Goal: Task Accomplishment & Management: Use online tool/utility

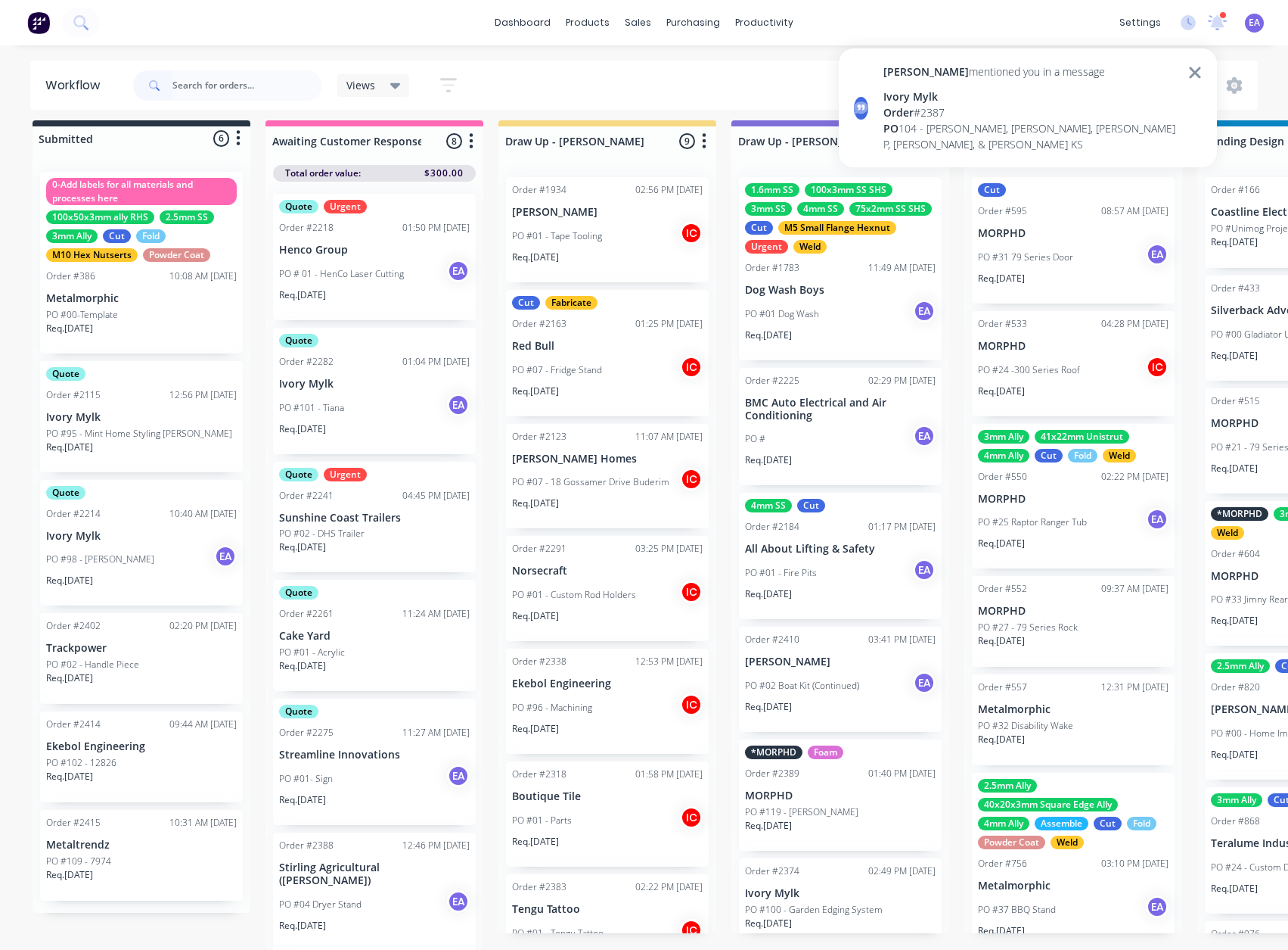
scroll to position [1799, 0]
click at [1004, 99] on div "Ivory Mylk" at bounding box center [1031, 96] width 296 height 16
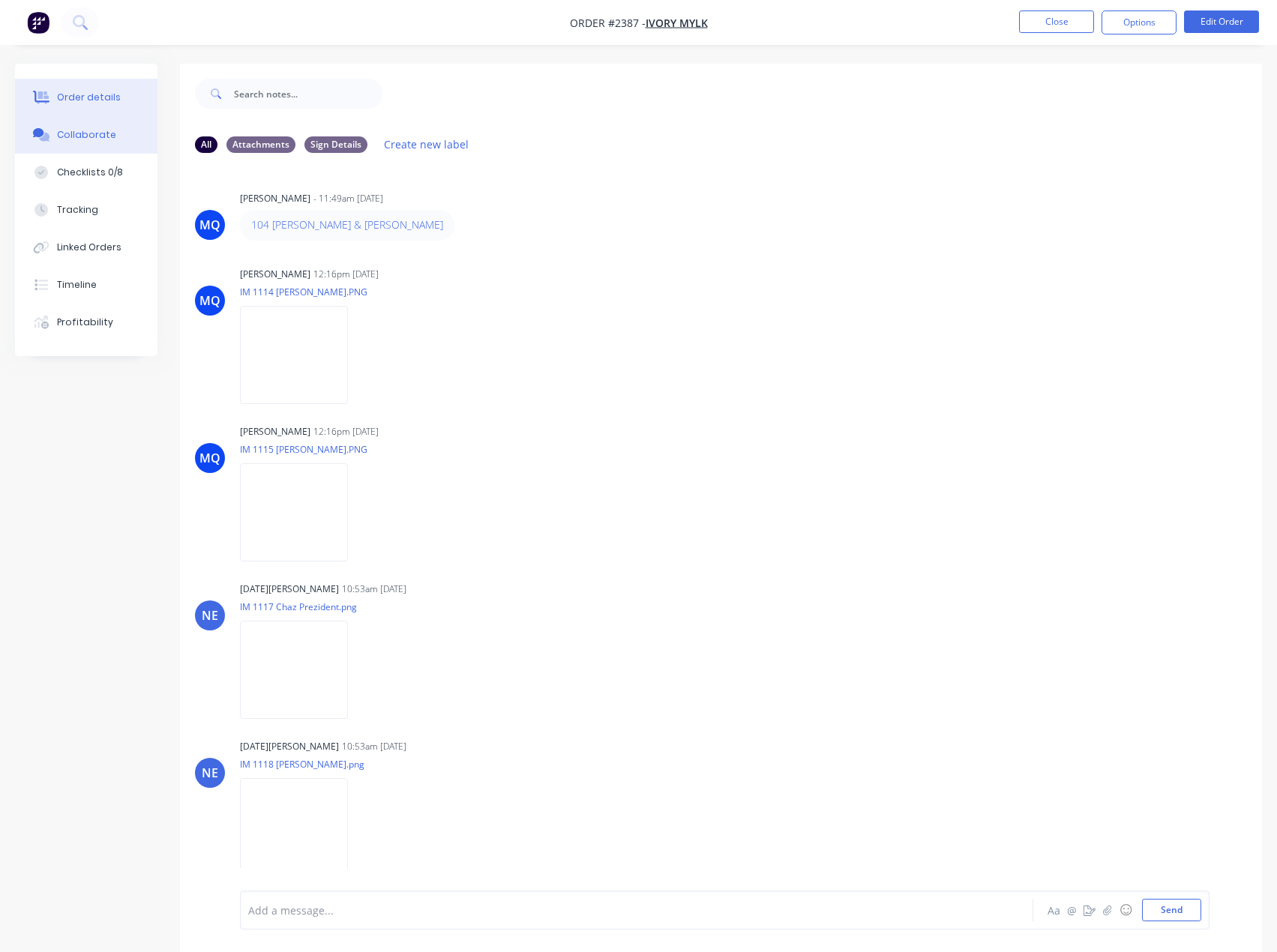
click at [102, 96] on div "Order details" at bounding box center [88, 98] width 64 height 14
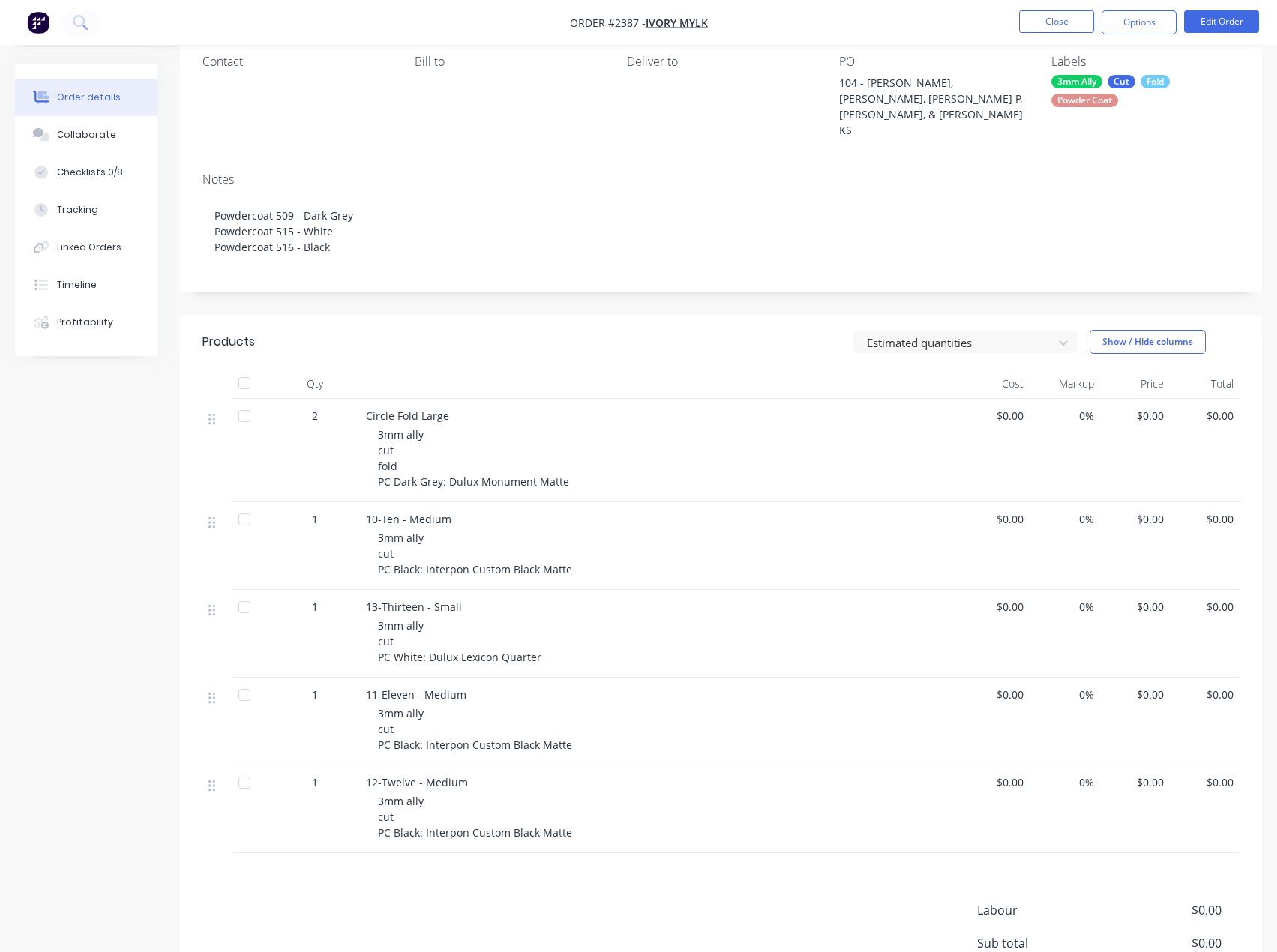
scroll to position [150, 0]
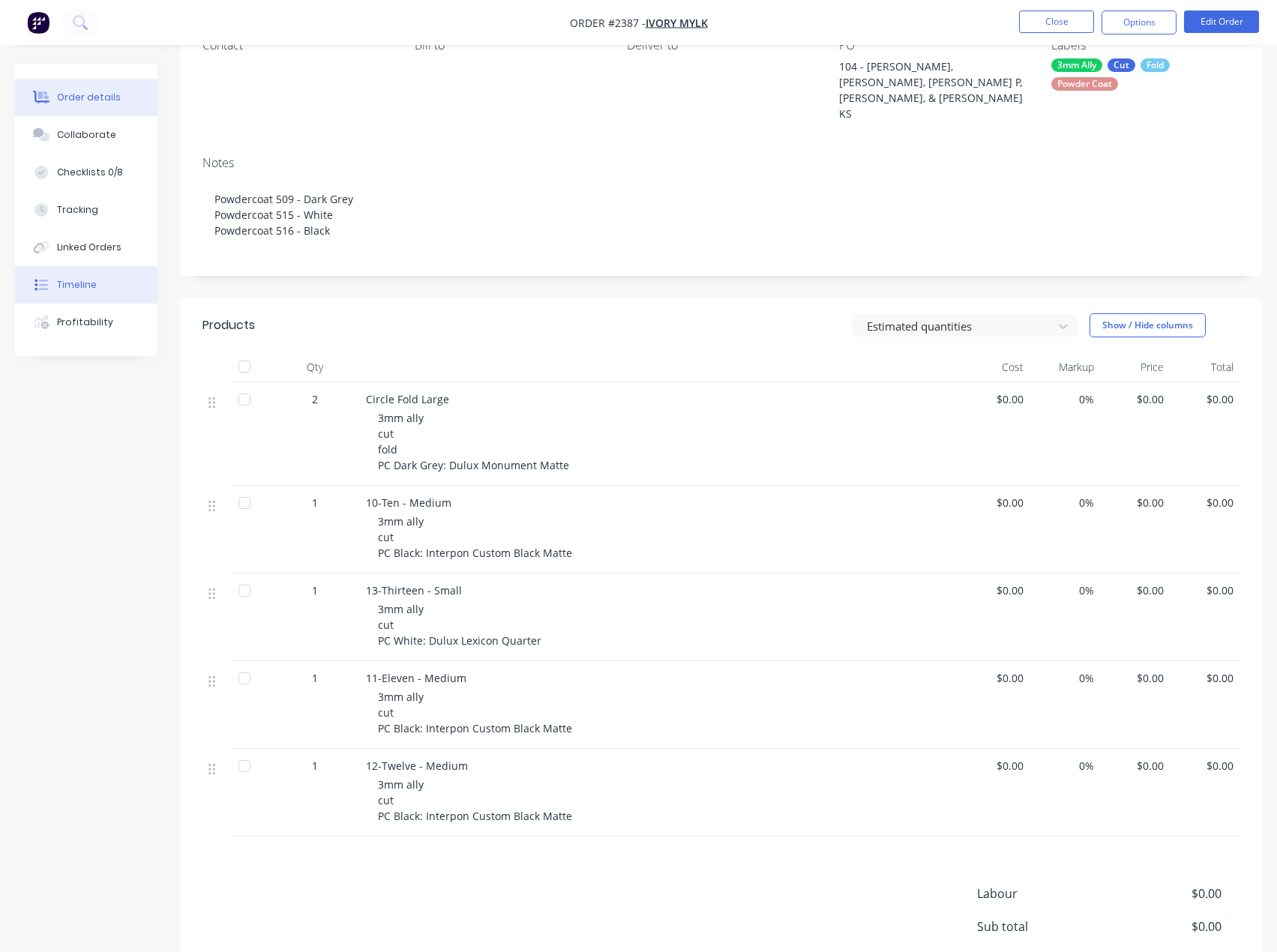
click at [84, 296] on button "Timeline" at bounding box center [87, 284] width 143 height 37
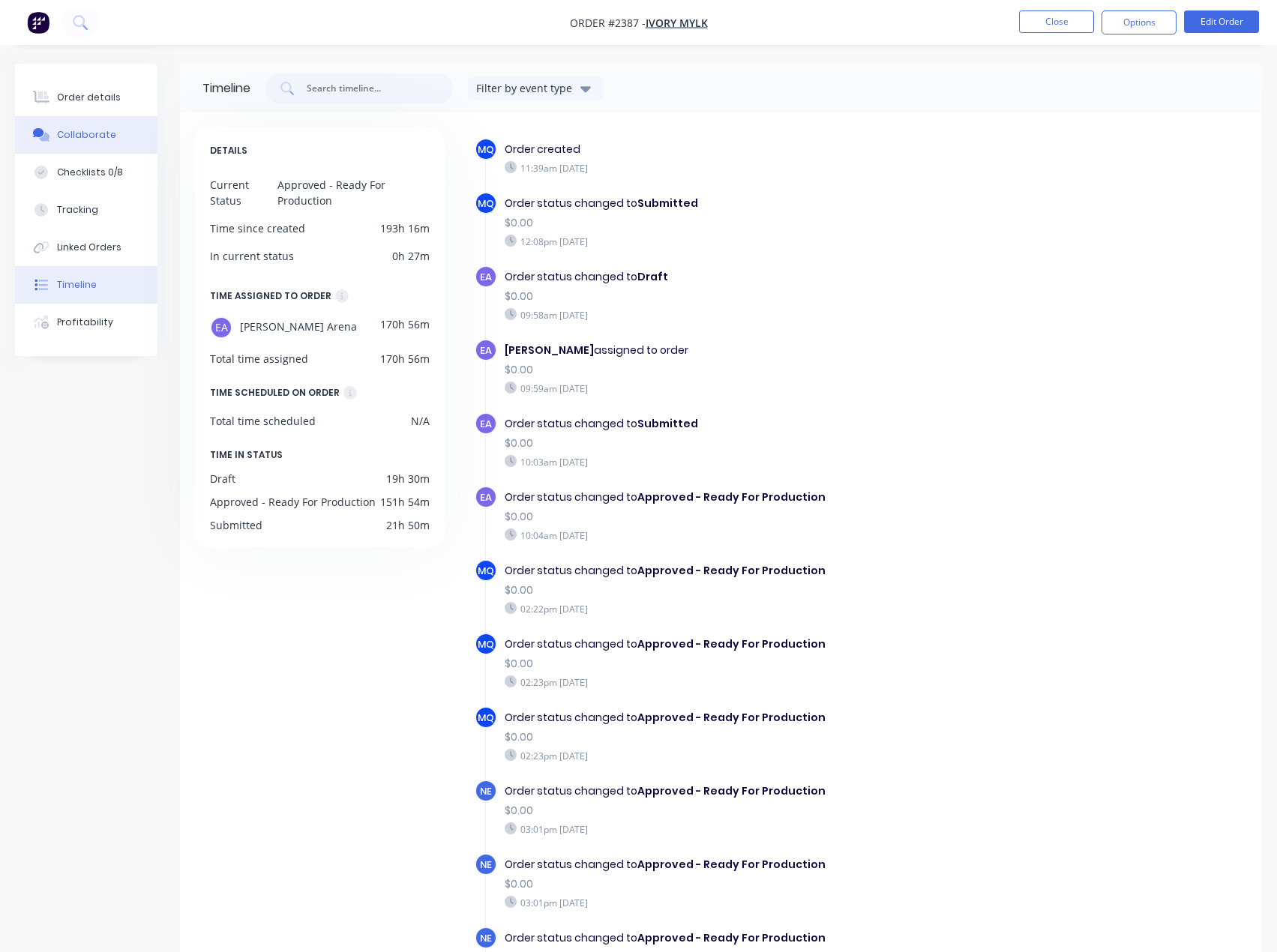
click at [79, 119] on button "Collaborate" at bounding box center [87, 135] width 143 height 37
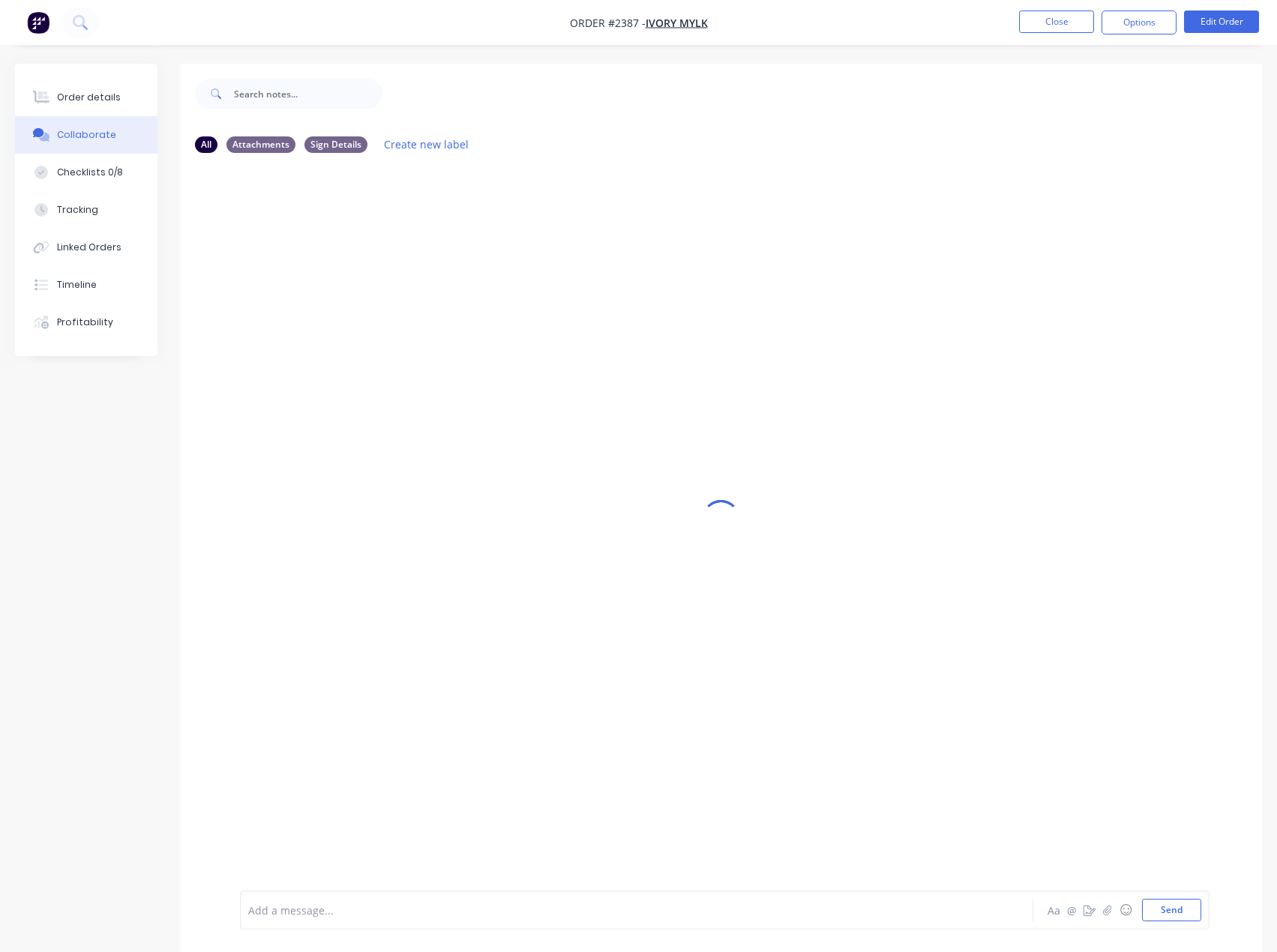
click at [295, 920] on div "Add a message..." at bounding box center [605, 910] width 715 height 22
click at [86, 294] on button "Timeline" at bounding box center [87, 284] width 143 height 37
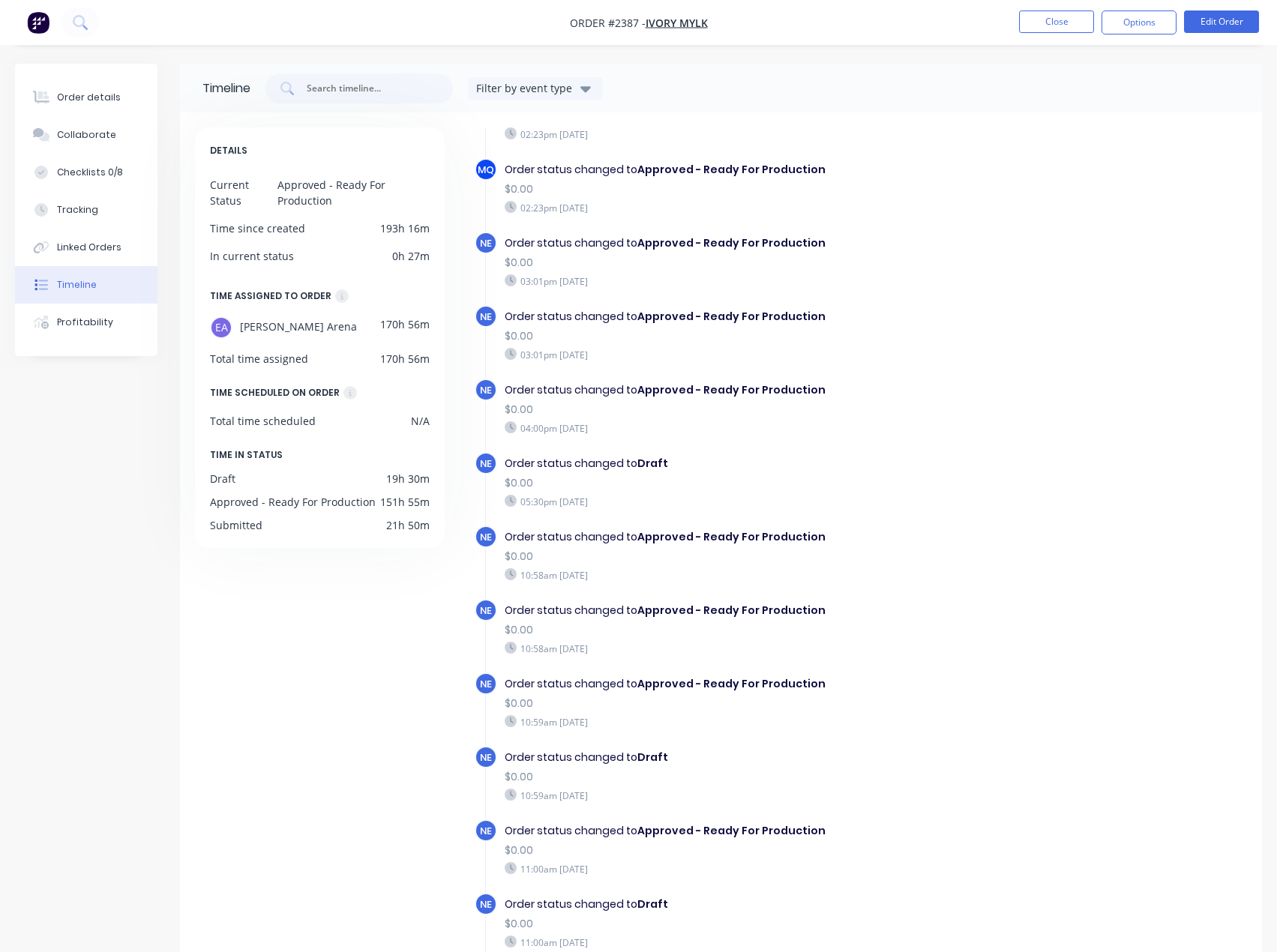
scroll to position [597, 0]
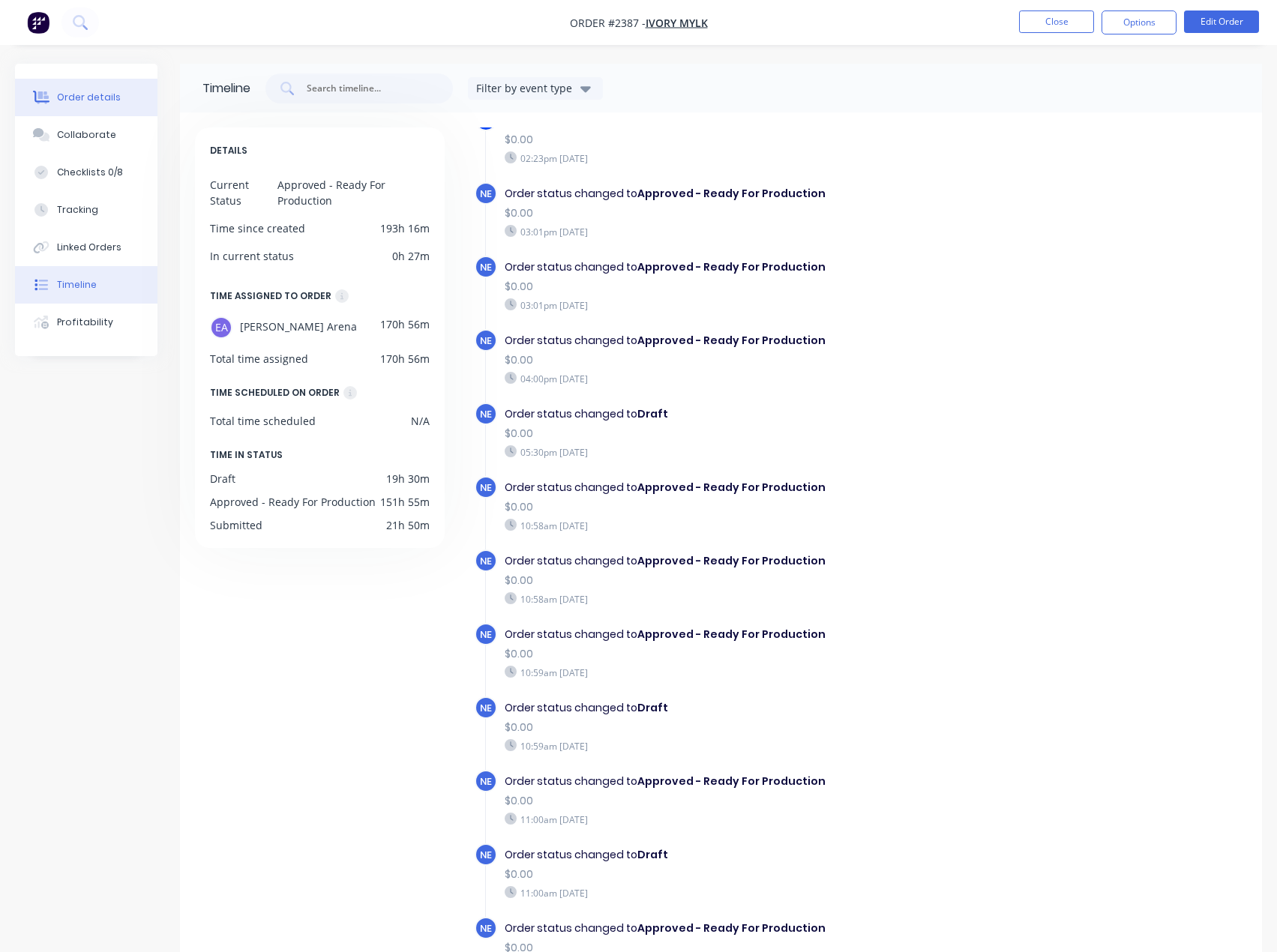
click at [89, 83] on button "Order details" at bounding box center [87, 98] width 143 height 37
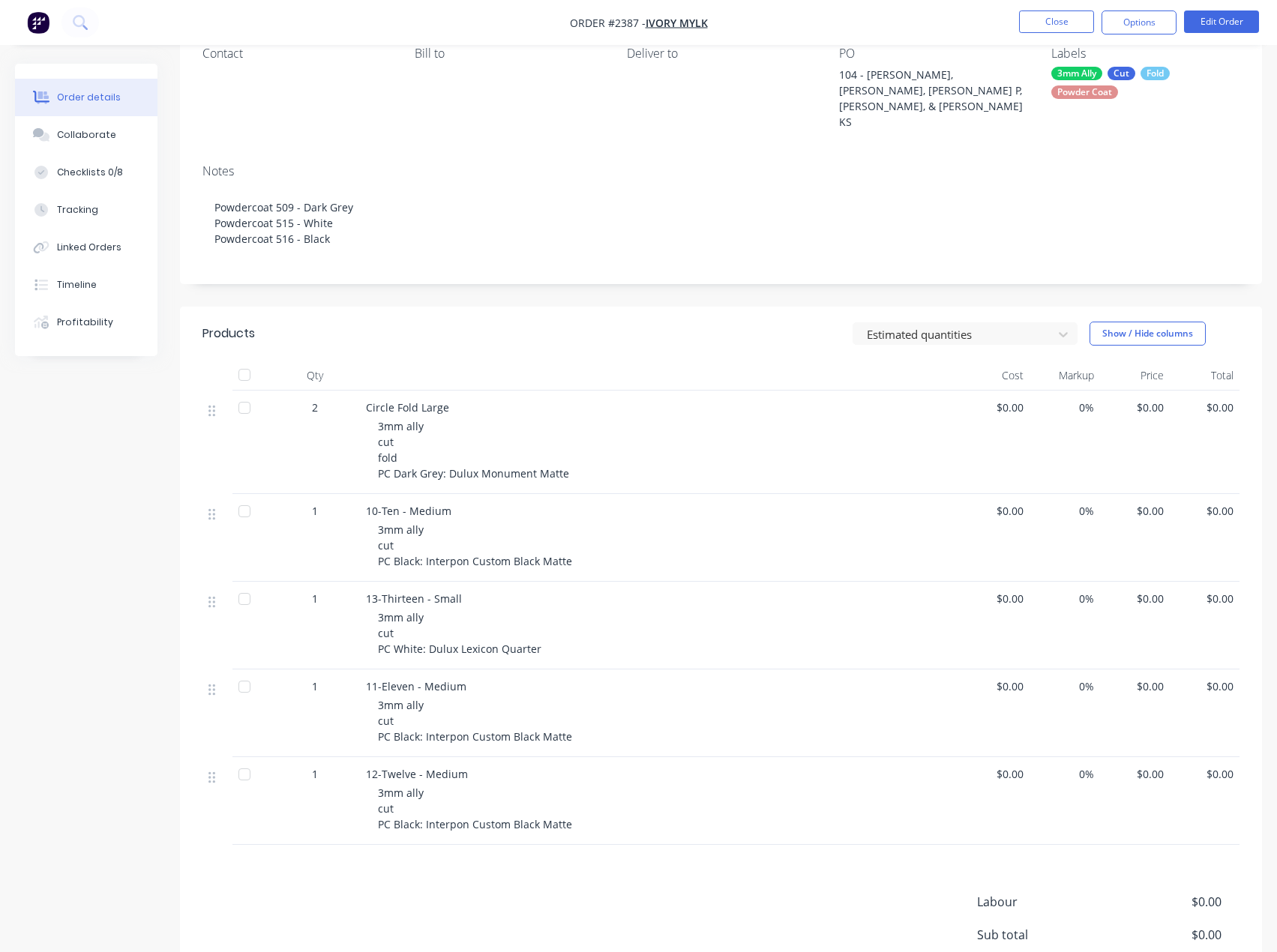
scroll to position [150, 0]
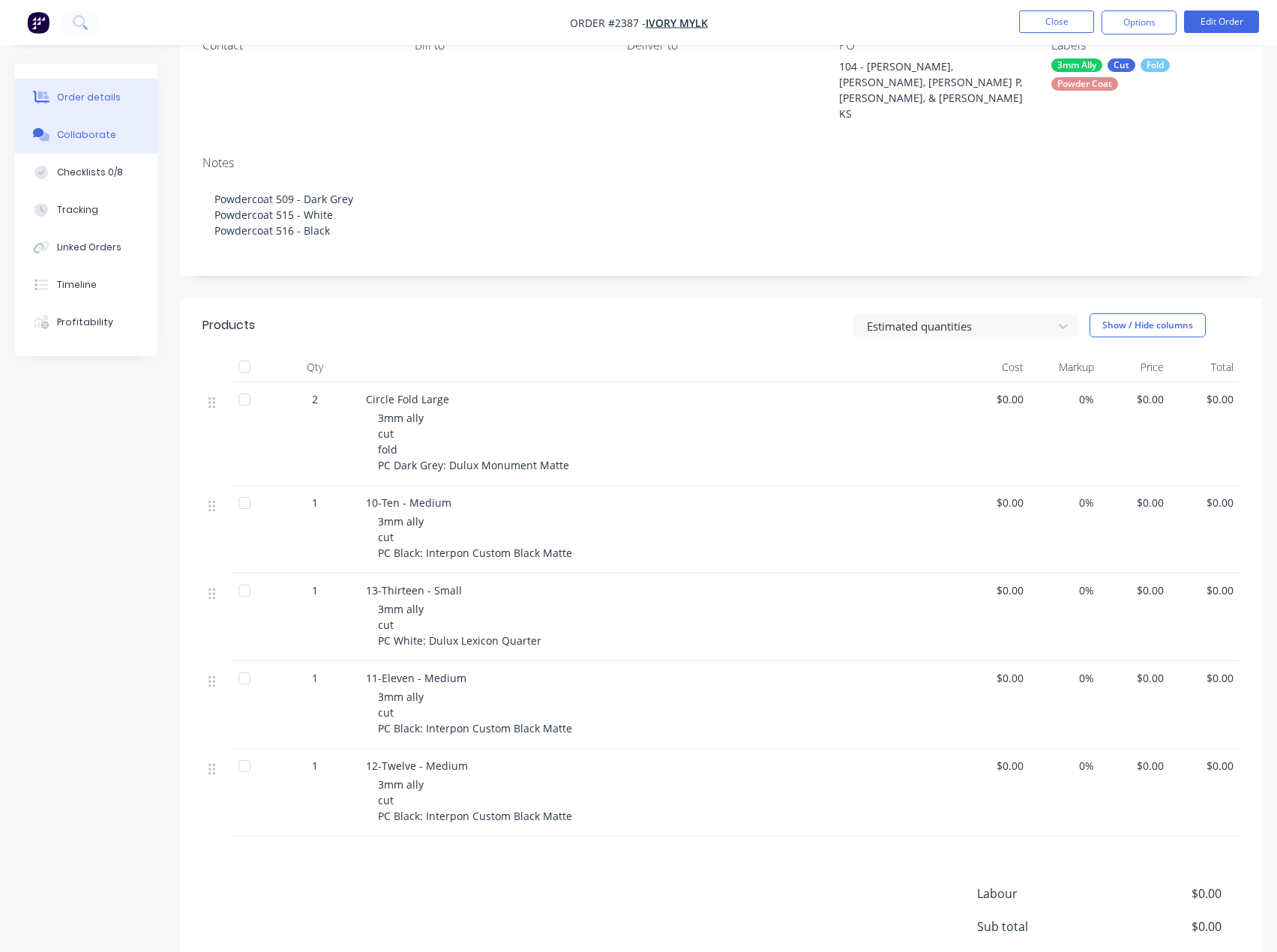
click at [92, 139] on div "Collaborate" at bounding box center [87, 135] width 59 height 14
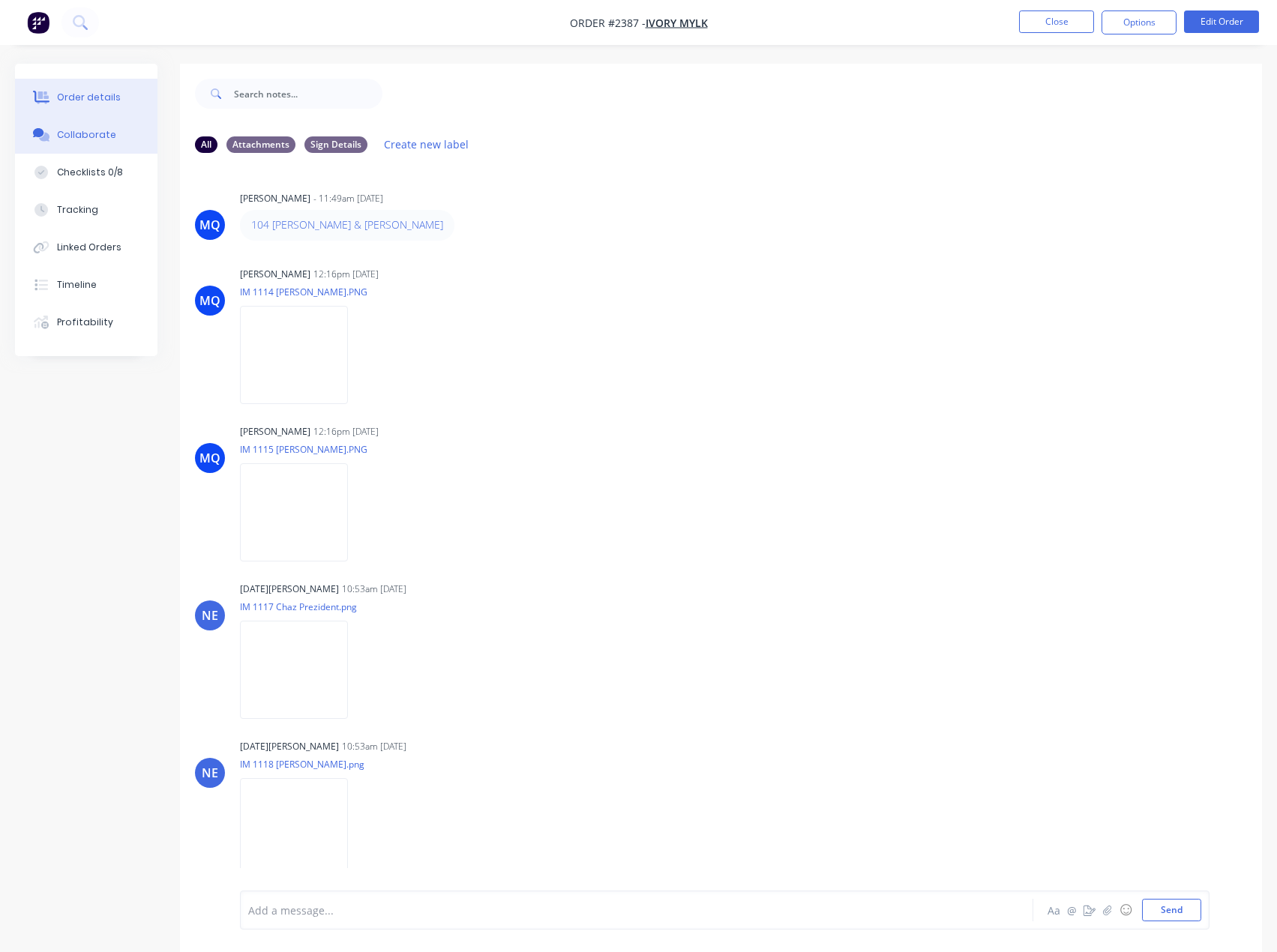
click at [75, 93] on div "Order details" at bounding box center [88, 98] width 64 height 14
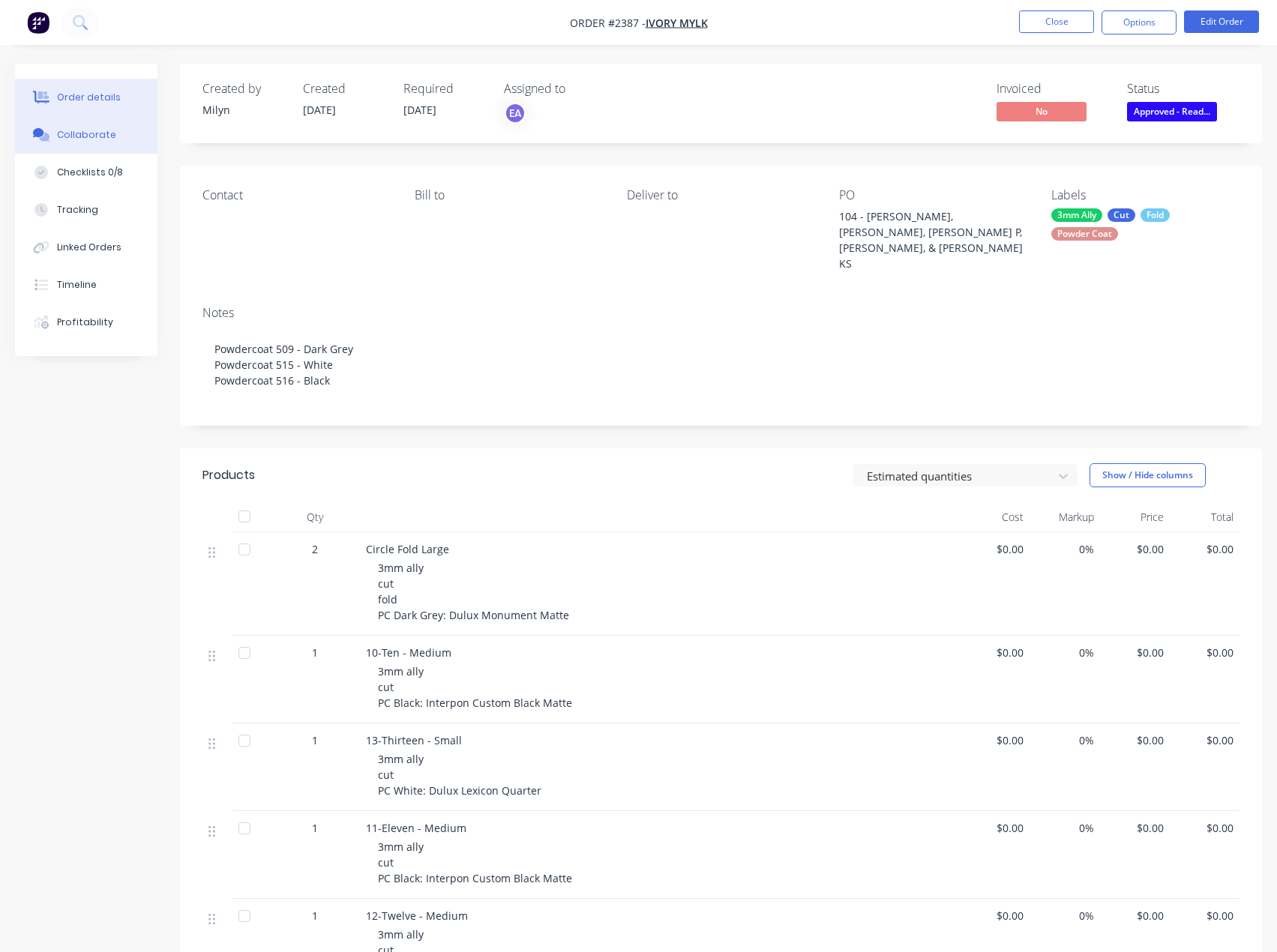
click at [94, 136] on div "Collaborate" at bounding box center [87, 135] width 59 height 14
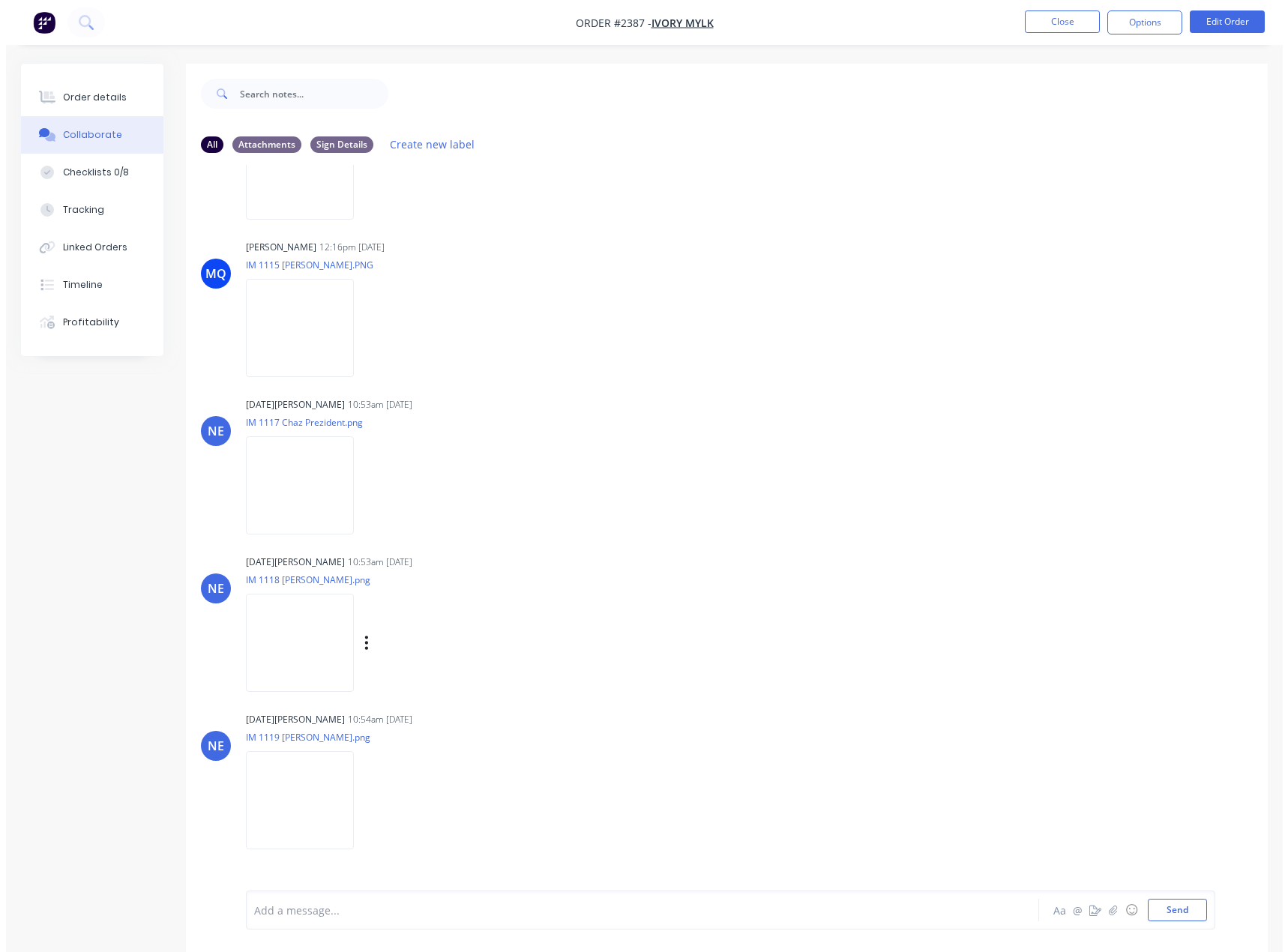
scroll to position [227, 0]
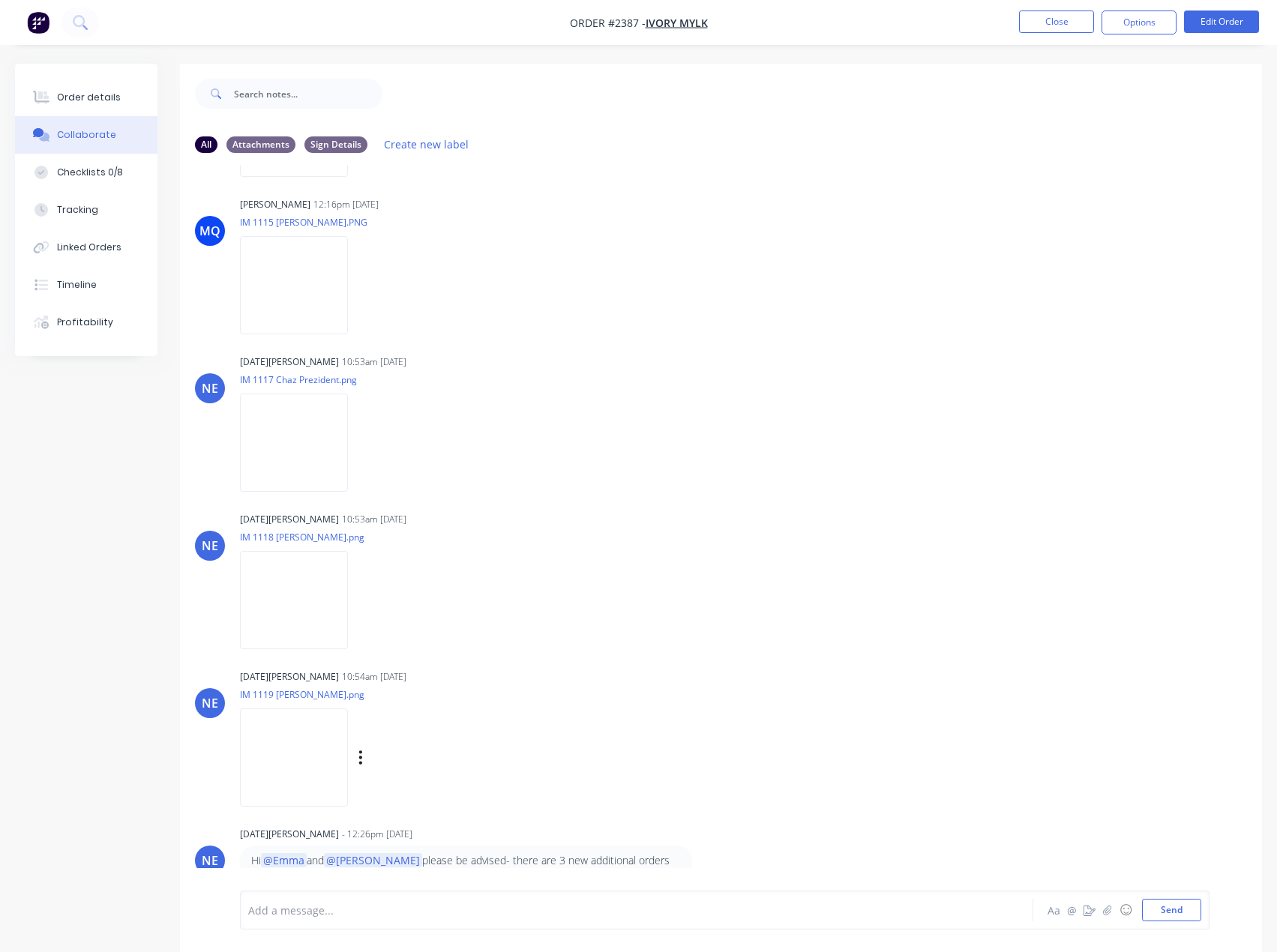
click at [305, 753] on img at bounding box center [293, 758] width 108 height 99
click at [1065, 25] on button "Close" at bounding box center [1056, 21] width 75 height 22
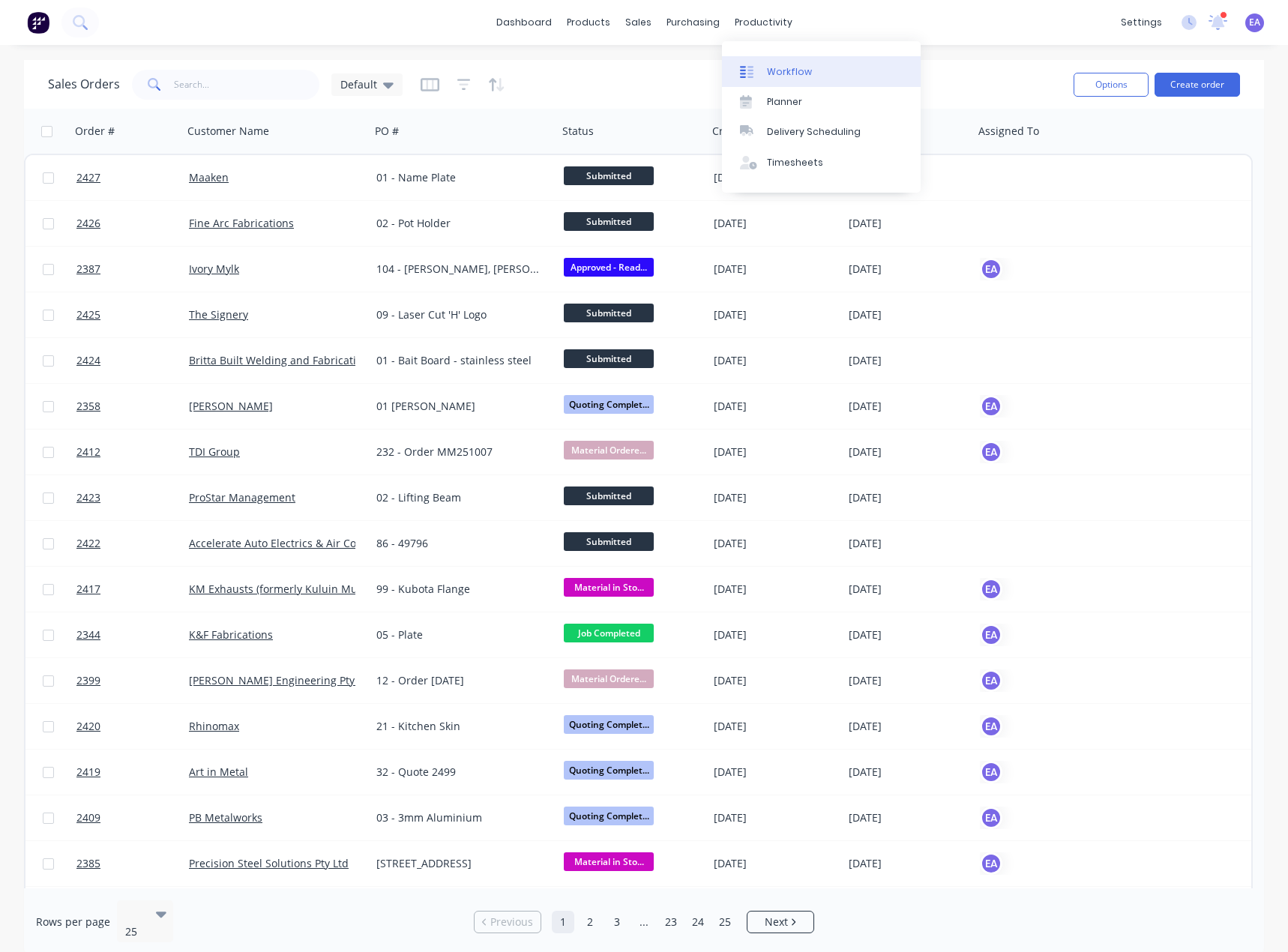
click at [782, 67] on div "Workflow" at bounding box center [789, 72] width 45 height 14
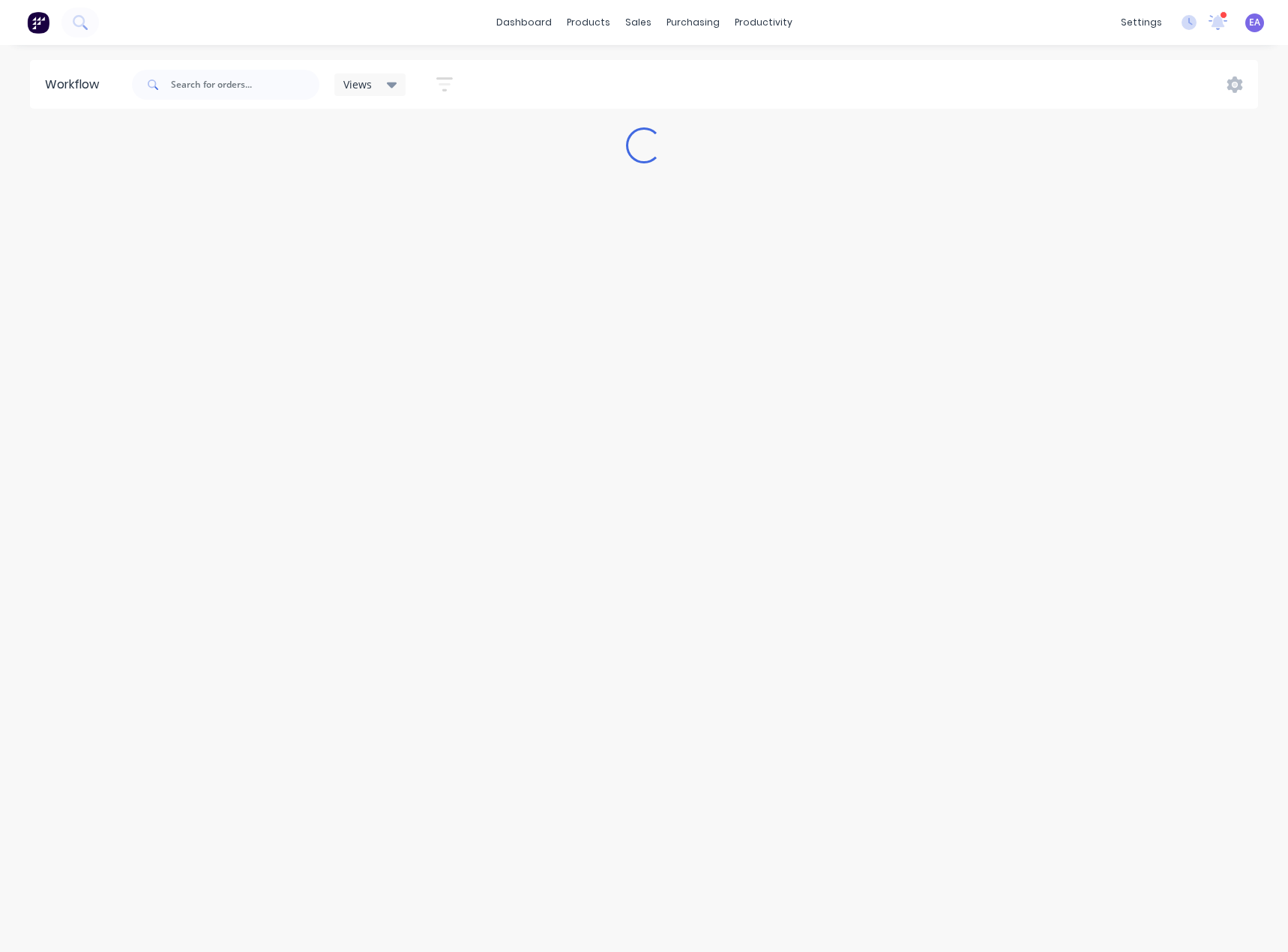
drag, startPoint x: 706, startPoint y: 310, endPoint x: 835, endPoint y: 322, distance: 129.6
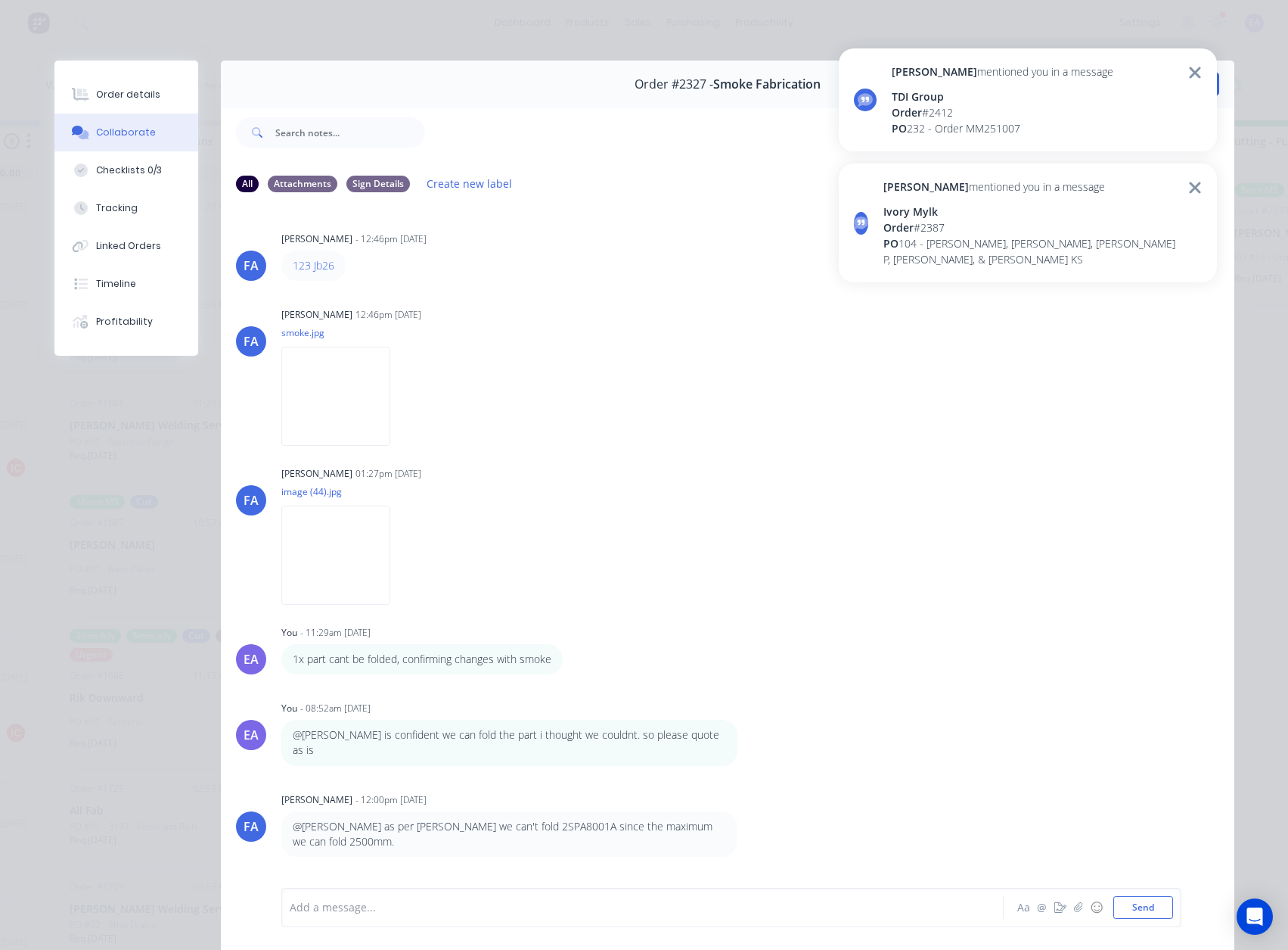
scroll to position [605, 0]
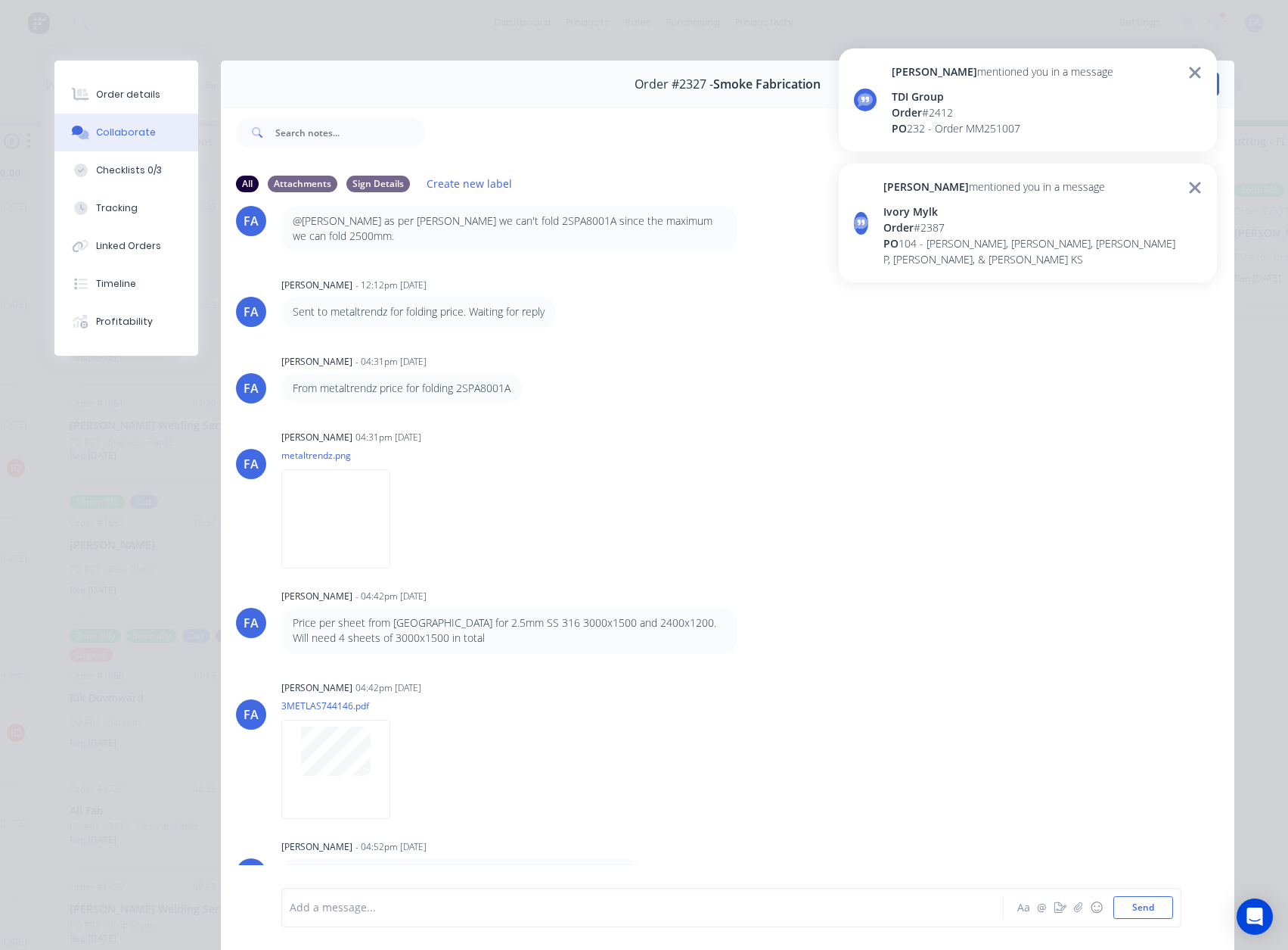
click at [1201, 69] on div "[PERSON_NAME] mentioned you in a message TDI Group Order # 2412 PO 232 - Order …" at bounding box center [1027, 99] width 378 height 103
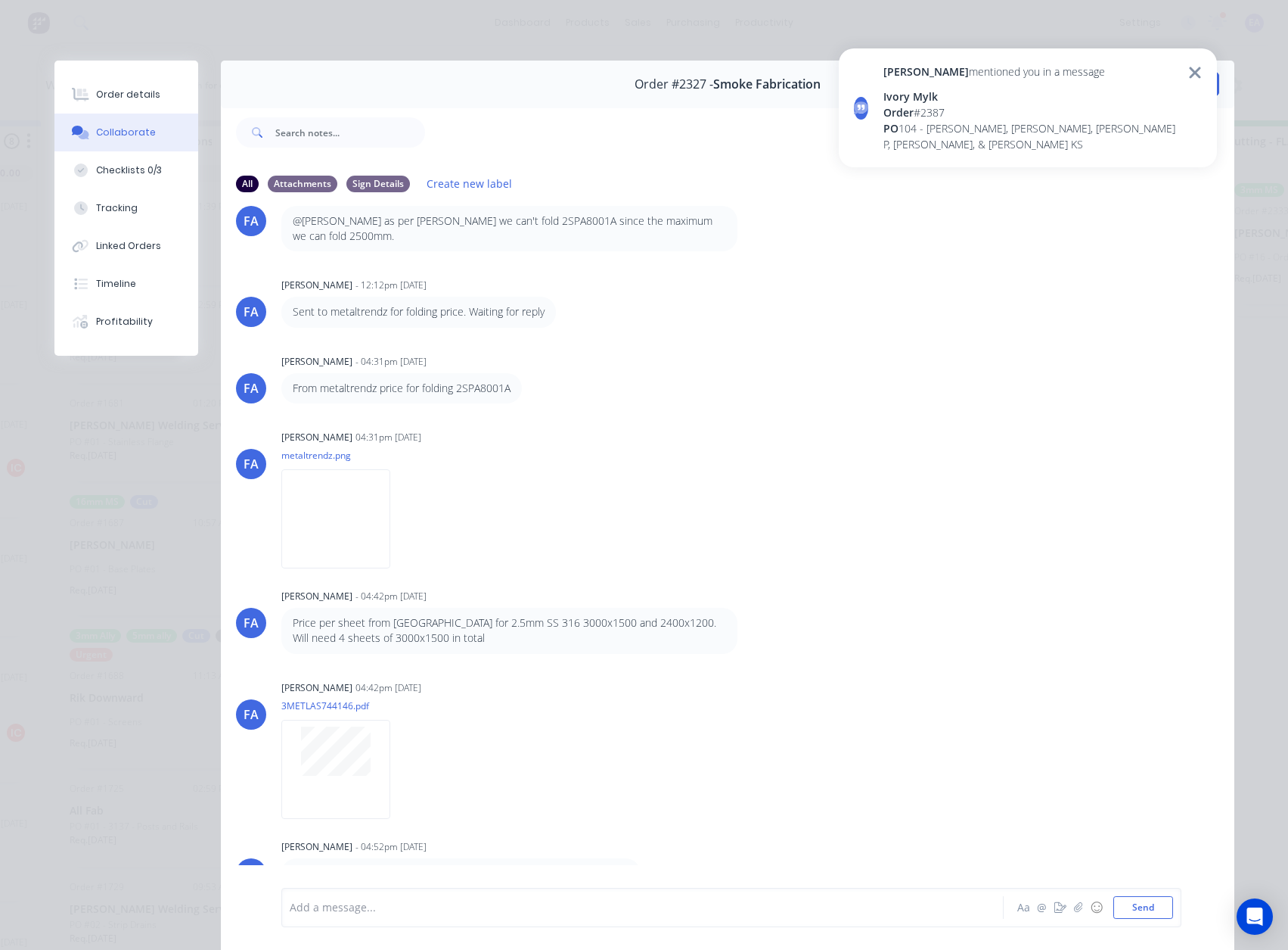
click at [1200, 67] on icon at bounding box center [1195, 72] width 14 height 18
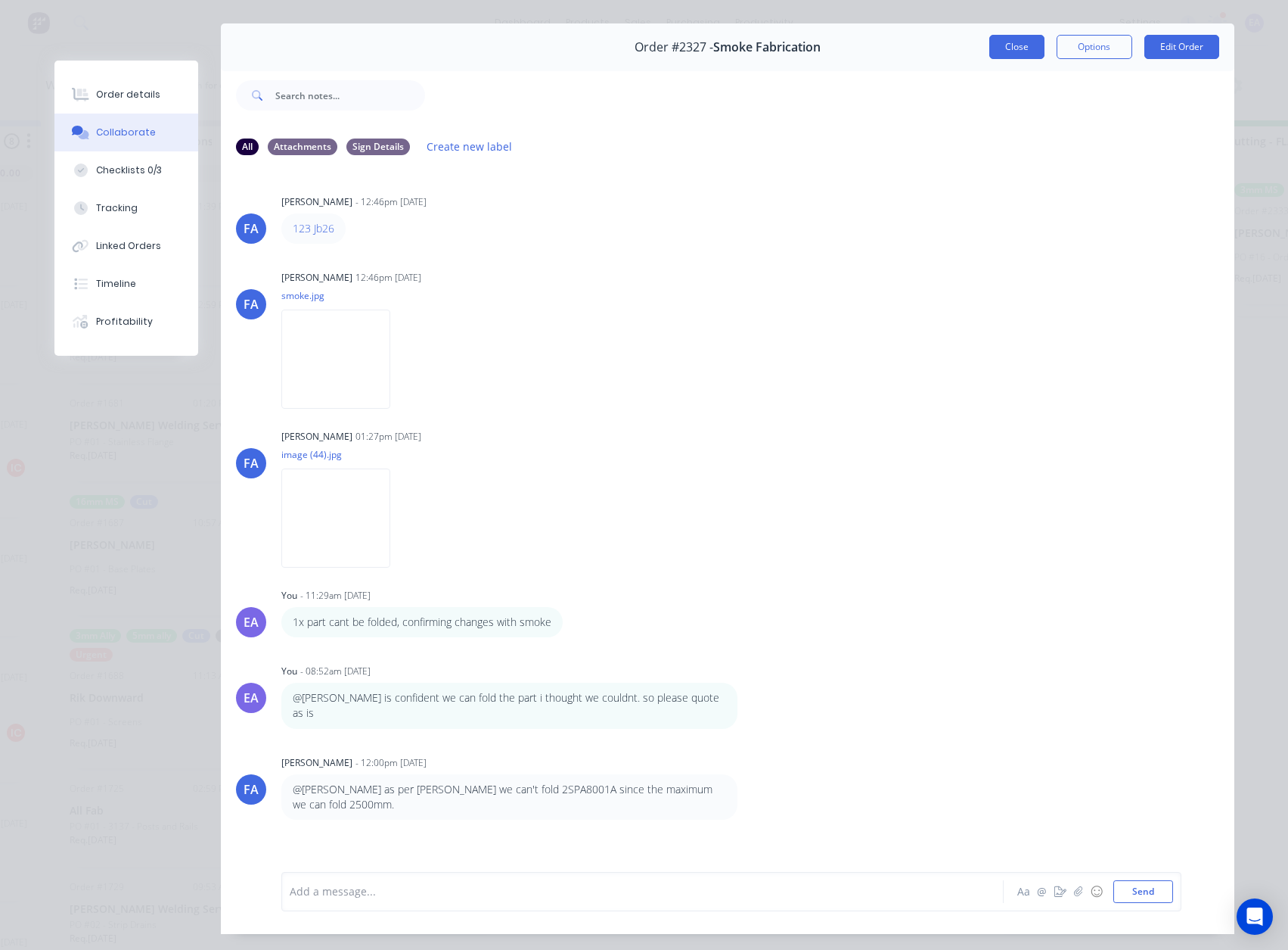
scroll to position [0, 0]
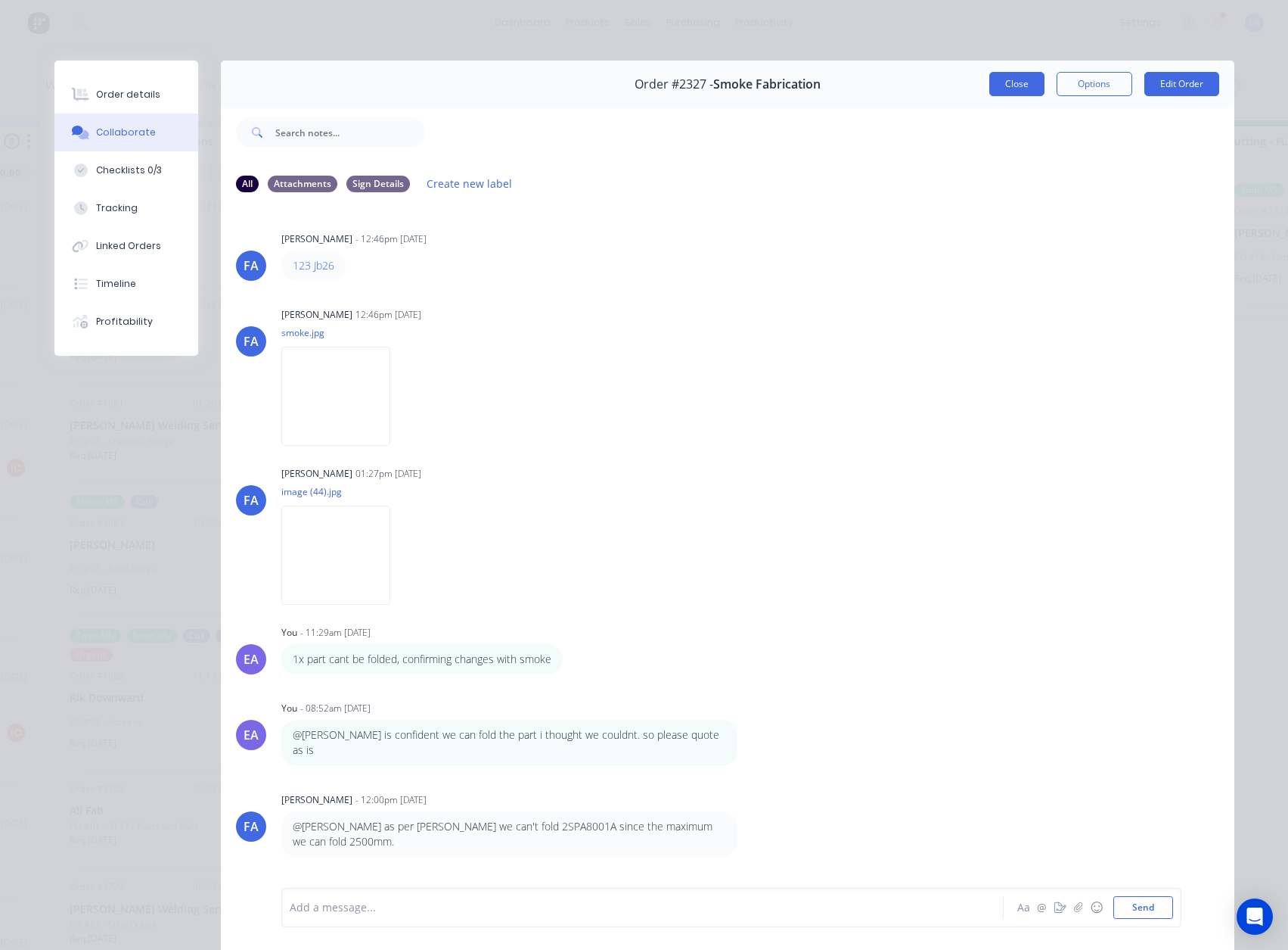
click at [997, 81] on button "Close" at bounding box center [1016, 84] width 55 height 24
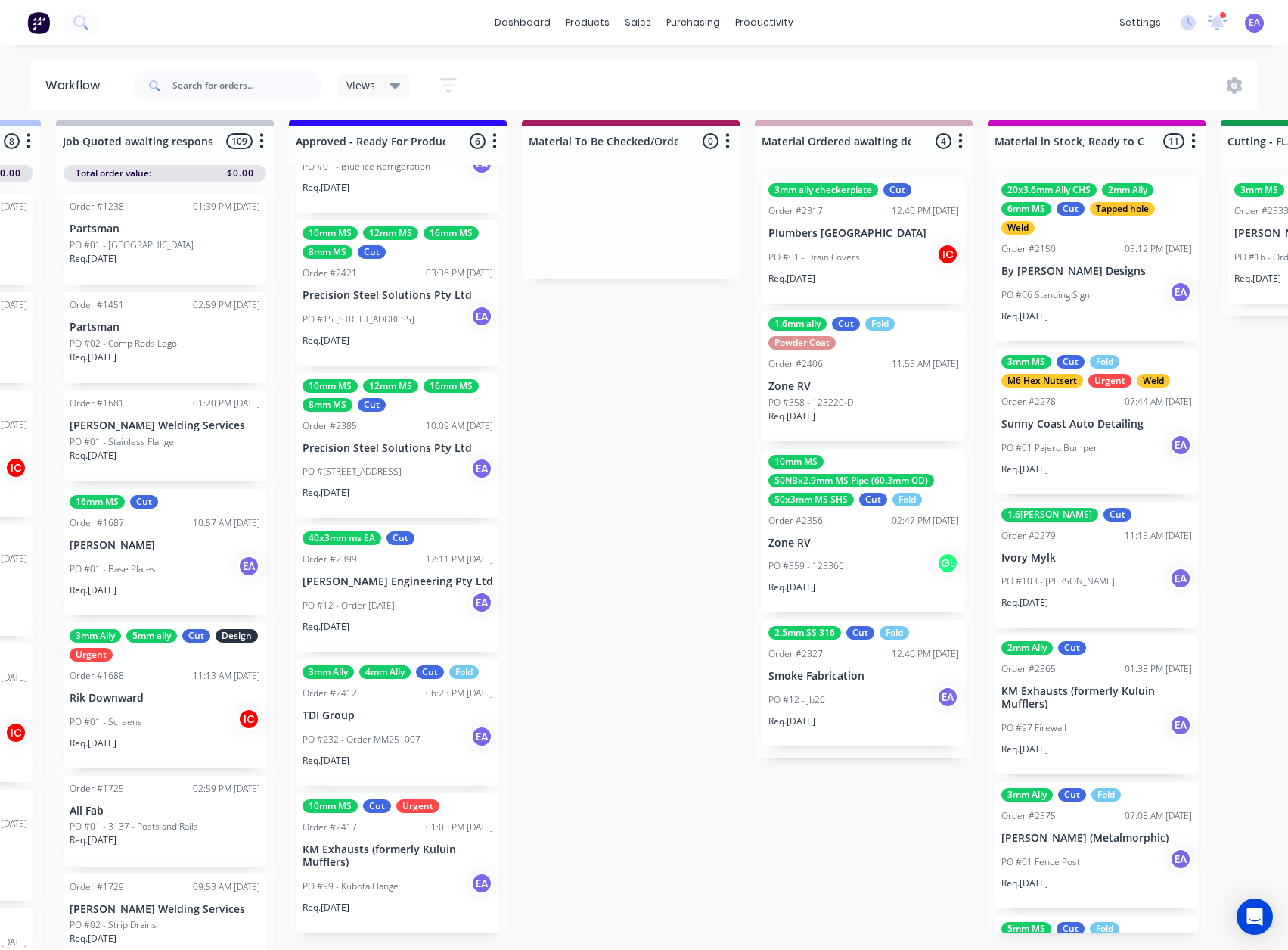
scroll to position [20, 194]
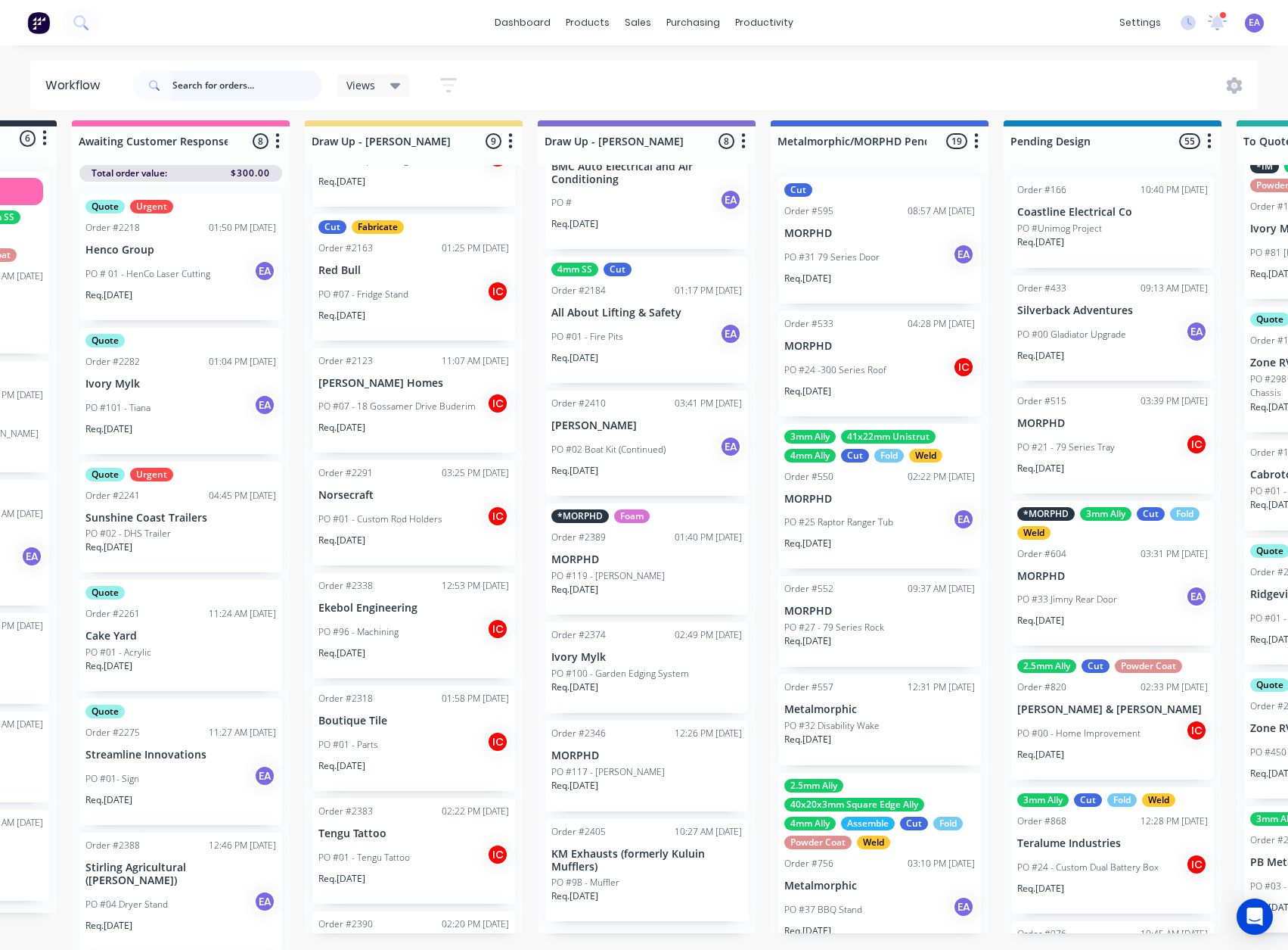
click at [254, 81] on input "text" at bounding box center [247, 85] width 150 height 30
type input "gecko"
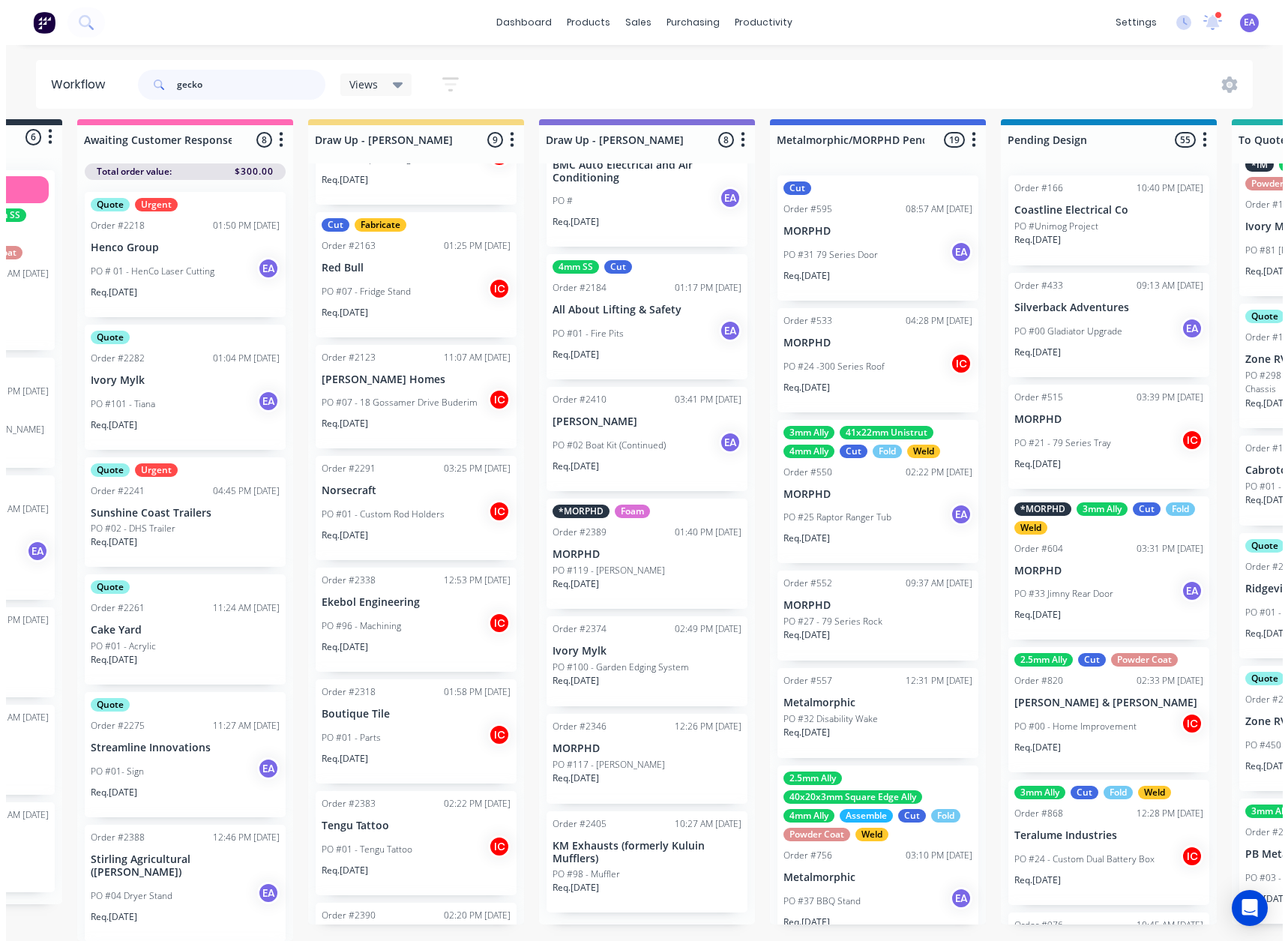
scroll to position [0, 0]
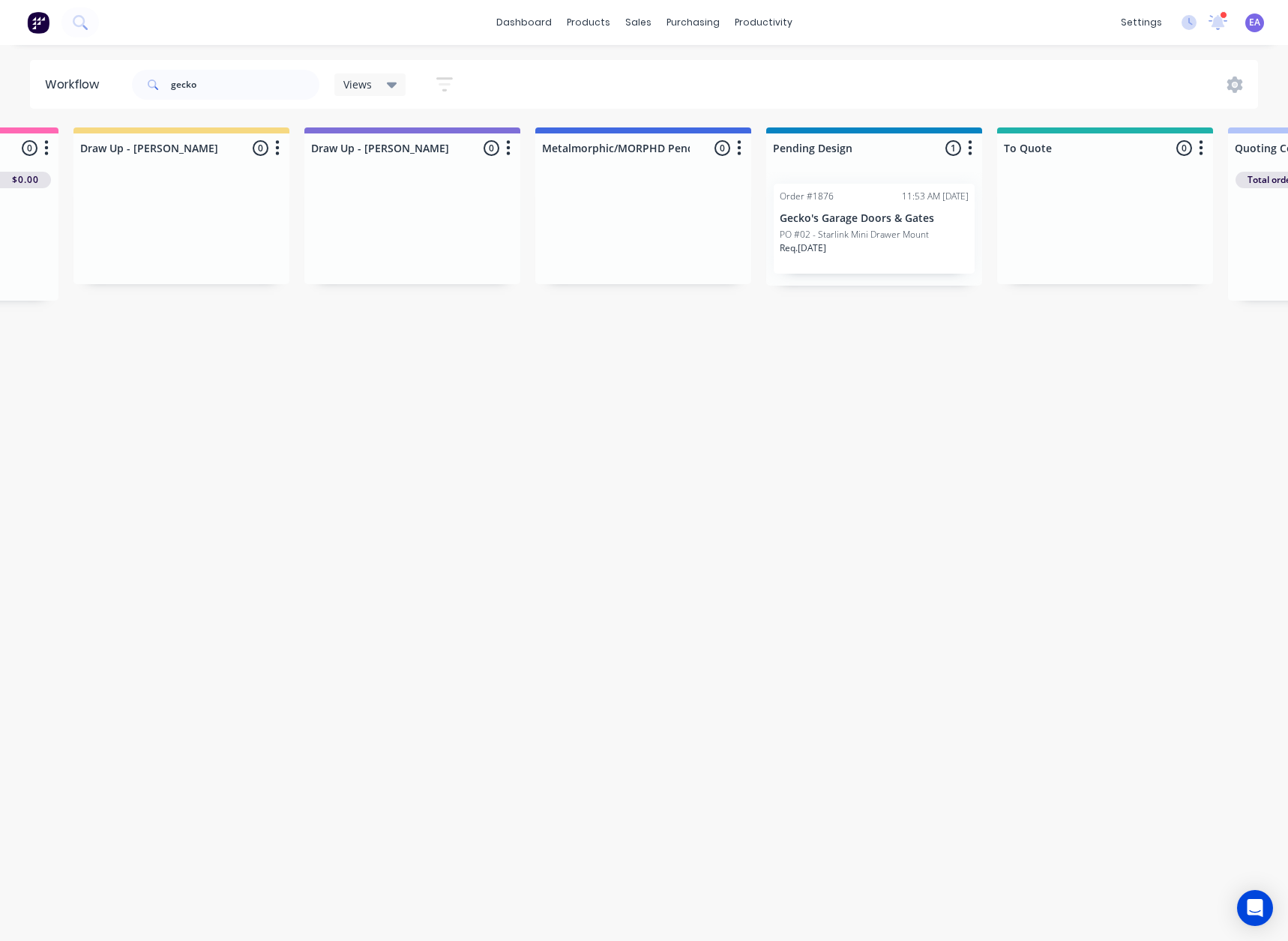
drag, startPoint x: 954, startPoint y: 423, endPoint x: 968, endPoint y: 421, distance: 14.1
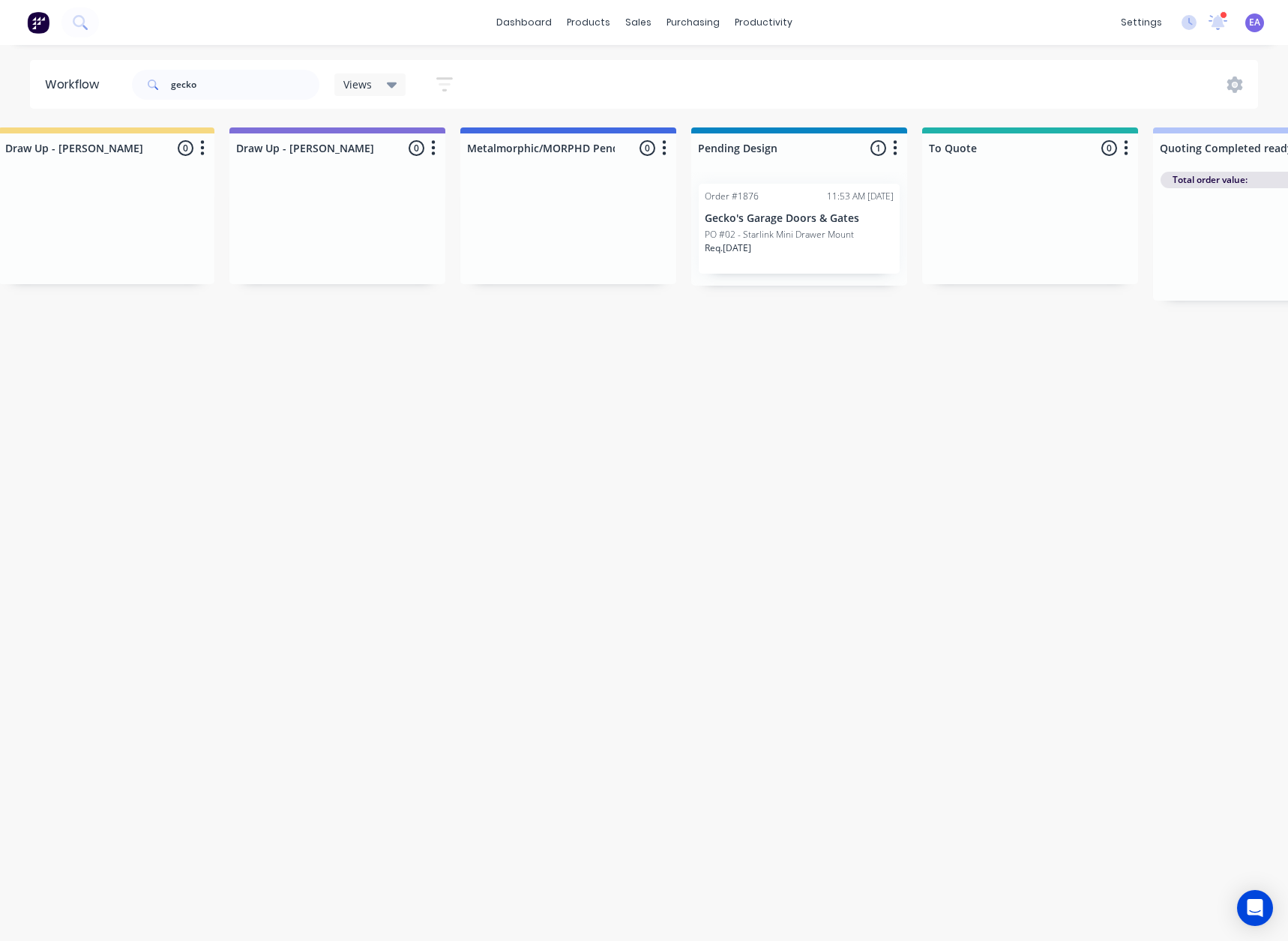
click at [821, 267] on div "Order #1876 11:53 AM [DATE] Gecko's Garage Doors & Gates PO #02 - Starlink Mini…" at bounding box center [799, 228] width 201 height 90
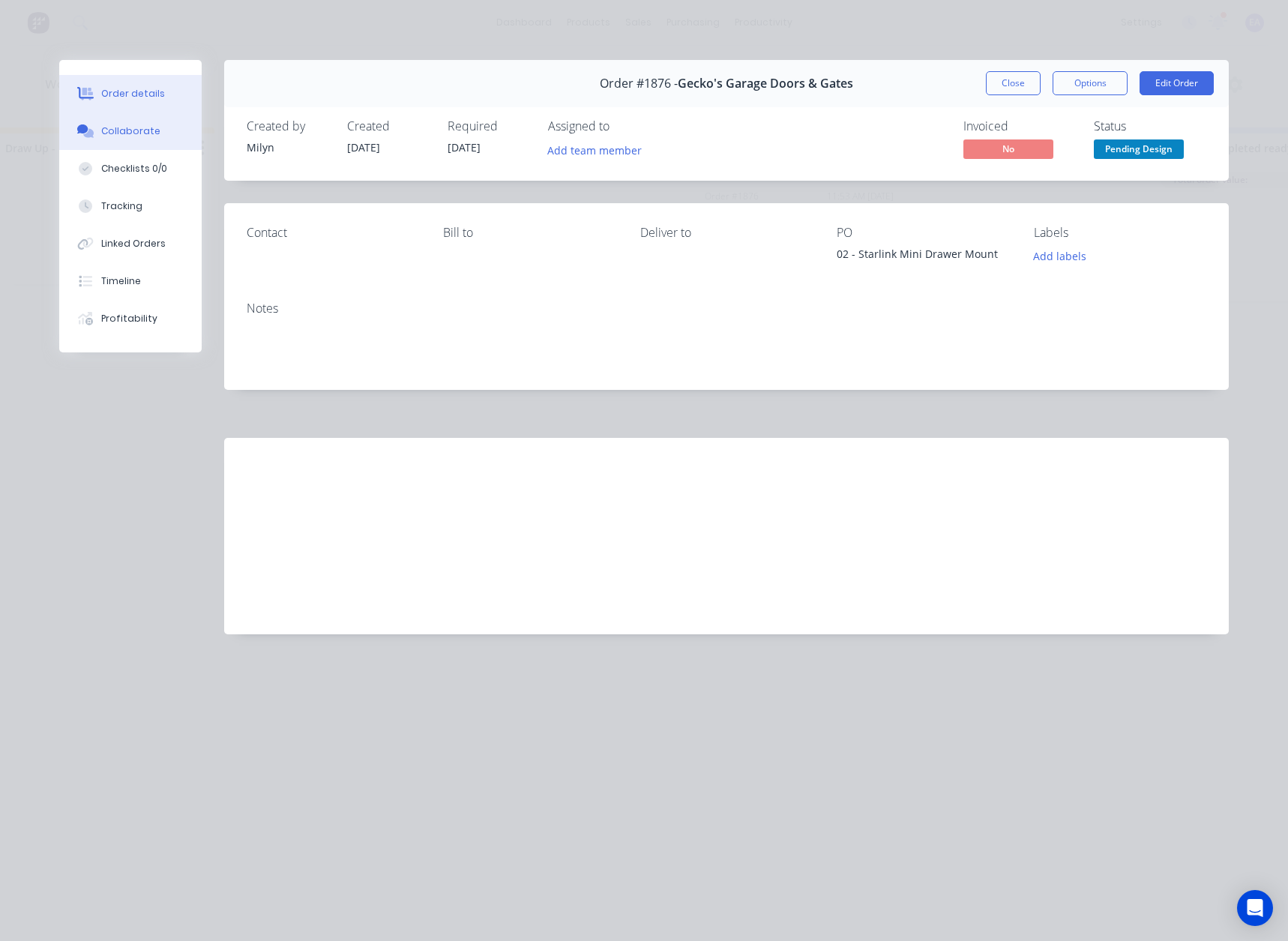
click at [133, 137] on div "Collaborate" at bounding box center [131, 132] width 59 height 14
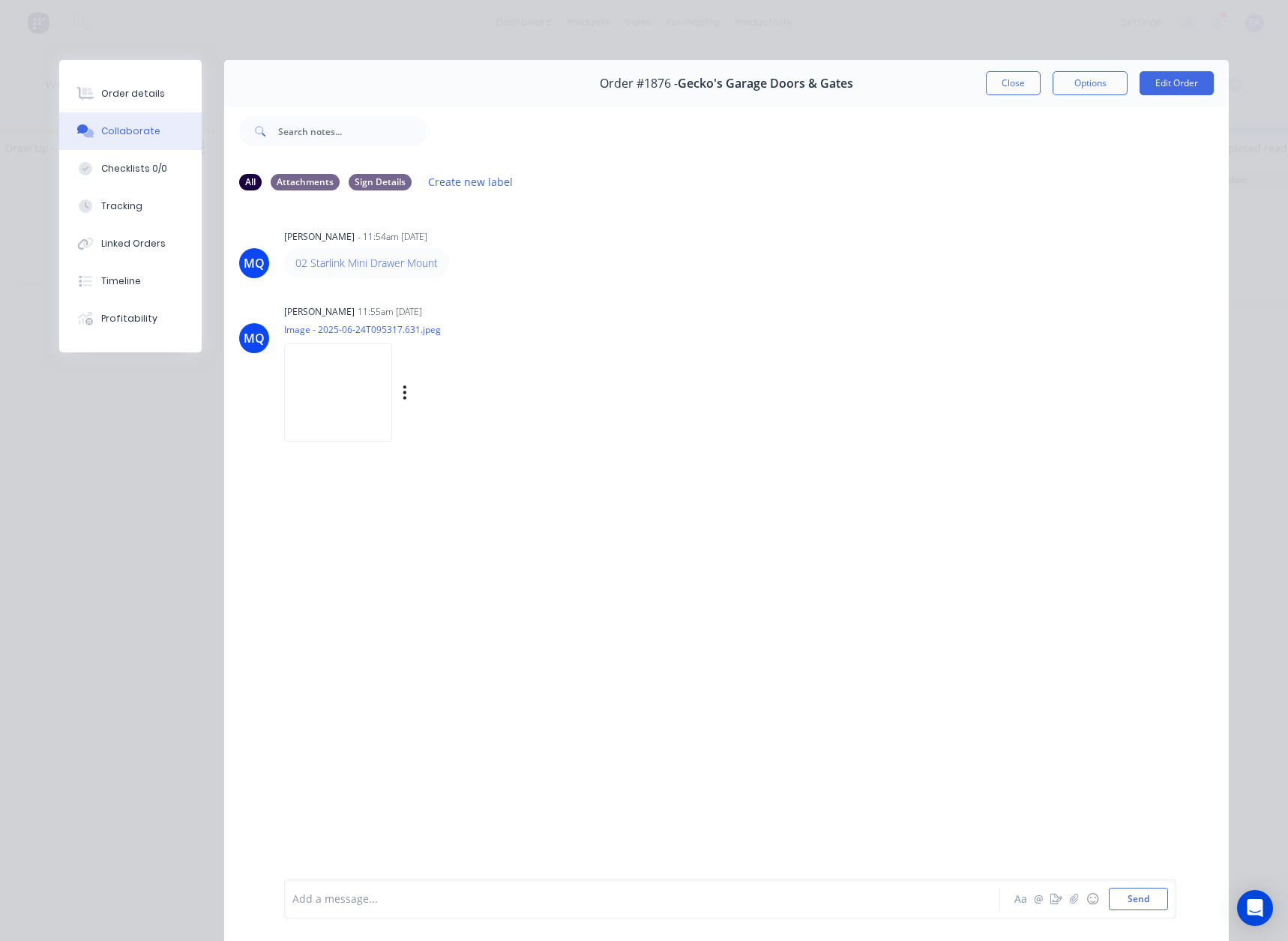
click at [354, 405] on img at bounding box center [338, 392] width 108 height 99
drag, startPoint x: 1005, startPoint y: 82, endPoint x: 375, endPoint y: 161, distance: 634.9
click at [1005, 82] on button "Close" at bounding box center [1014, 83] width 54 height 24
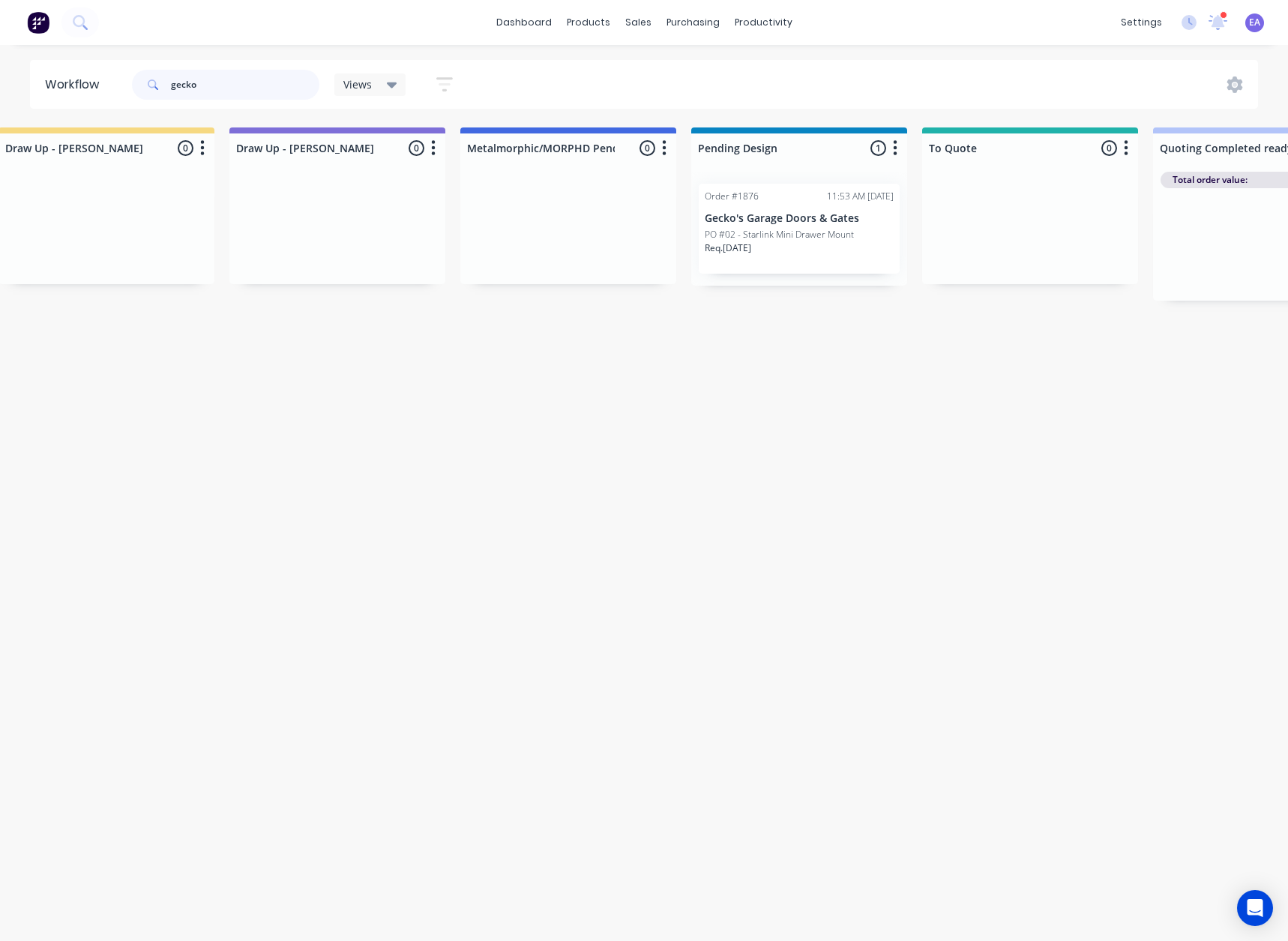
drag, startPoint x: 273, startPoint y: 87, endPoint x: -6, endPoint y: 98, distance: 279.2
click at [0, 98] on html "dashboard products sales purchasing productivity dashboard products Product Cat…" at bounding box center [149, 425] width 1288 height 851
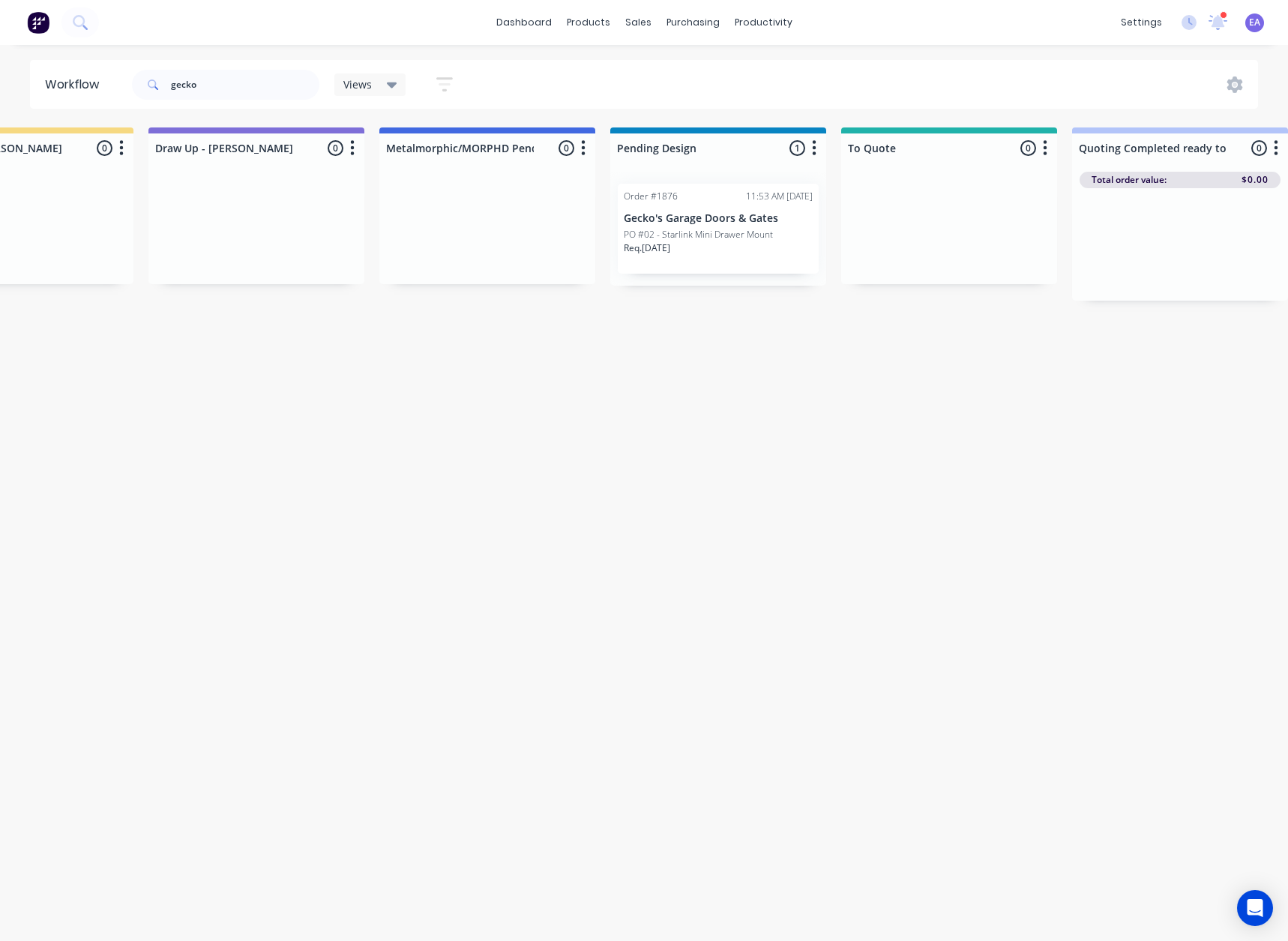
drag, startPoint x: 494, startPoint y: 345, endPoint x: 569, endPoint y: 346, distance: 75.0
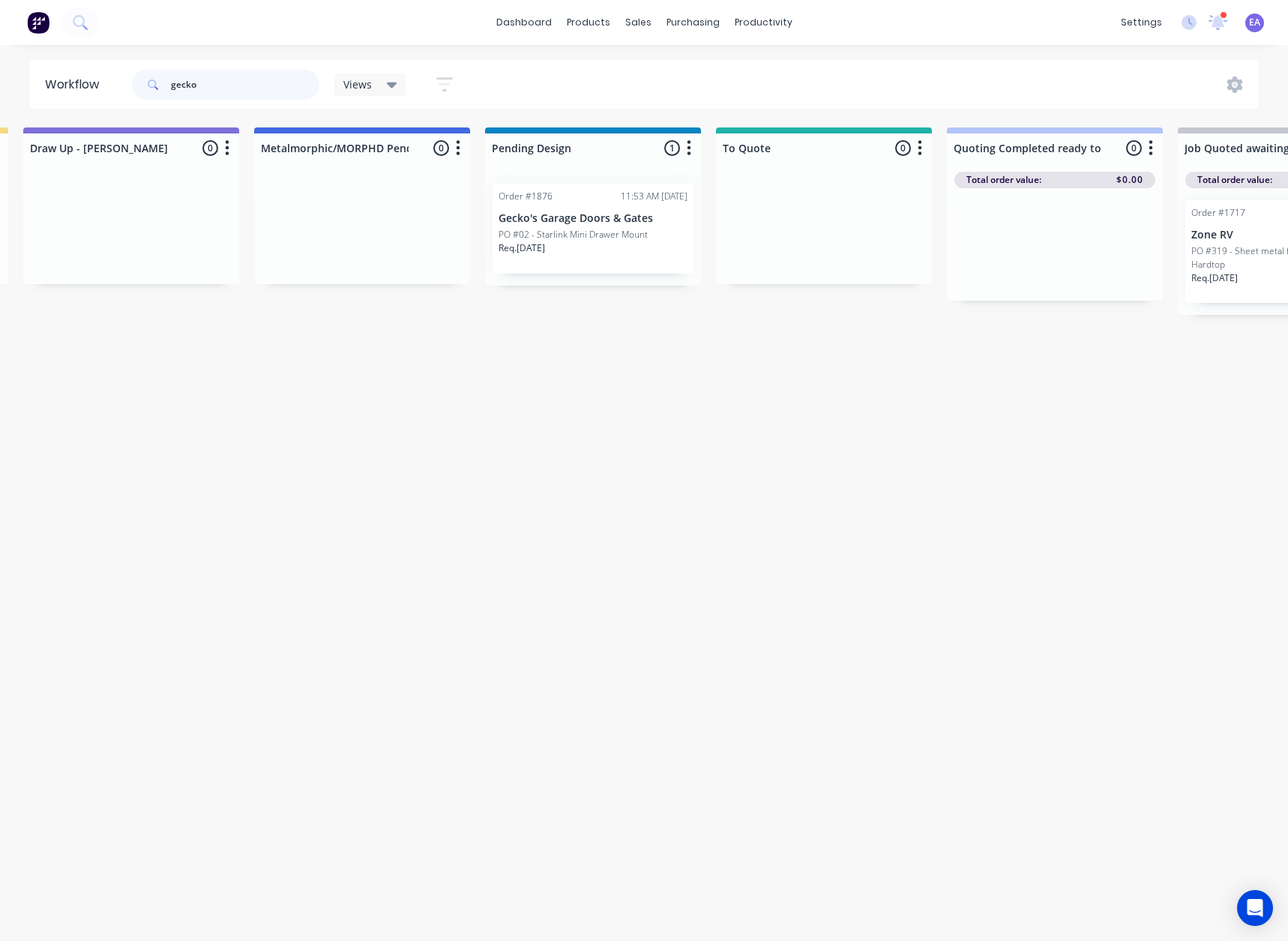
drag, startPoint x: 223, startPoint y: 77, endPoint x: 53, endPoint y: 84, distance: 170.1
click at [68, 81] on header "Workflow gecko Views Save new view None (Default) edit [PERSON_NAME] edit [PERS…" at bounding box center [644, 84] width 1229 height 48
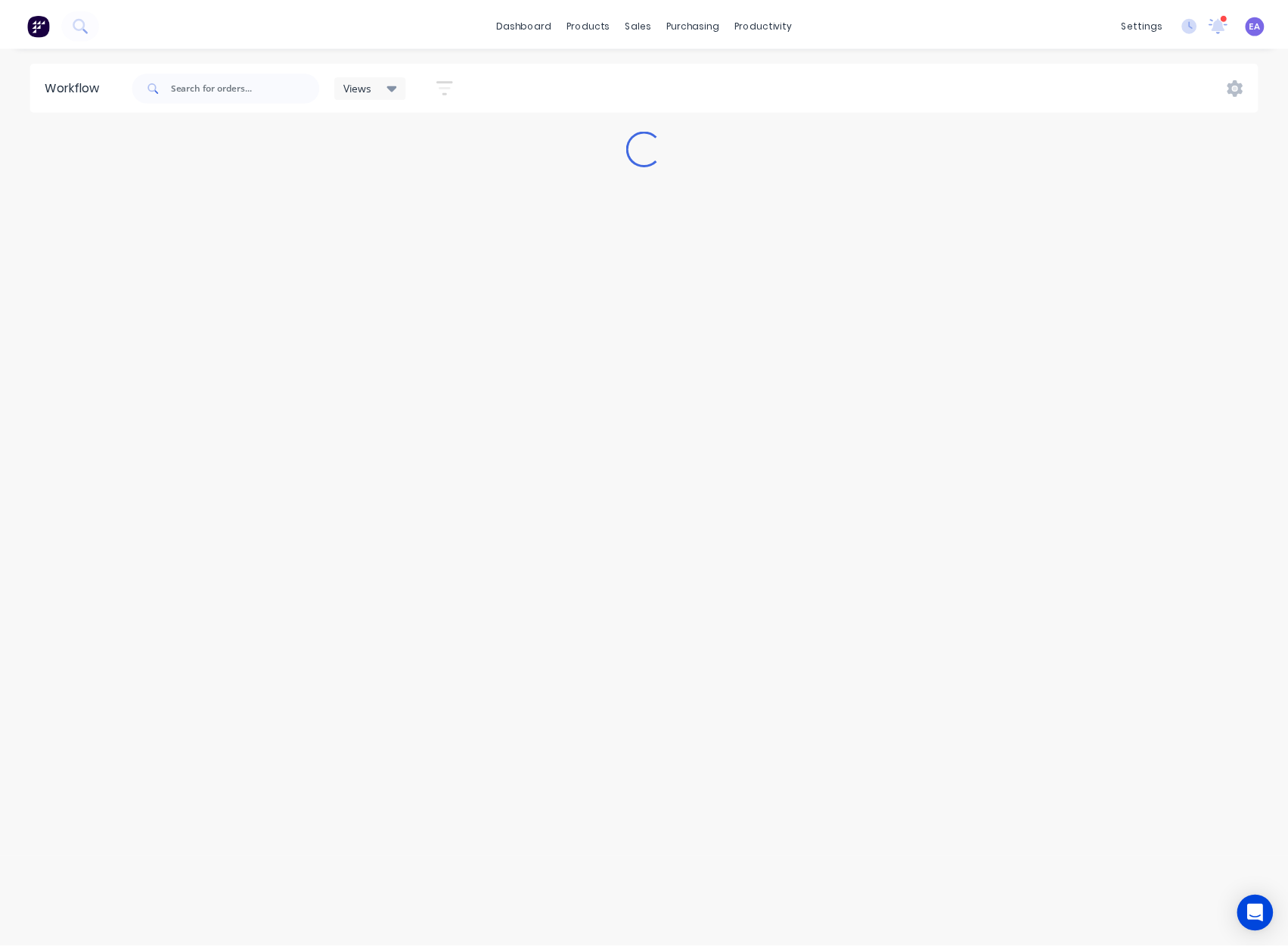
scroll to position [0, 0]
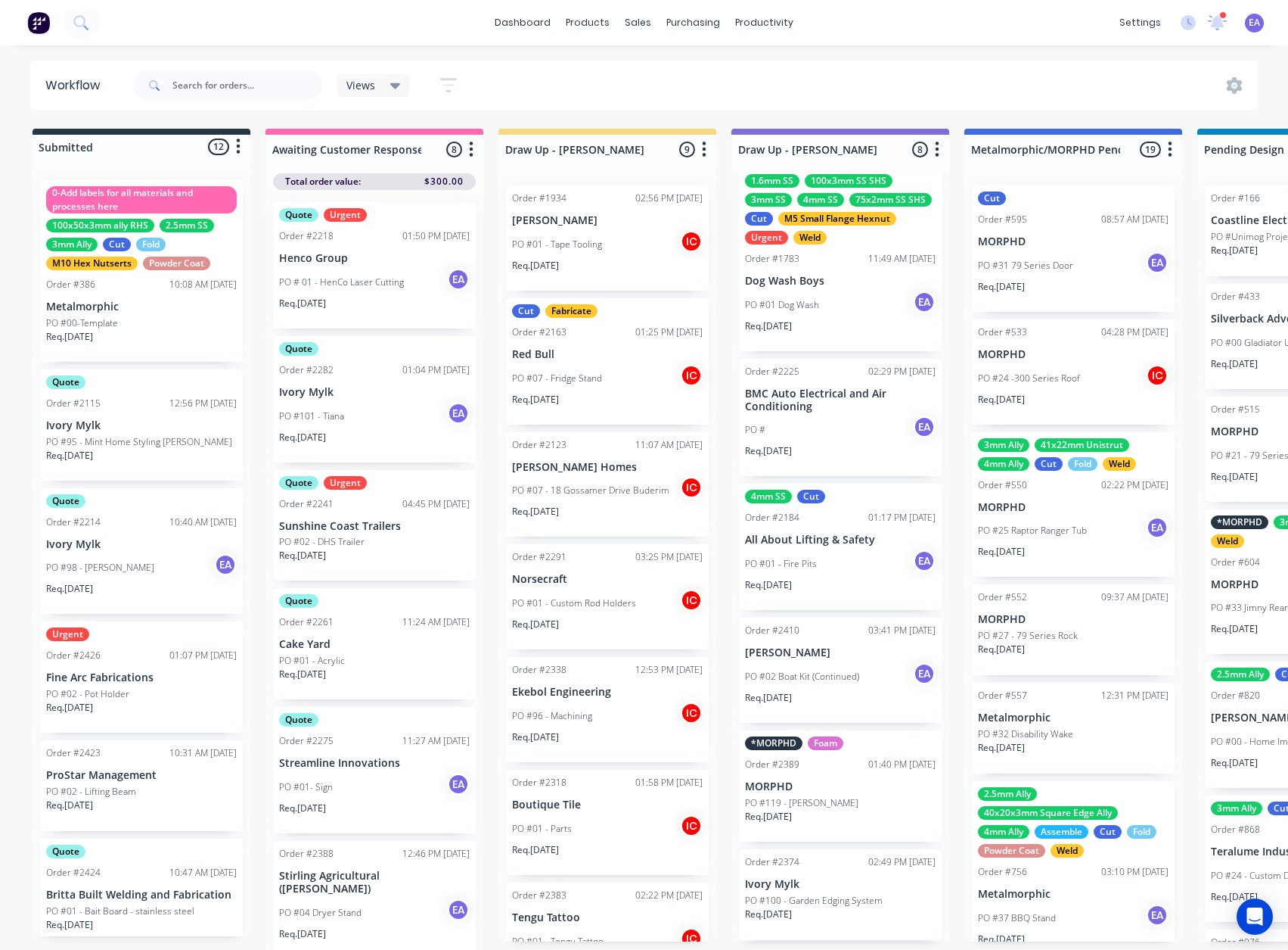
drag, startPoint x: 884, startPoint y: 311, endPoint x: 938, endPoint y: 314, distance: 54.1
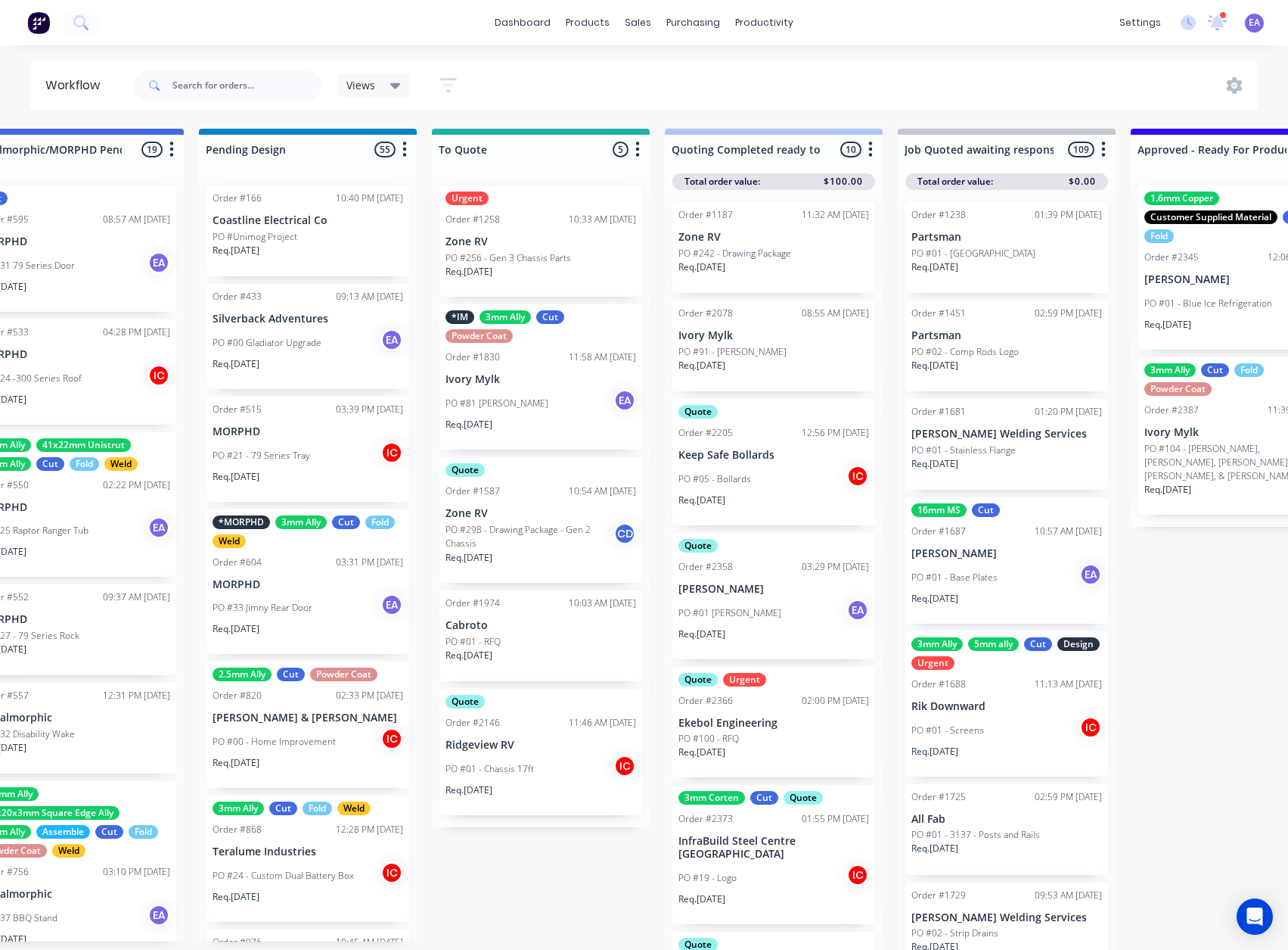
drag, startPoint x: 991, startPoint y: 326, endPoint x: 1072, endPoint y: 332, distance: 81.2
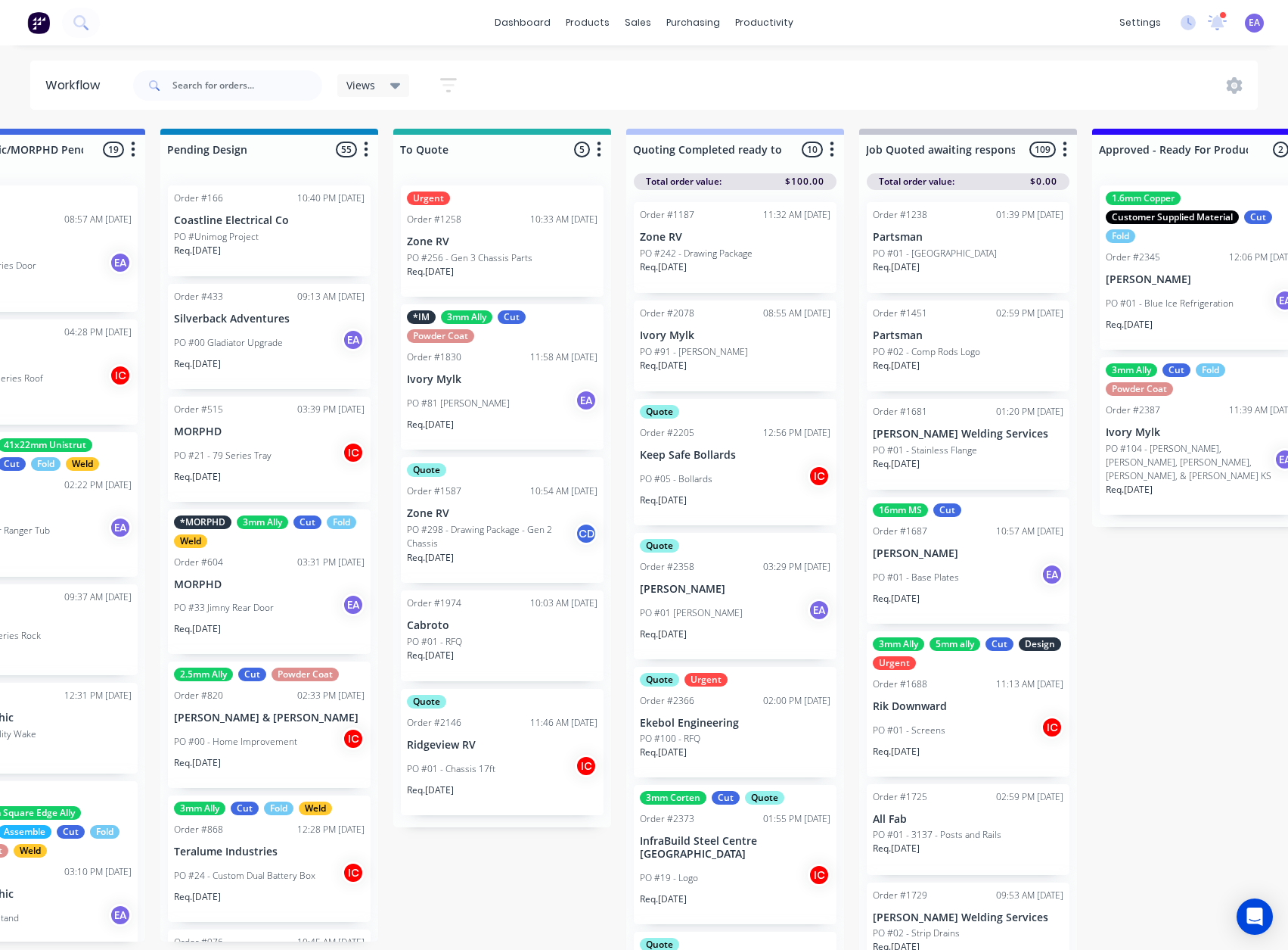
scroll to position [0, 1172]
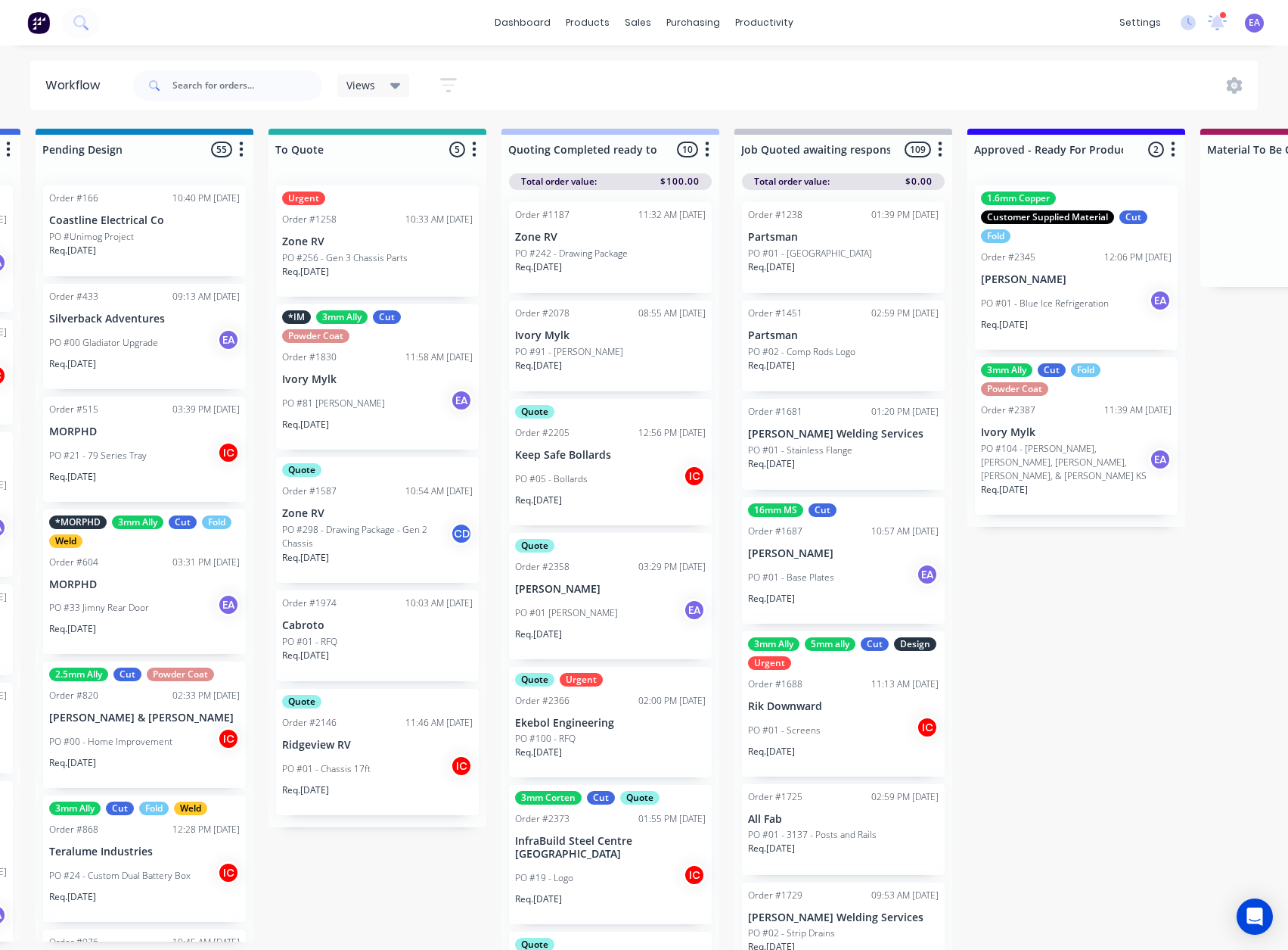
drag, startPoint x: 875, startPoint y: 420, endPoint x: 906, endPoint y: 422, distance: 31.1
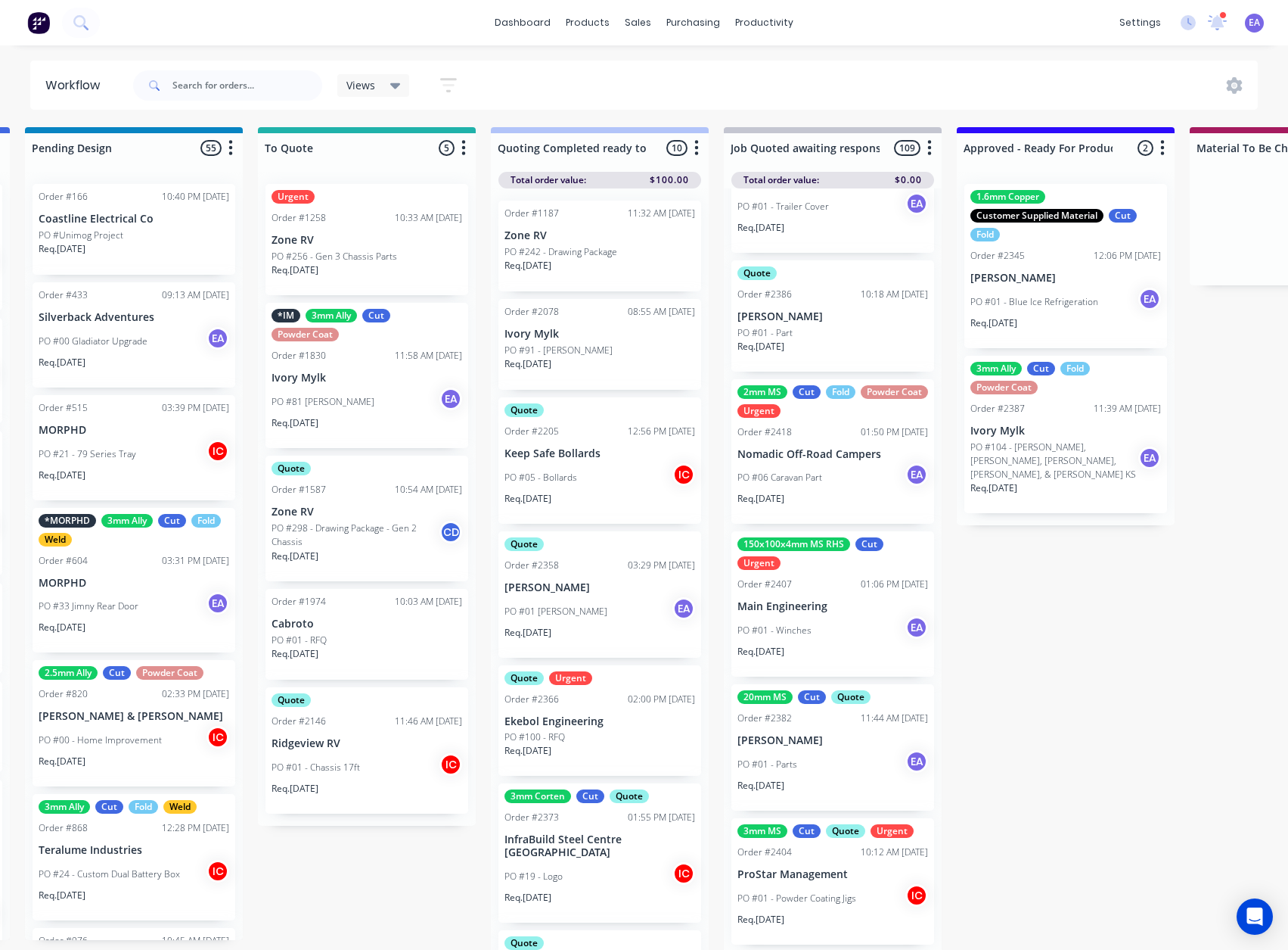
scroll to position [20, 1172]
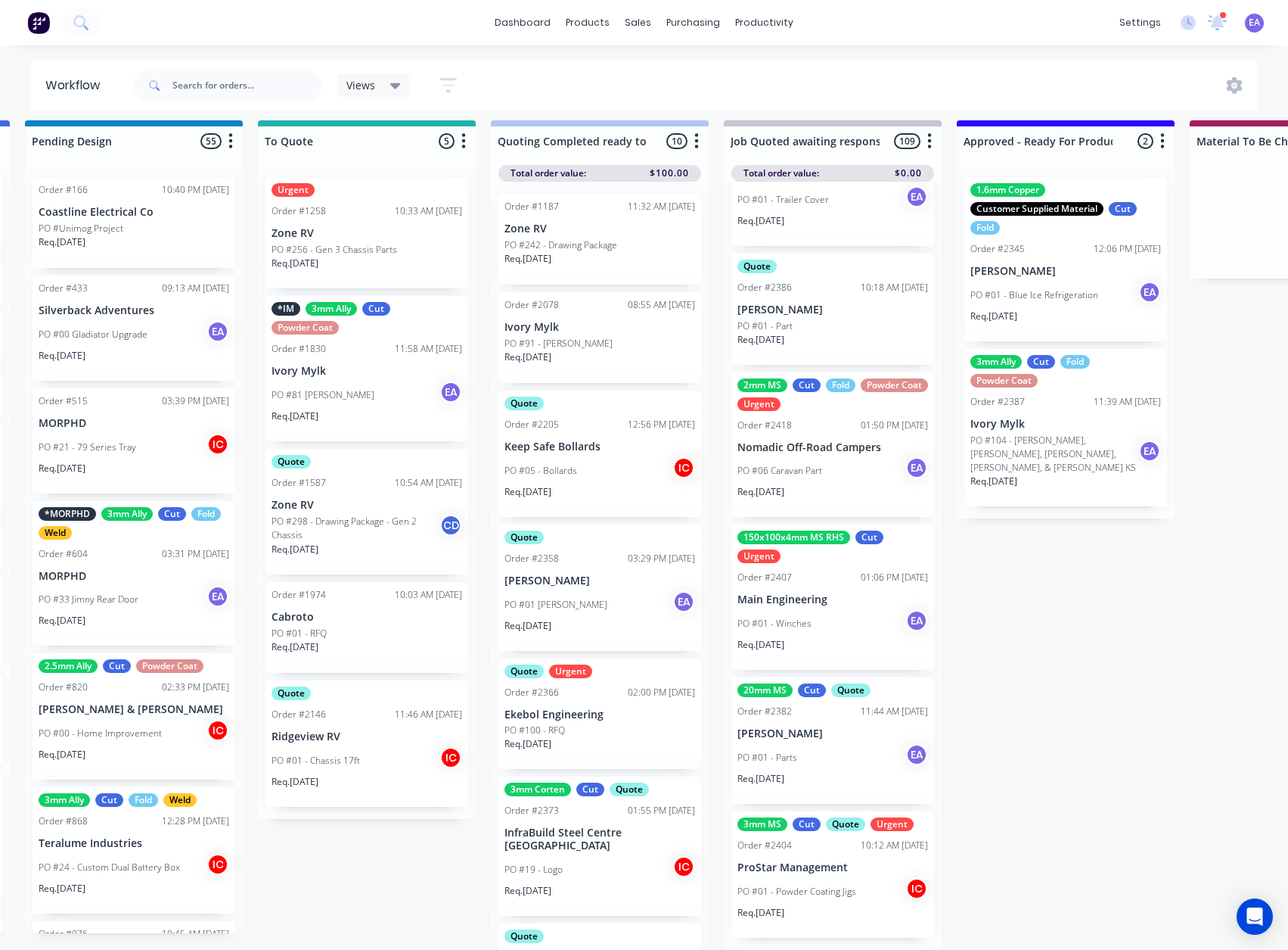
click at [842, 750] on div "PO #01 - Parts EA" at bounding box center [833, 758] width 190 height 29
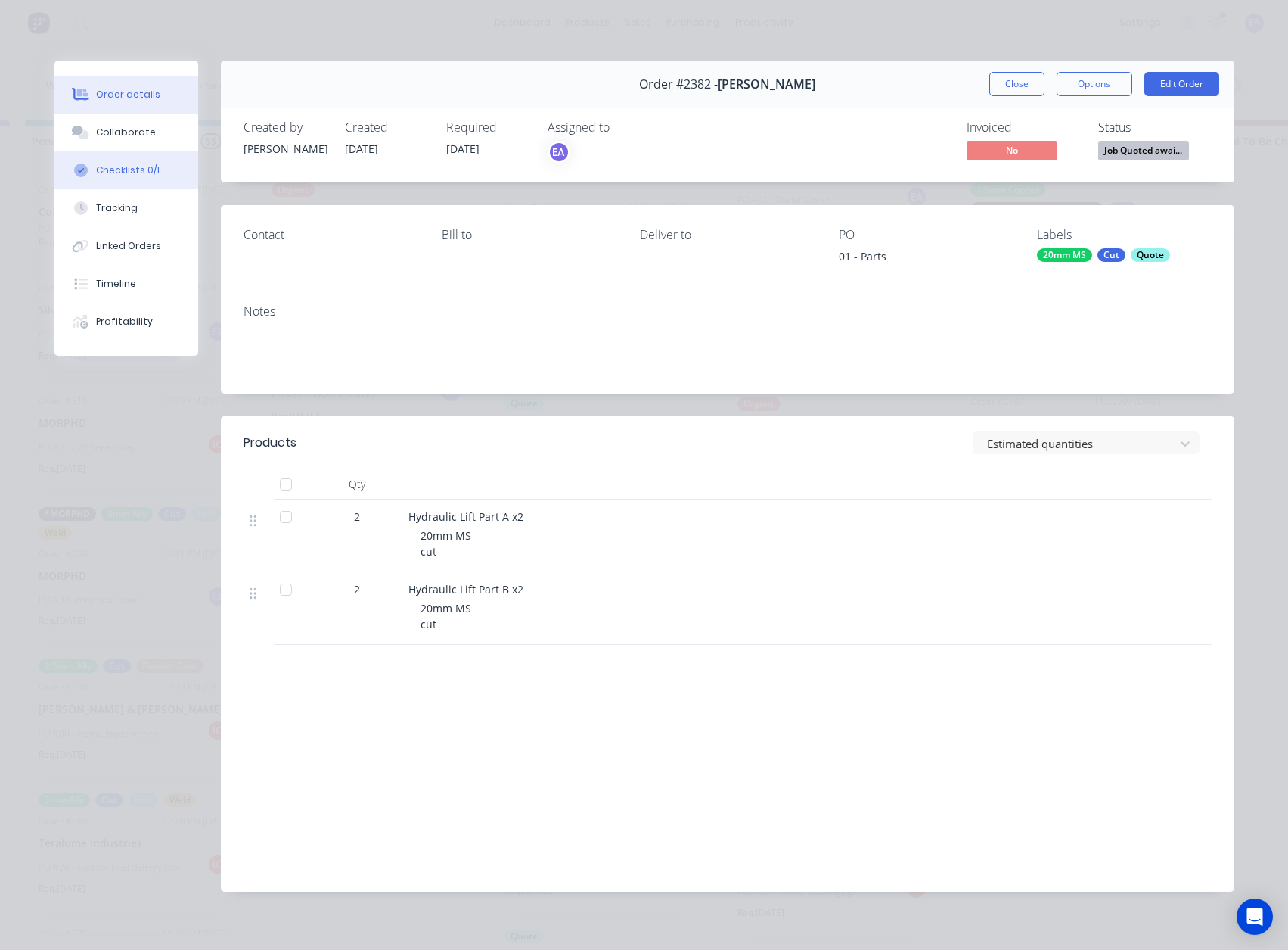
click at [112, 160] on button "Checklists 0/1" at bounding box center [127, 171] width 144 height 38
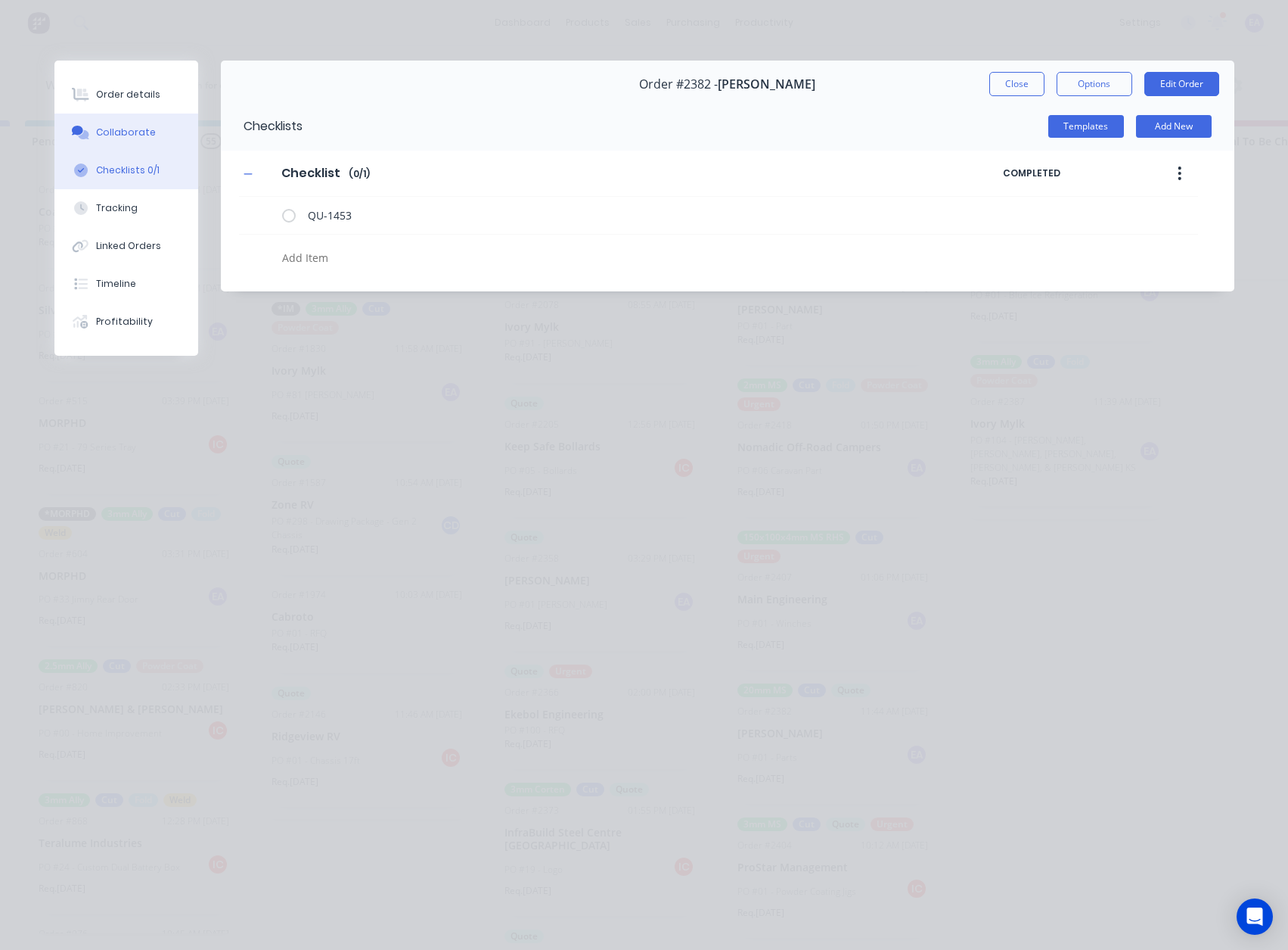
click at [127, 134] on div "Collaborate" at bounding box center [126, 133] width 60 height 14
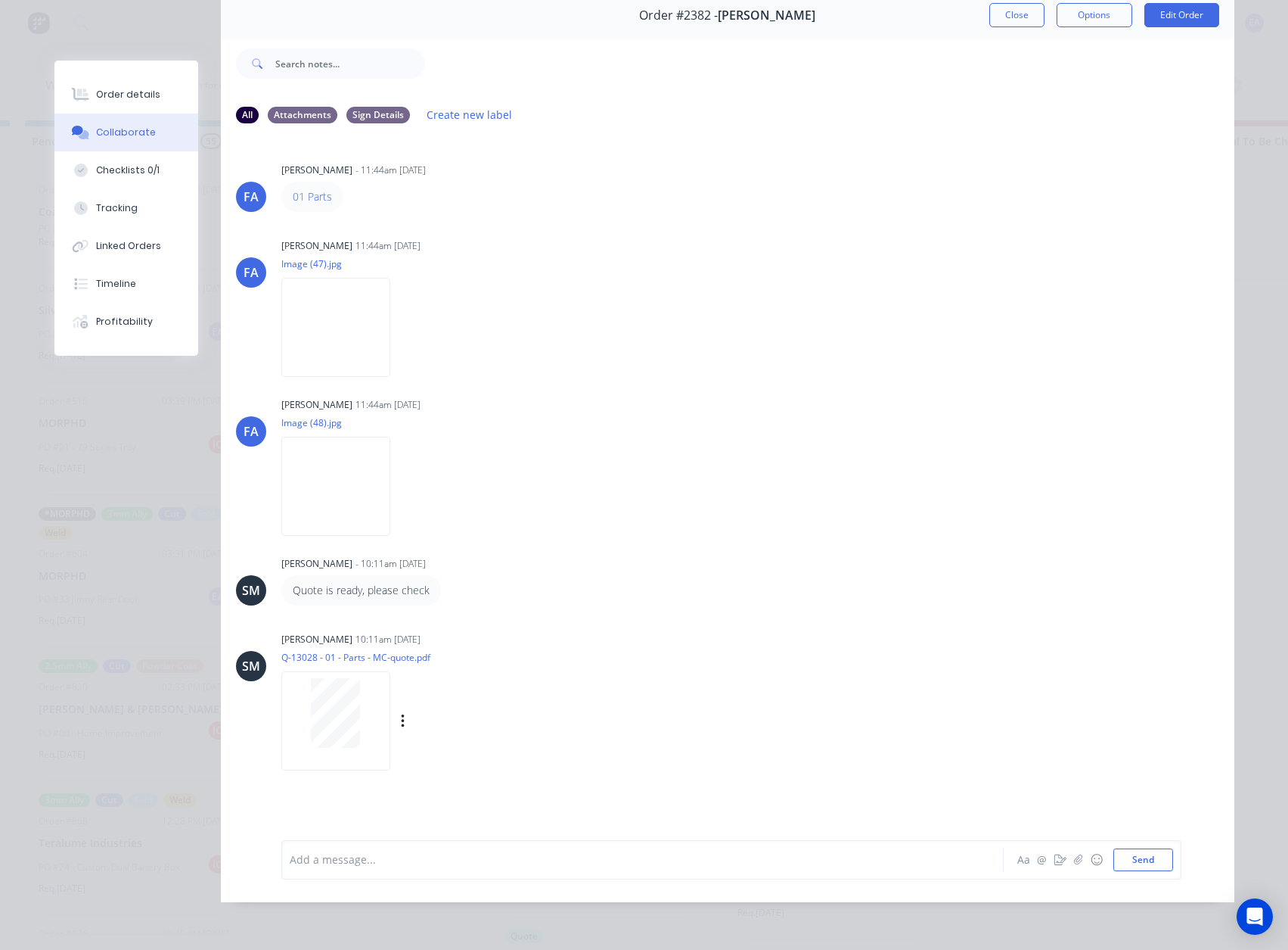
scroll to position [81, 0]
click at [344, 738] on div at bounding box center [335, 721] width 109 height 99
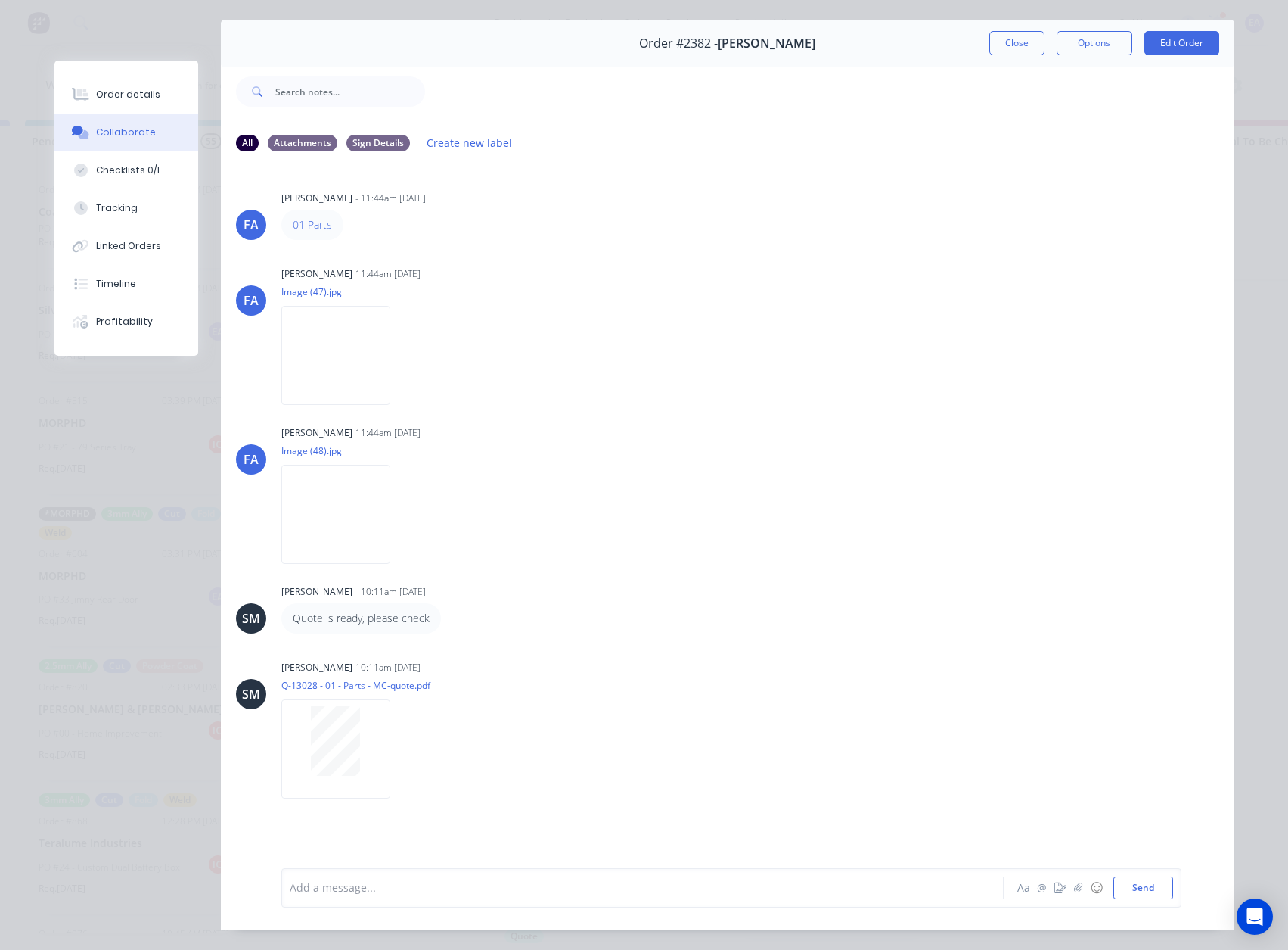
scroll to position [0, 0]
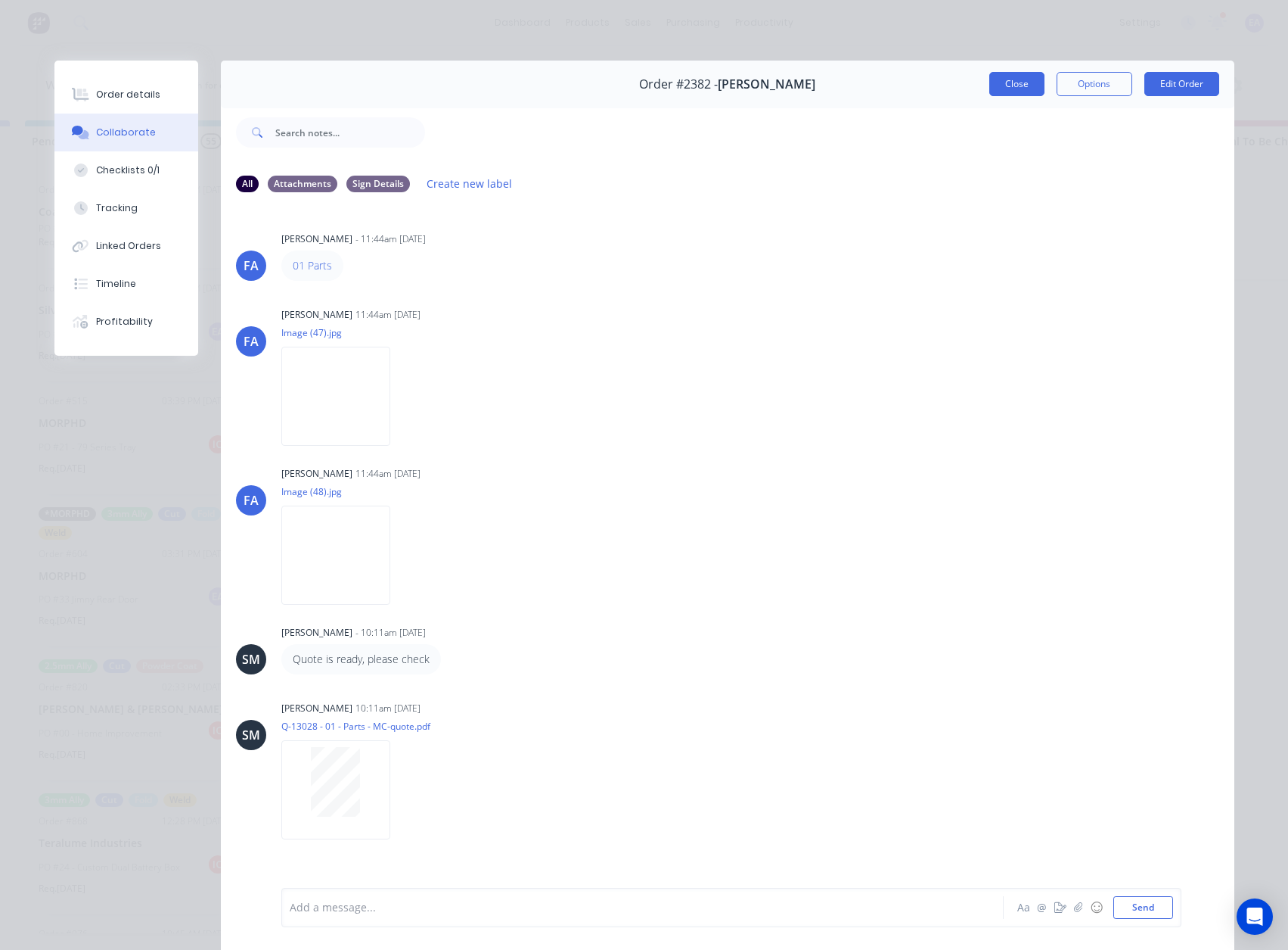
click at [1010, 74] on button "Close" at bounding box center [1016, 84] width 55 height 24
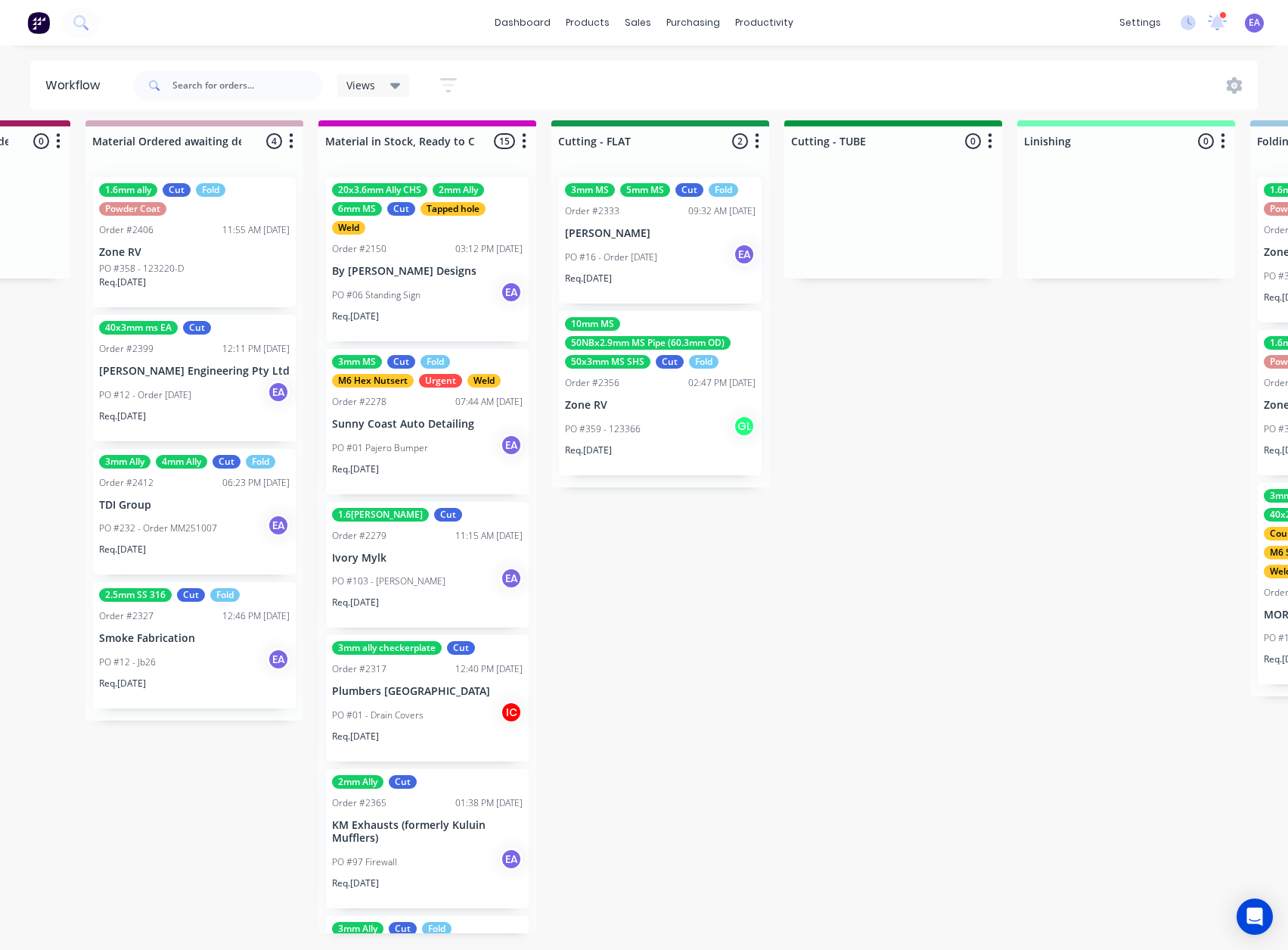
drag, startPoint x: 773, startPoint y: 531, endPoint x: 950, endPoint y: 539, distance: 177.2
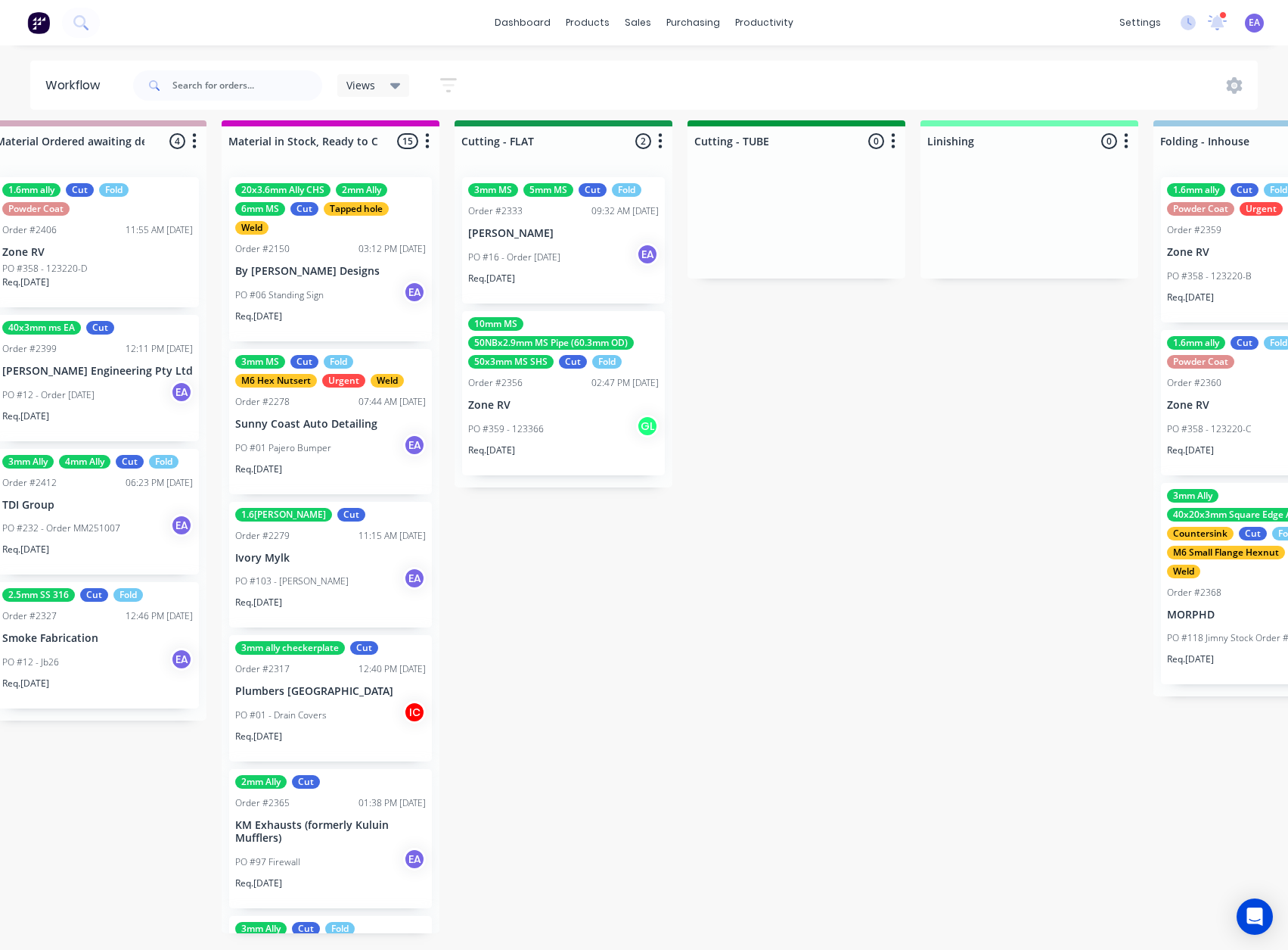
drag, startPoint x: 469, startPoint y: 568, endPoint x: 200, endPoint y: 241, distance: 423.4
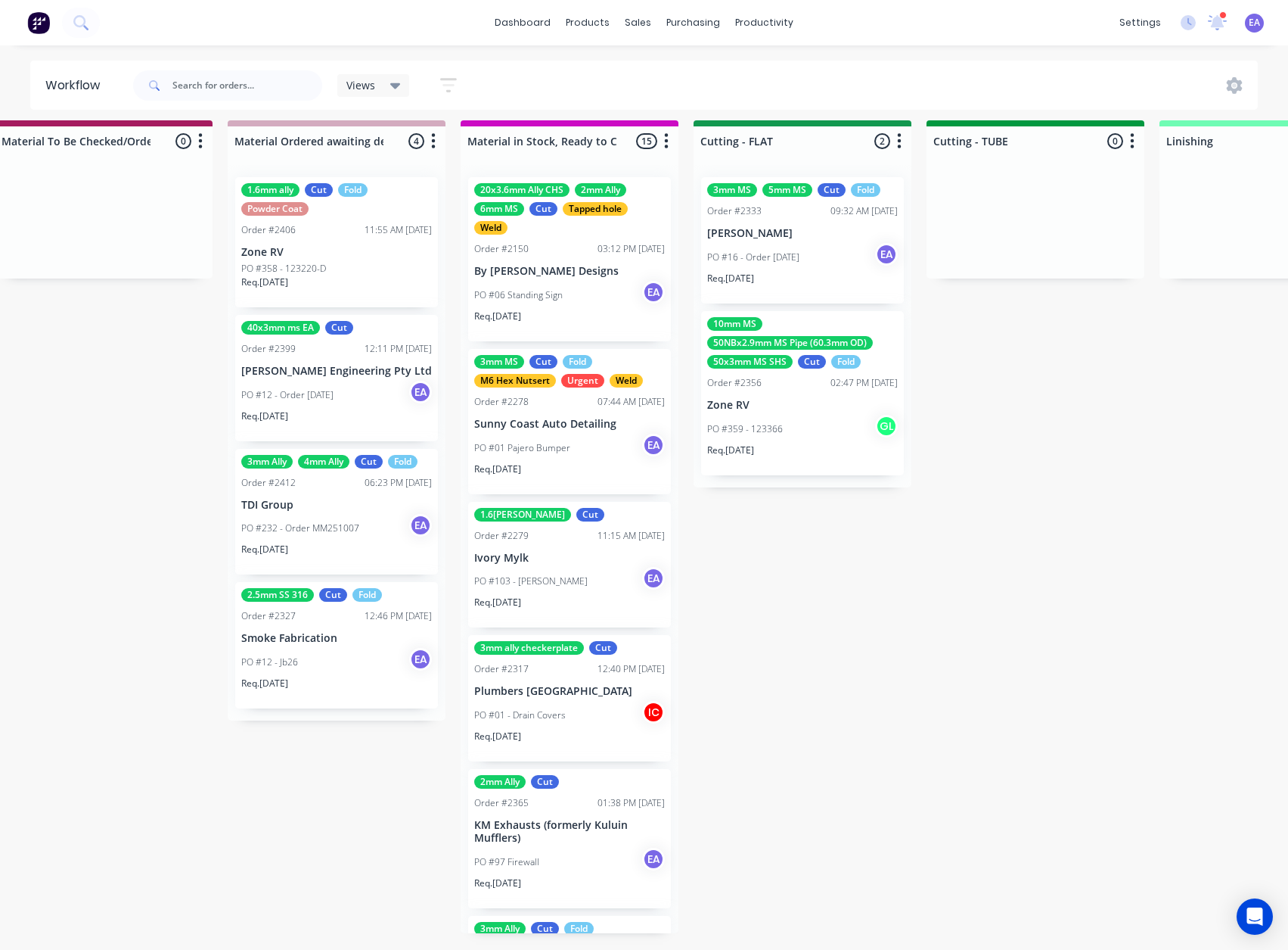
click at [162, 251] on div at bounding box center [104, 221] width 218 height 113
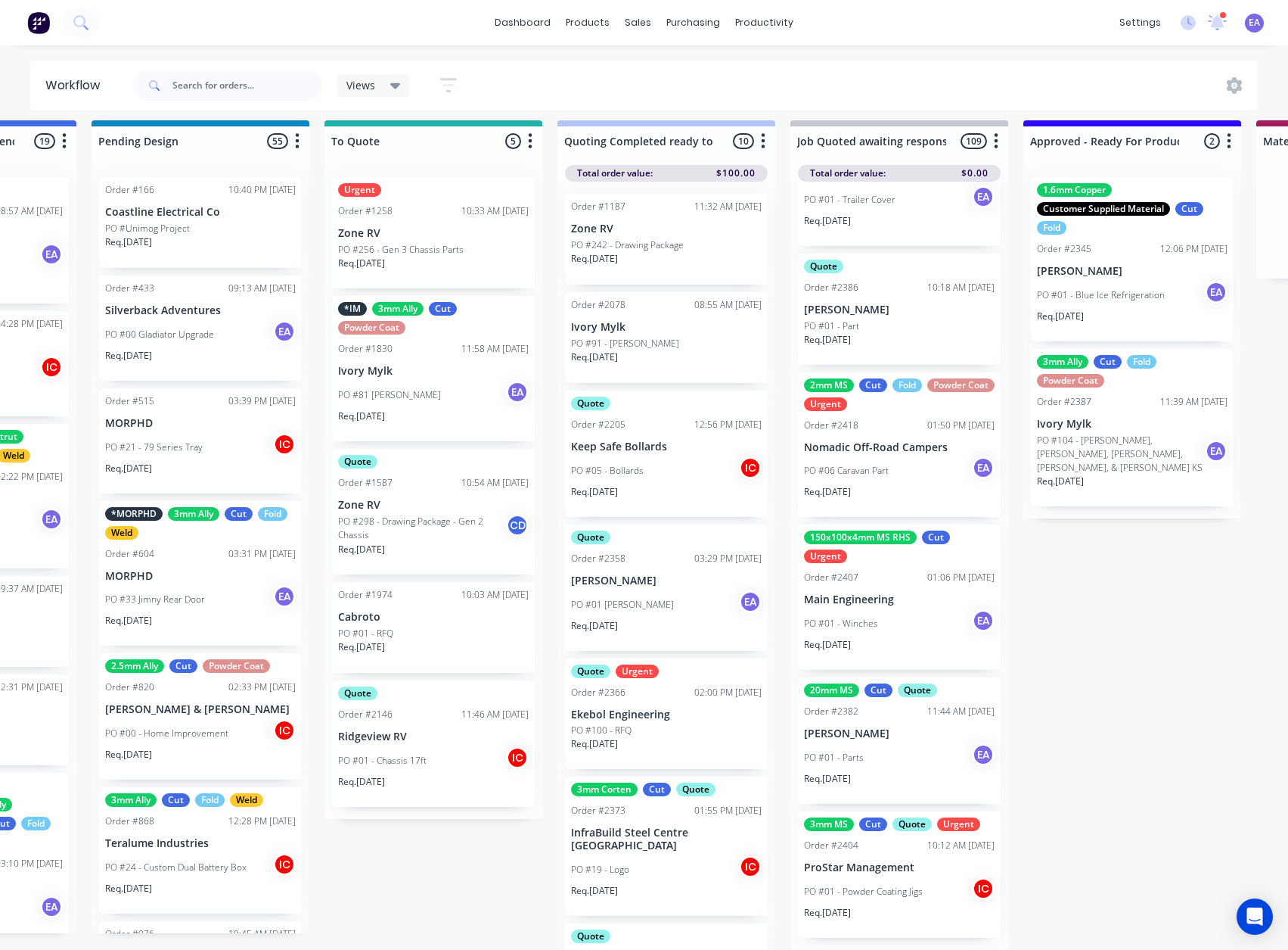
scroll to position [20, 0]
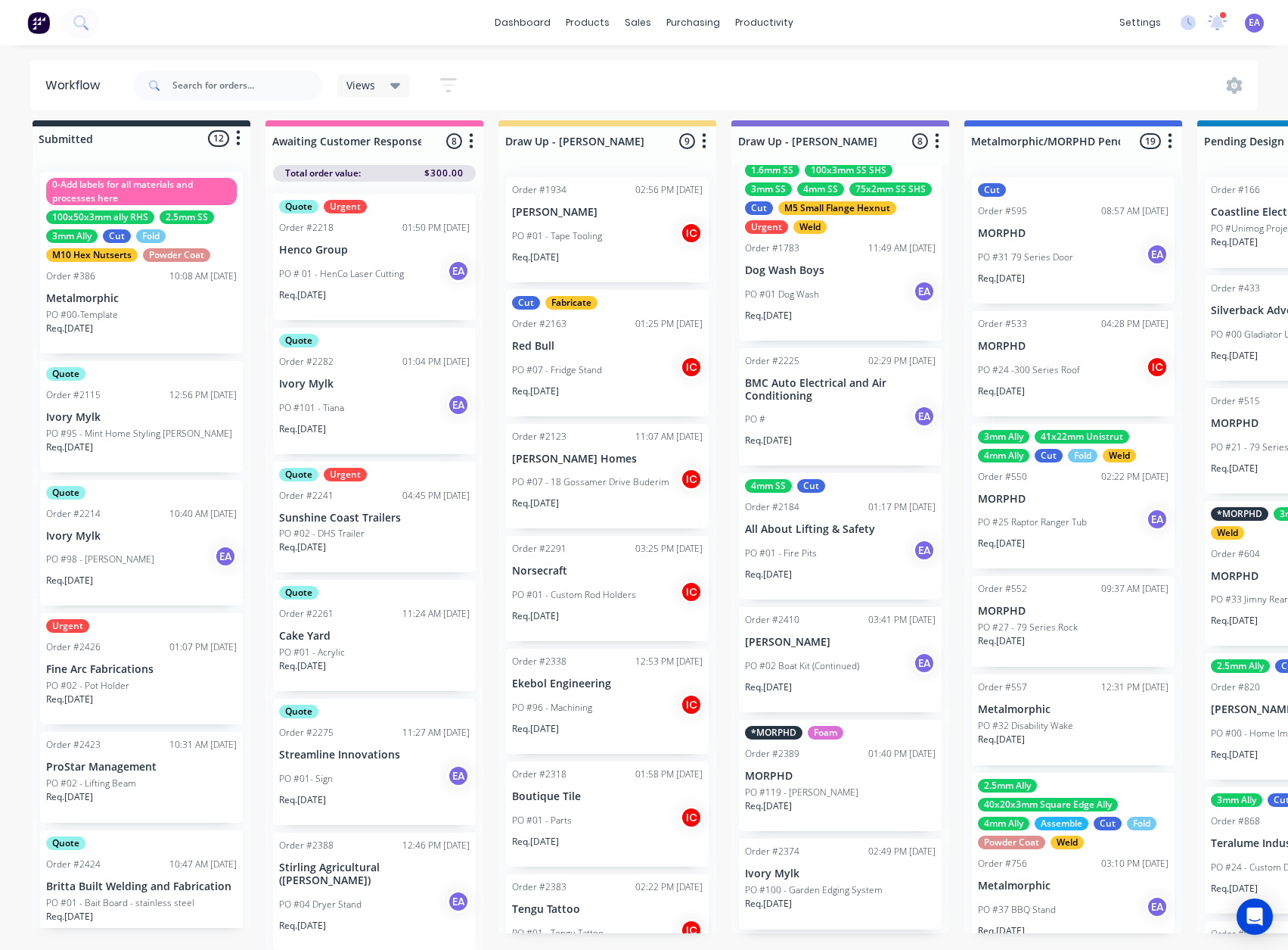
drag, startPoint x: 852, startPoint y: 610, endPoint x: 726, endPoint y: 636, distance: 128.7
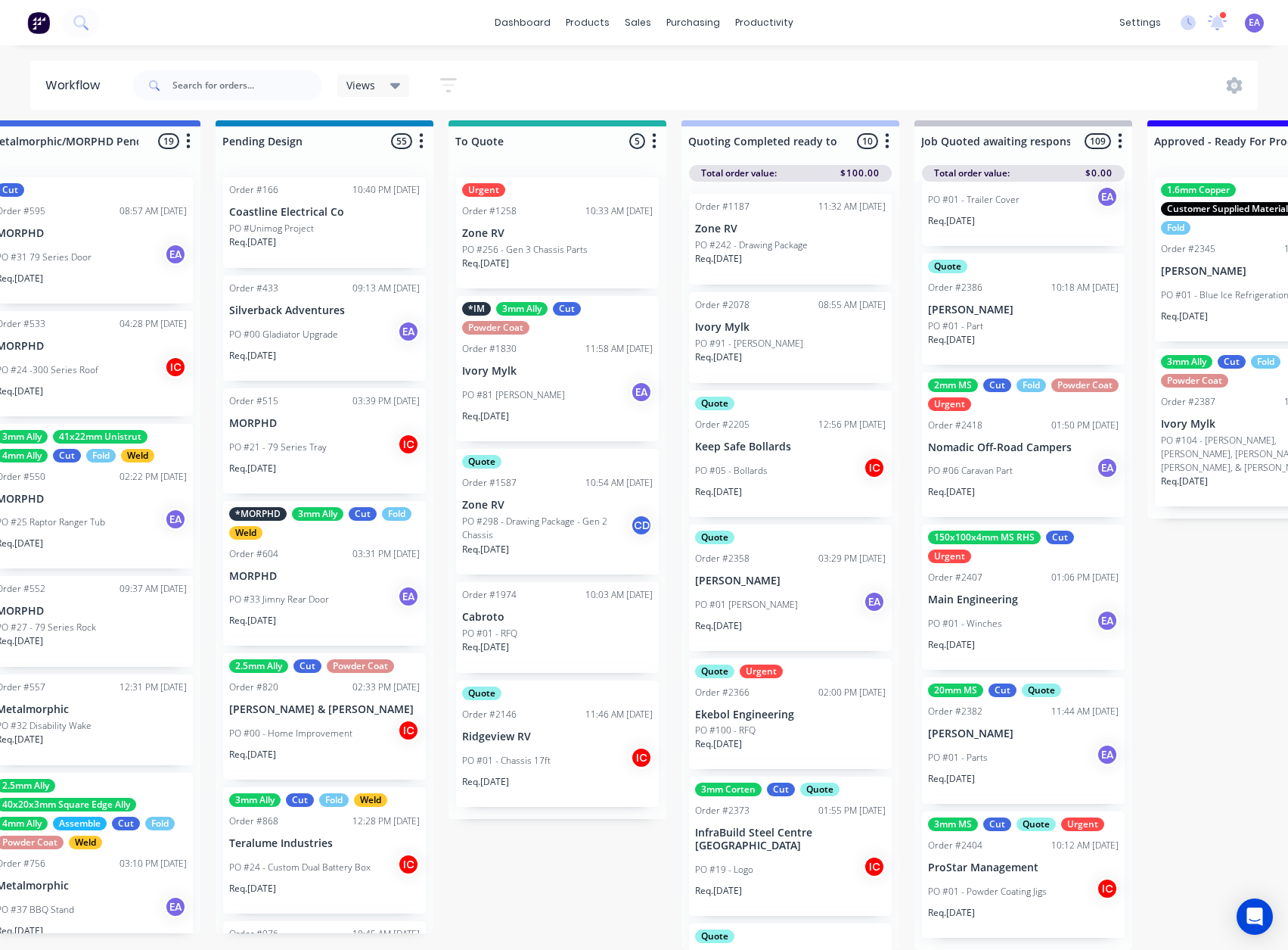
scroll to position [20, 1253]
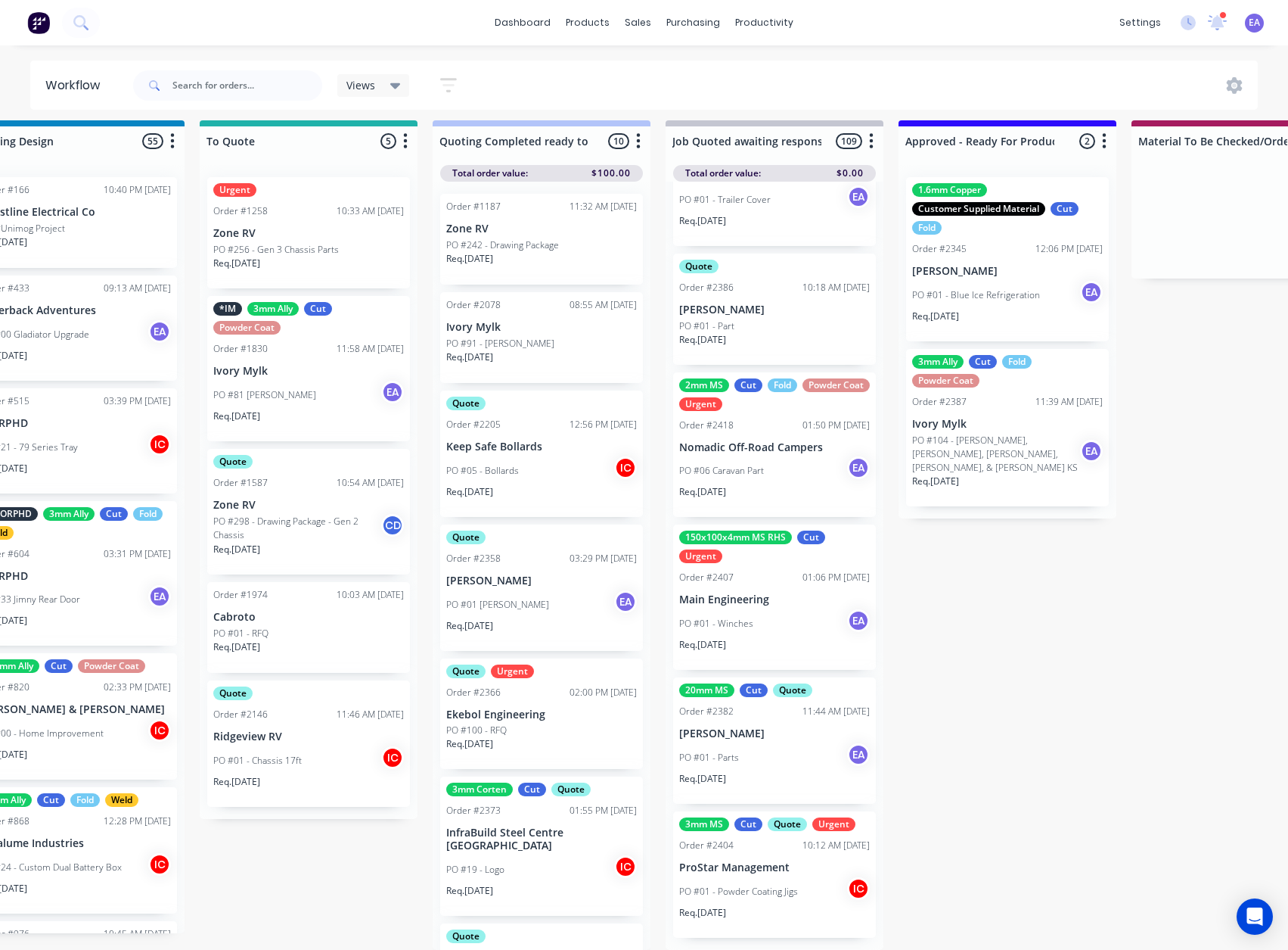
drag, startPoint x: 822, startPoint y: 397, endPoint x: 920, endPoint y: 424, distance: 101.7
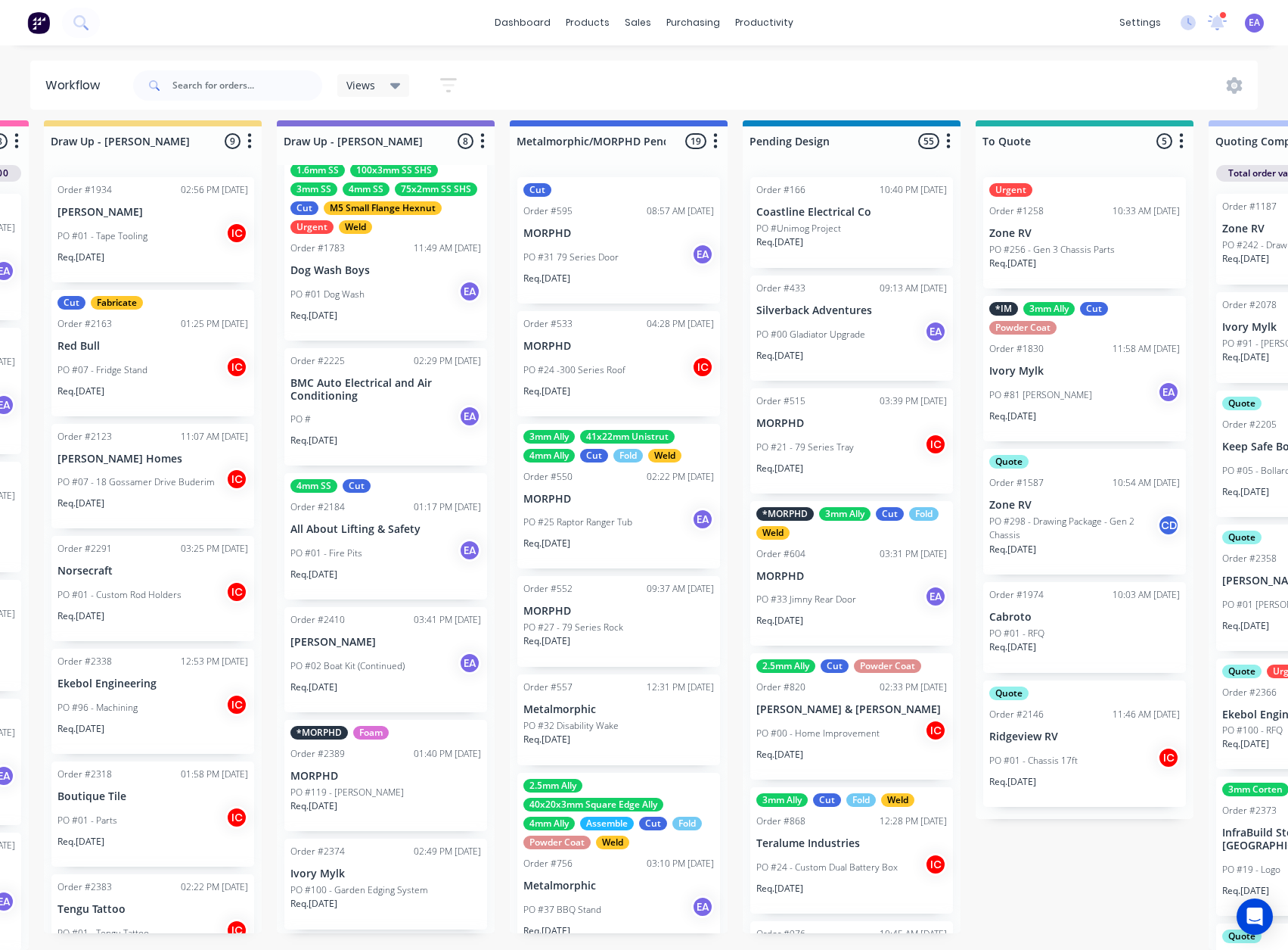
scroll to position [20, 0]
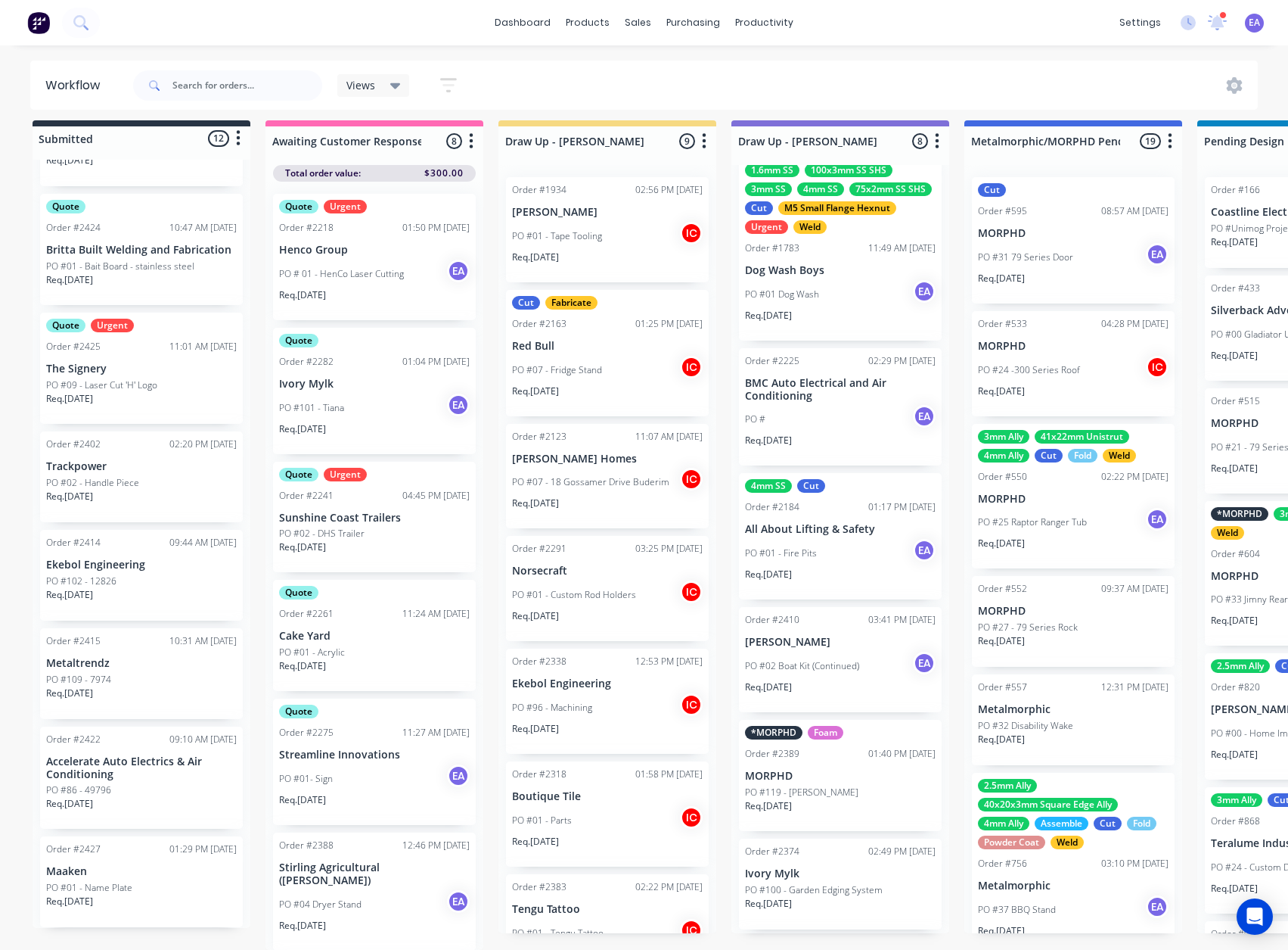
drag, startPoint x: 508, startPoint y: 641, endPoint x: 273, endPoint y: 685, distance: 239.1
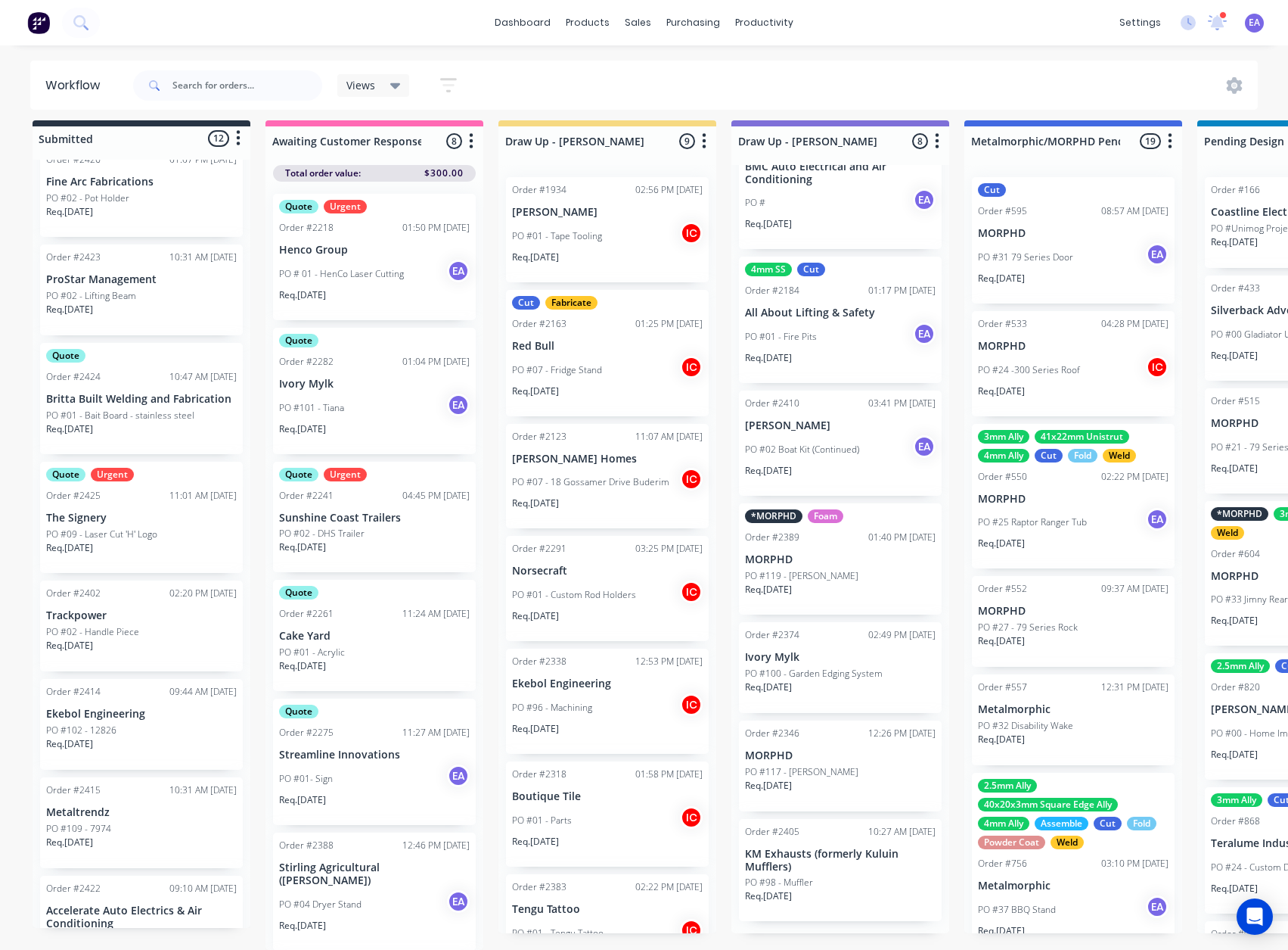
scroll to position [530, 0]
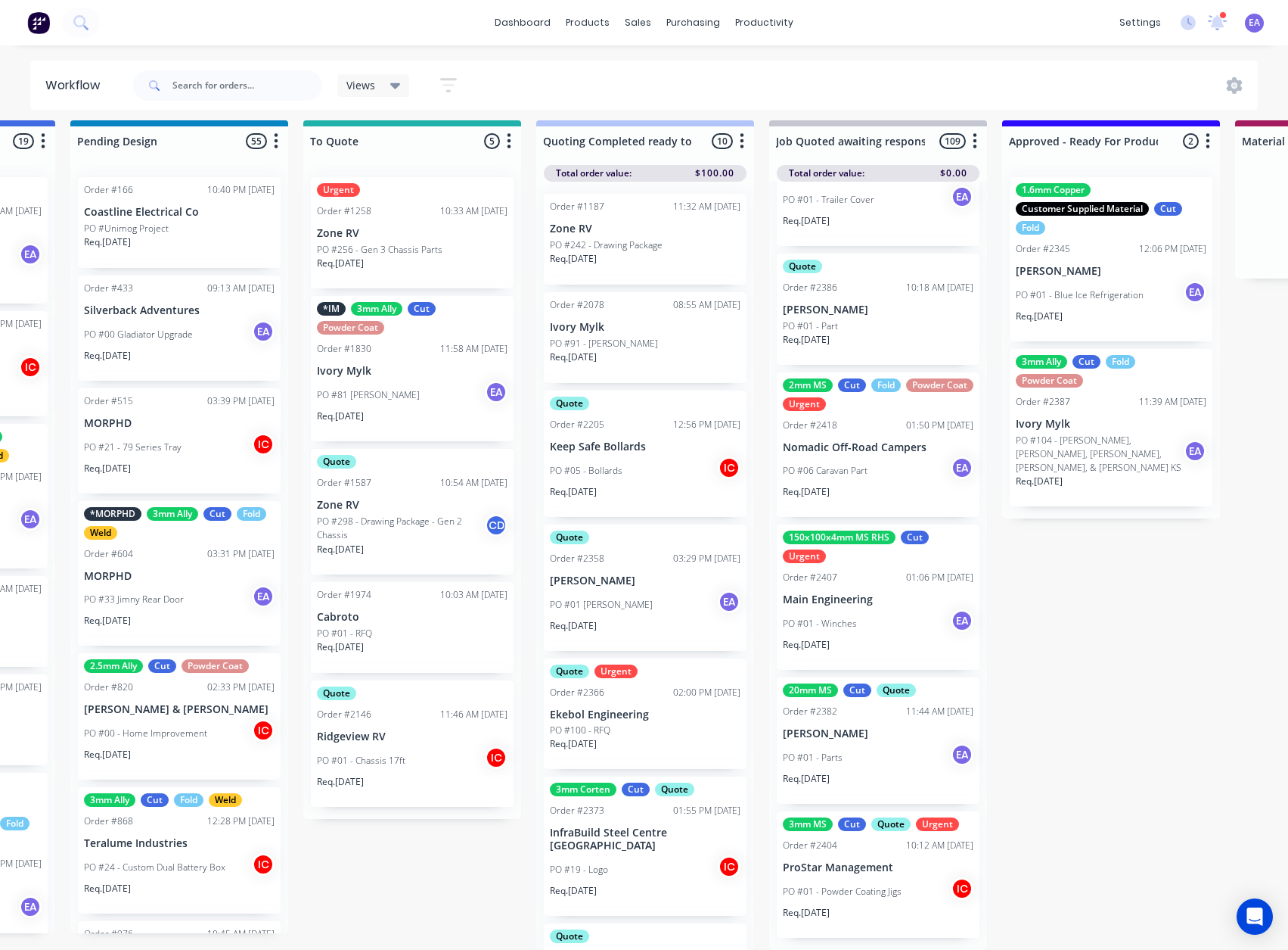
drag, startPoint x: 230, startPoint y: 758, endPoint x: 320, endPoint y: 769, distance: 90.7
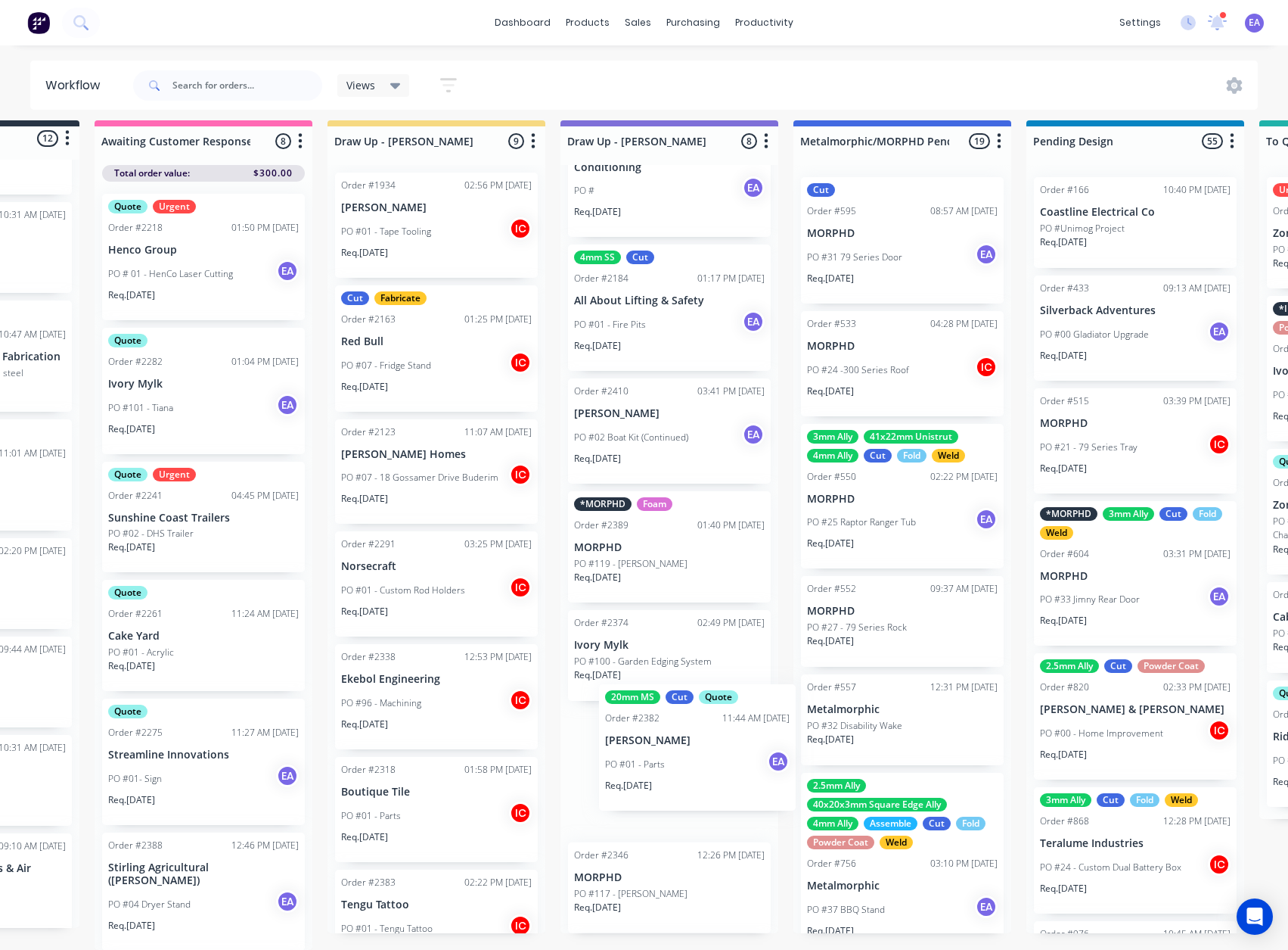
scroll to position [257, 0]
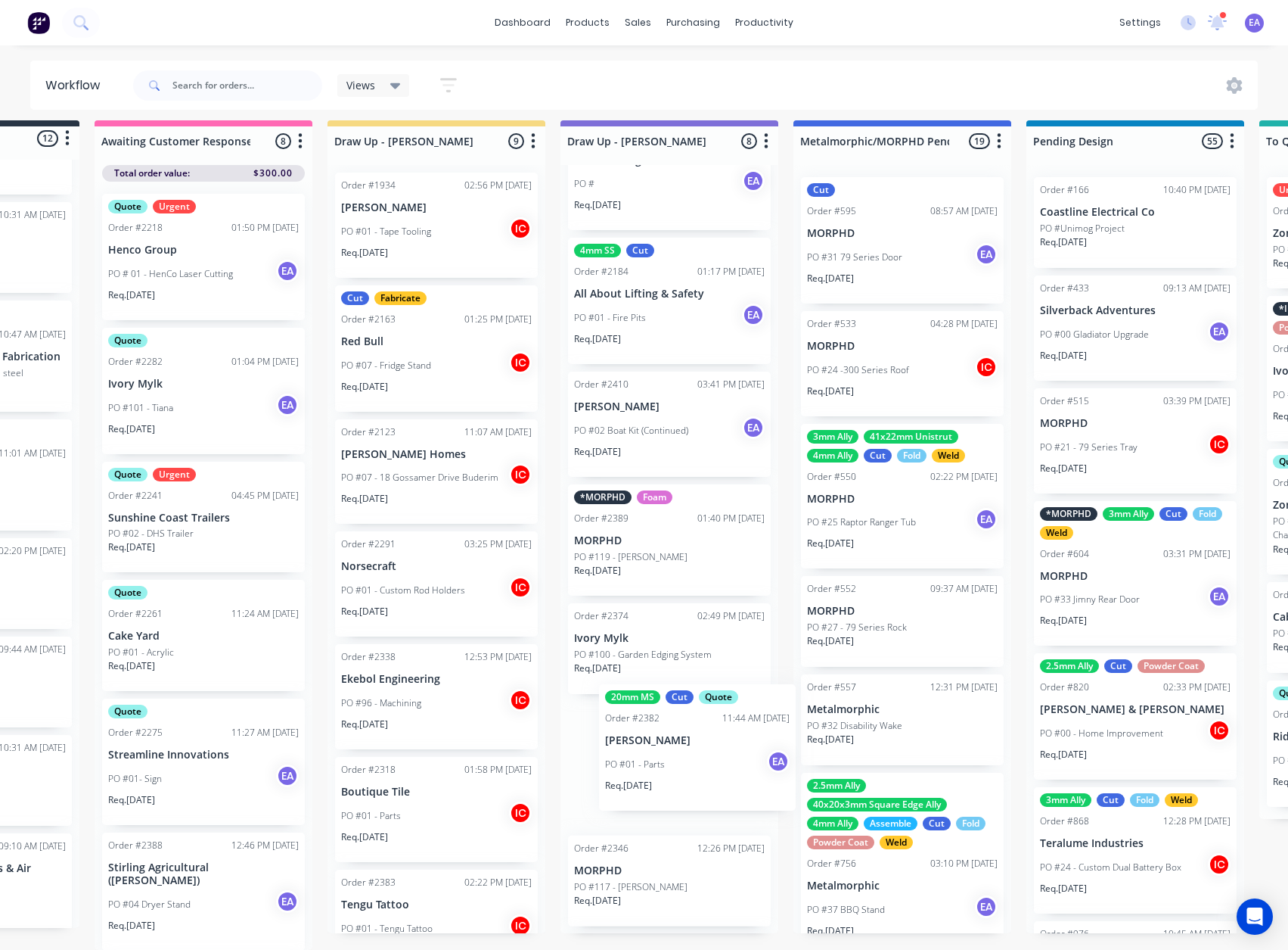
drag, startPoint x: 808, startPoint y: 741, endPoint x: 688, endPoint y: 748, distance: 120.2
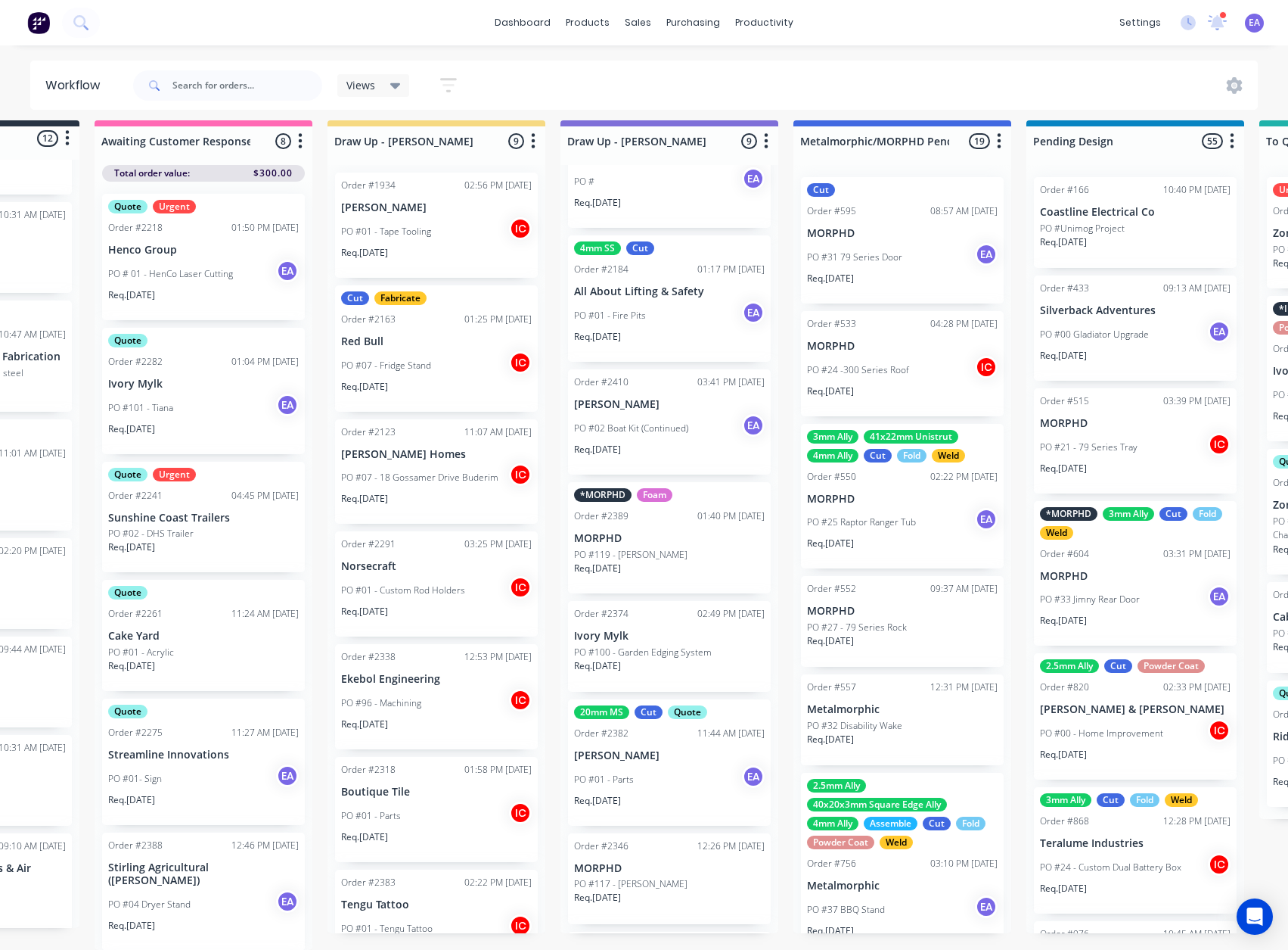
scroll to position [13319, 0]
drag, startPoint x: 254, startPoint y: 643, endPoint x: 199, endPoint y: 663, distance: 58.5
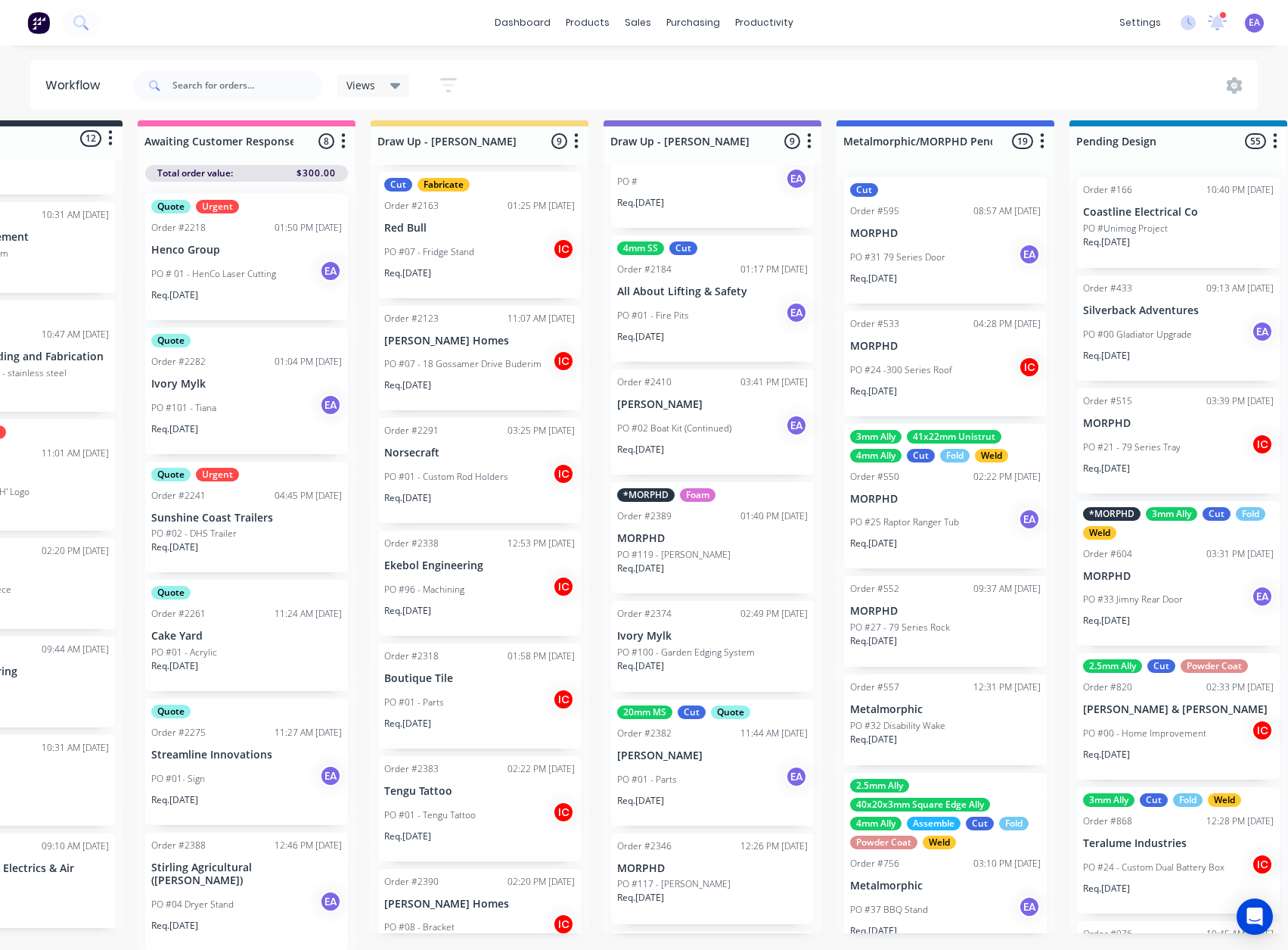
scroll to position [20, 0]
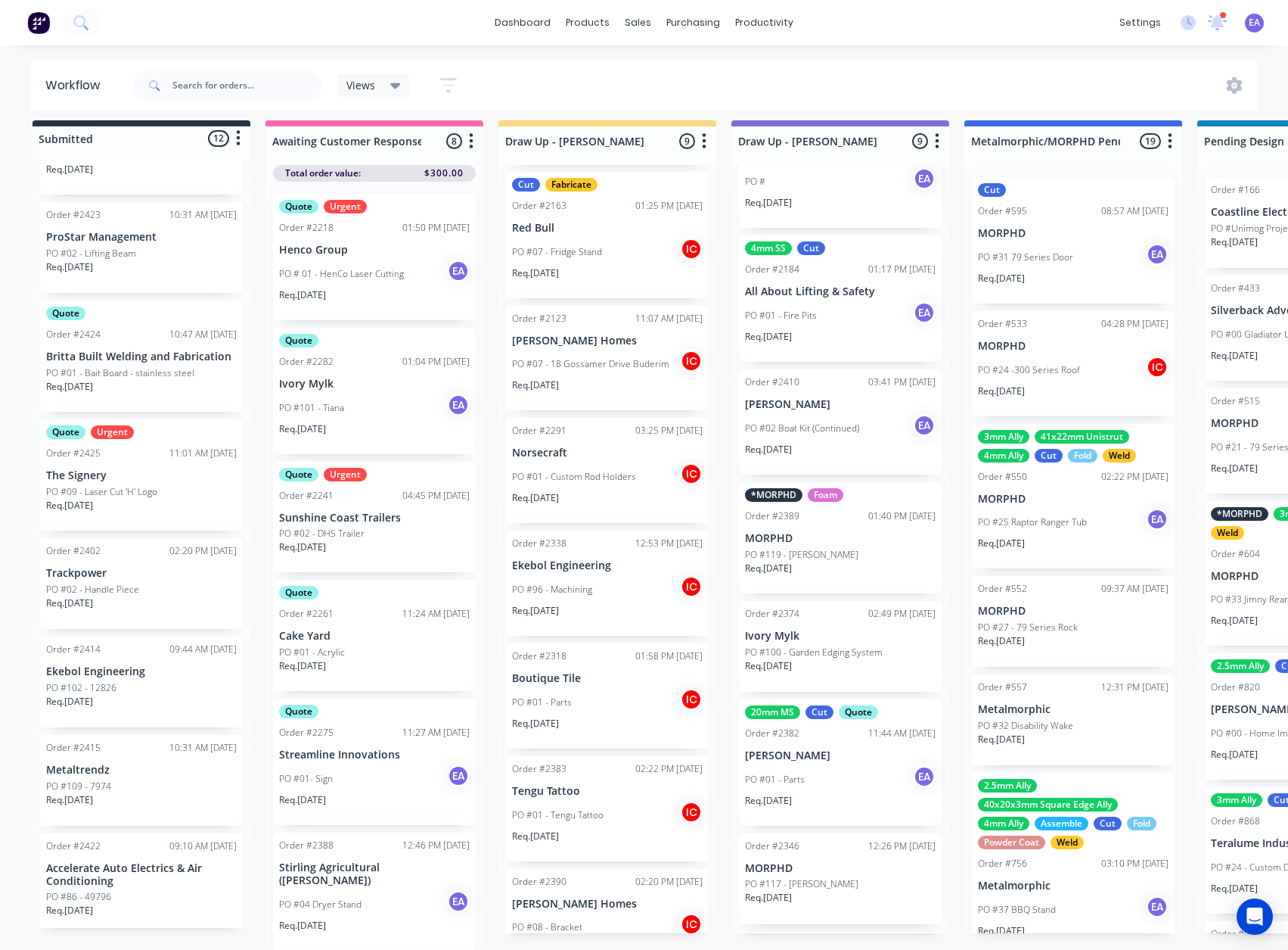
drag, startPoint x: 151, startPoint y: 685, endPoint x: 11, endPoint y: 723, distance: 145.1
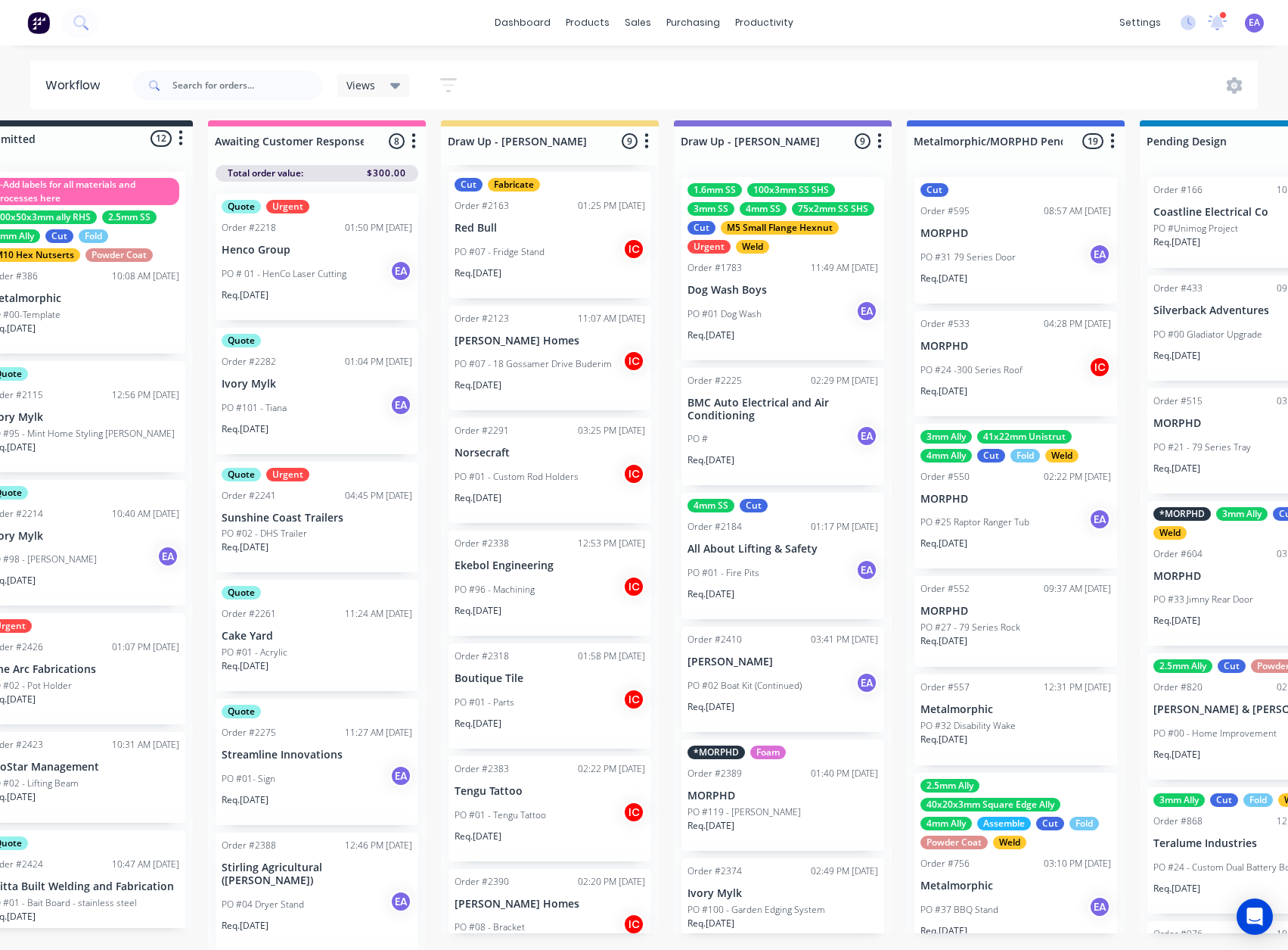
scroll to position [20, 75]
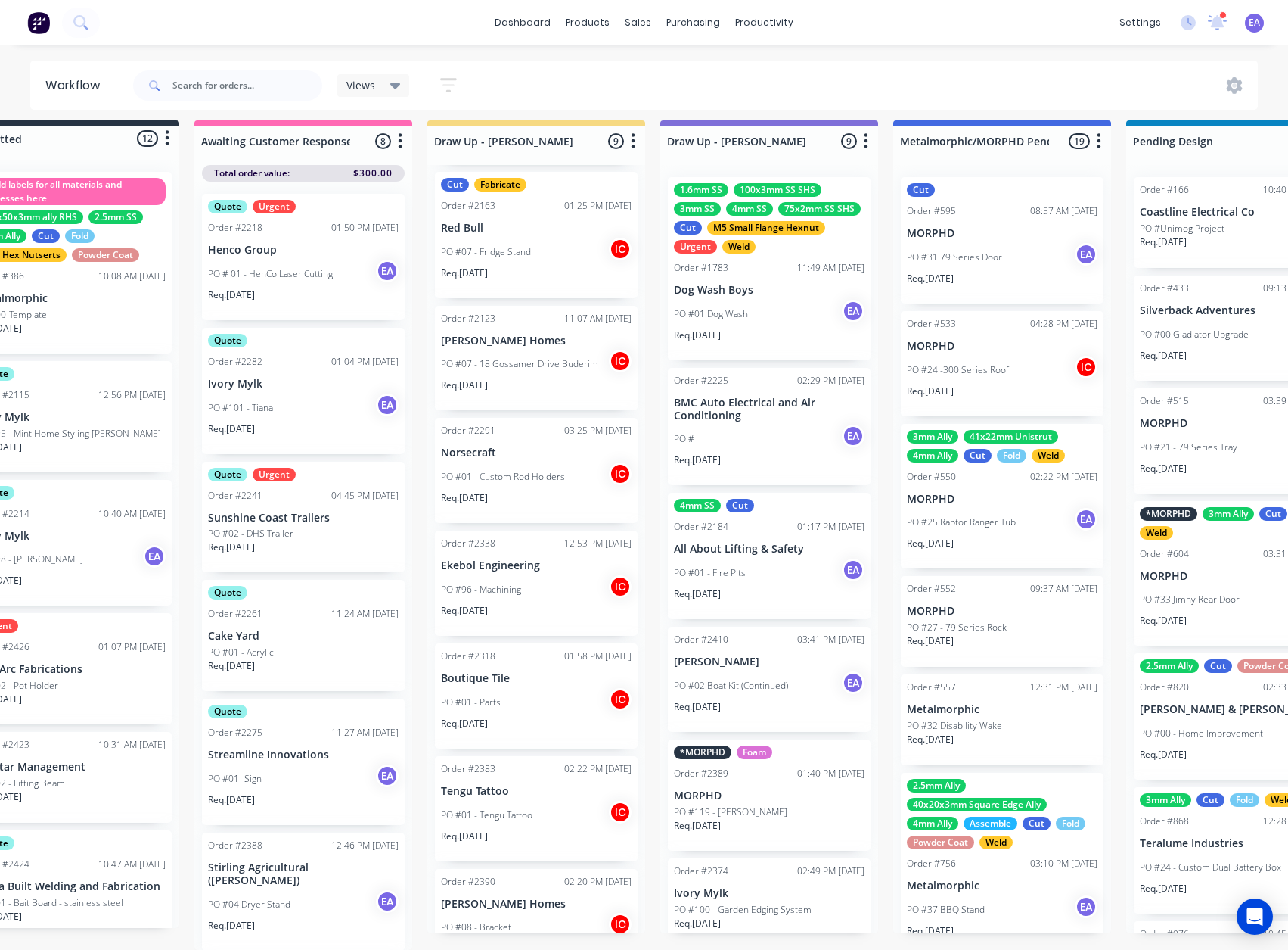
drag, startPoint x: 766, startPoint y: 729, endPoint x: 788, endPoint y: 730, distance: 22.0
